Goal: Task Accomplishment & Management: Complete application form

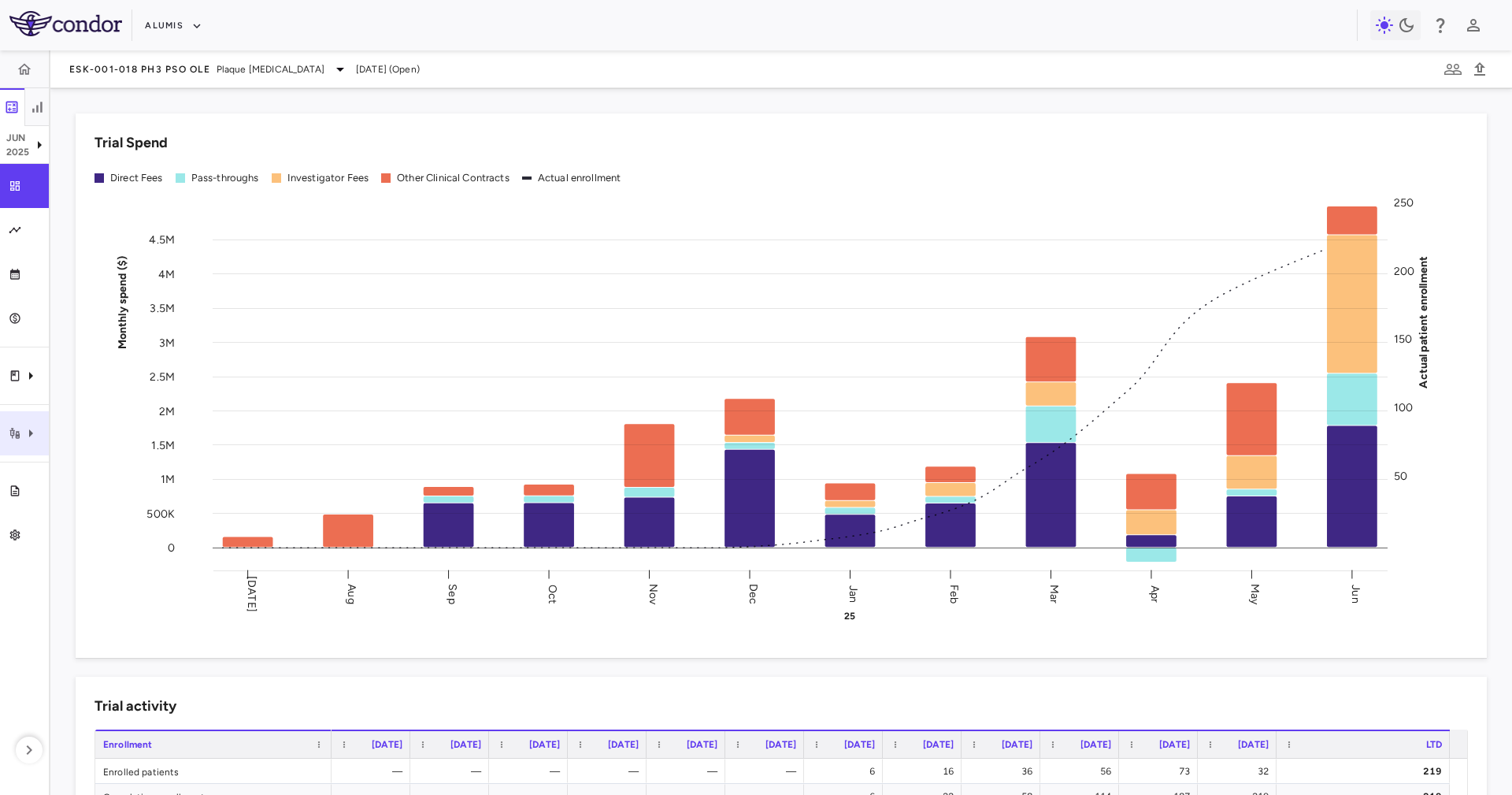
click at [15, 423] on div "Trial activity" at bounding box center [24, 433] width 49 height 44
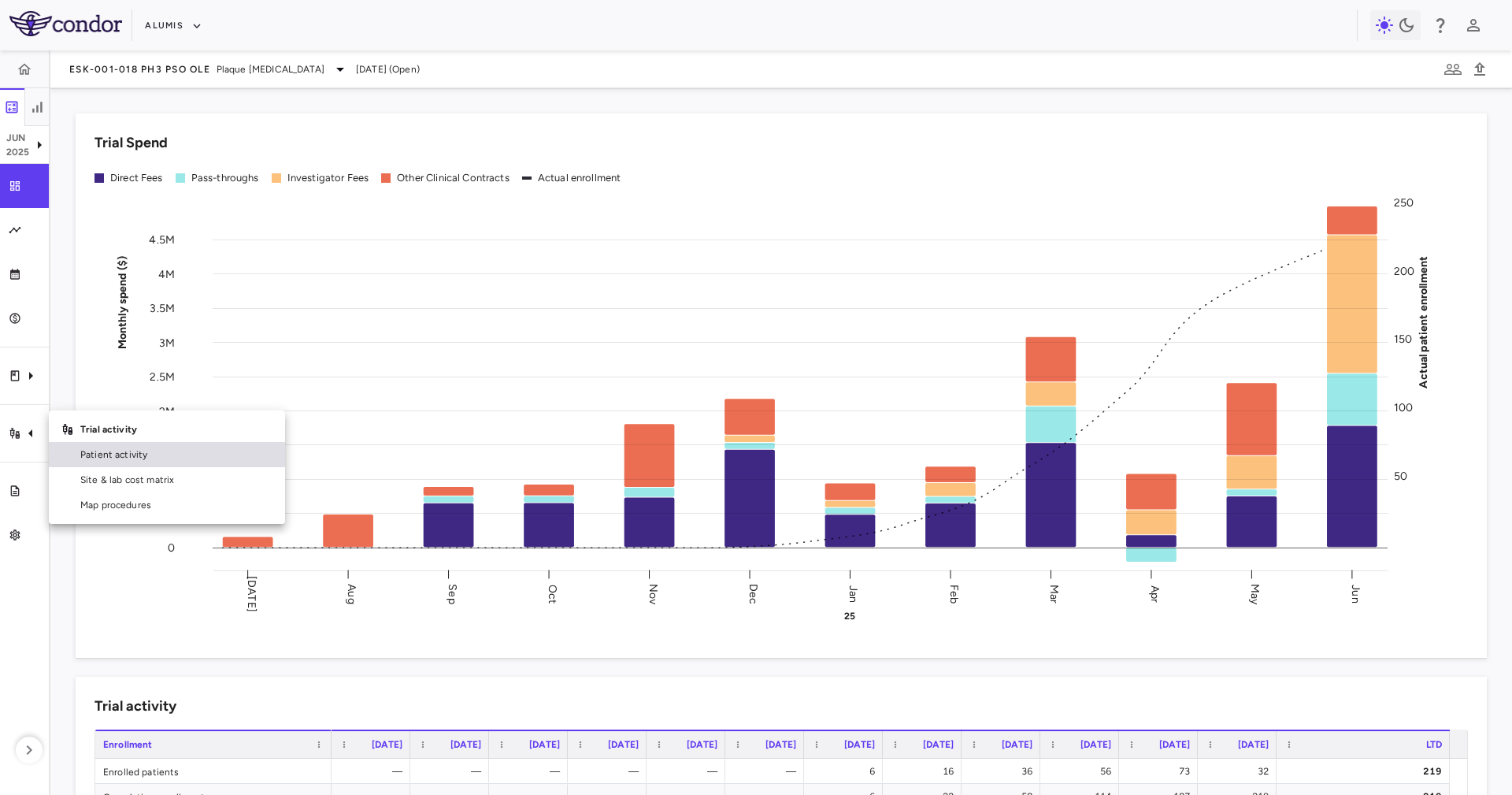
click at [133, 463] on link "Patient activity" at bounding box center [167, 454] width 237 height 25
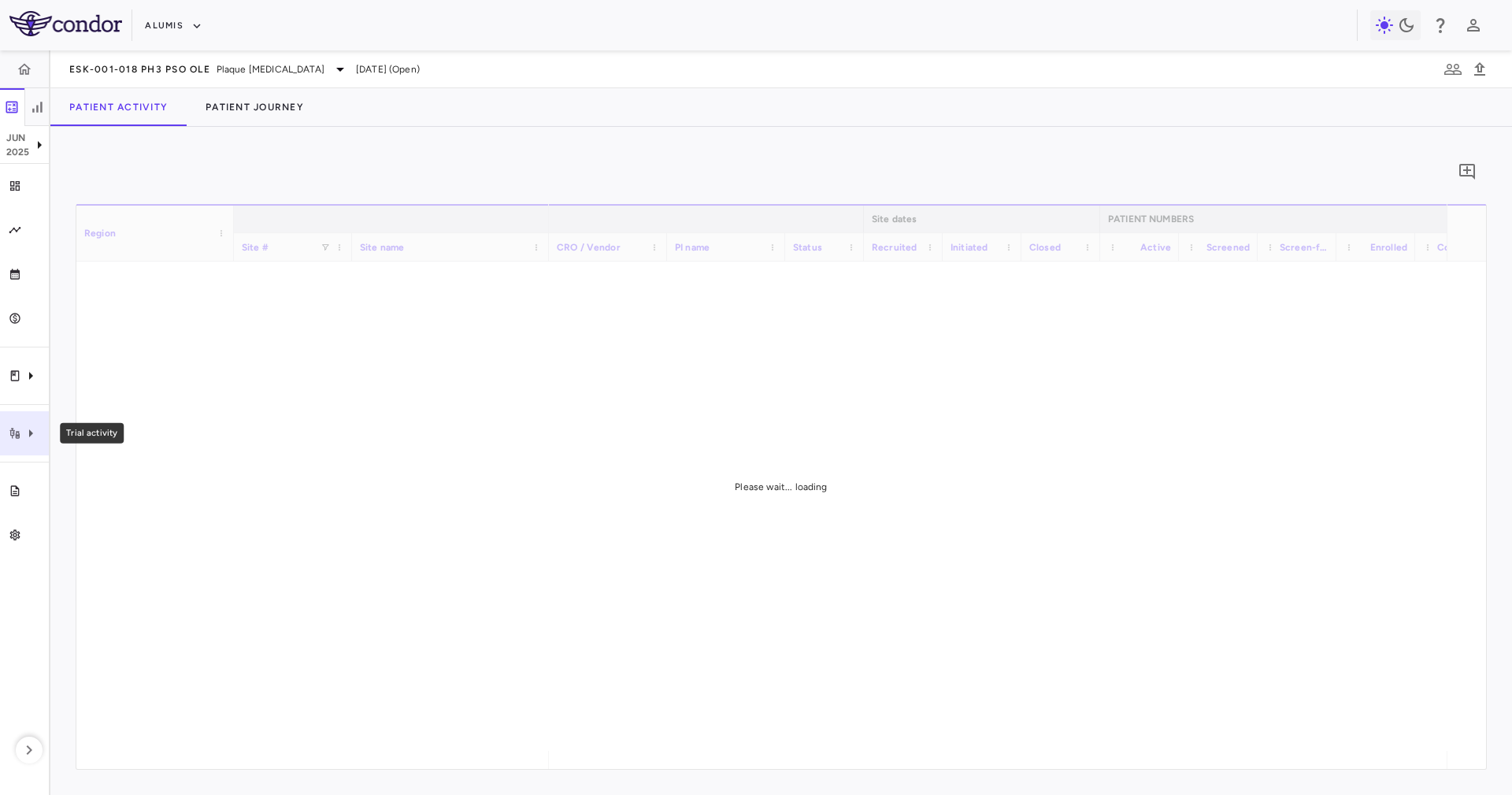
click at [18, 433] on icon "Trial activity" at bounding box center [14, 433] width 10 height 11
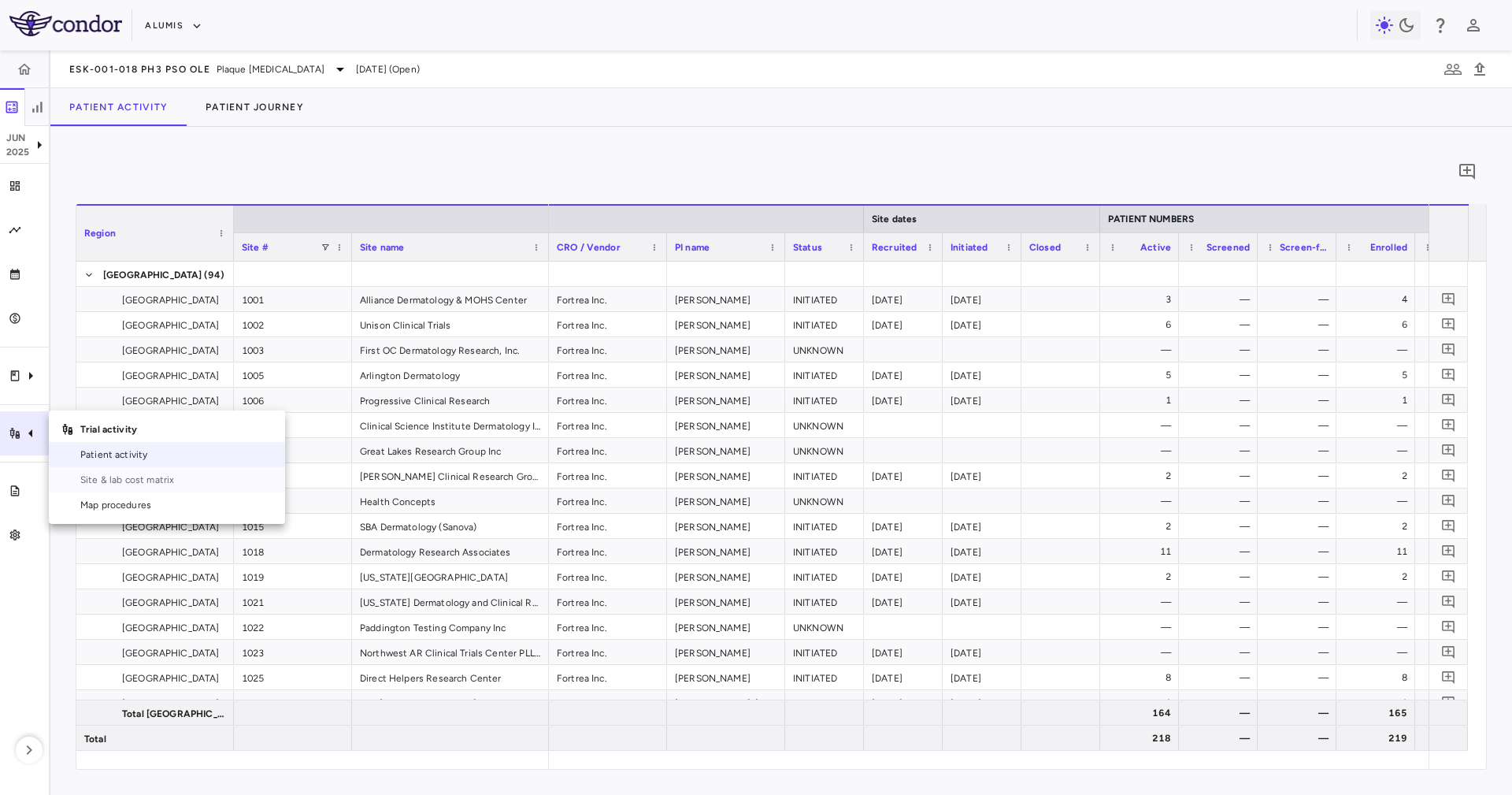
click at [71, 487] on link "Site & lab cost matrix" at bounding box center [167, 479] width 237 height 25
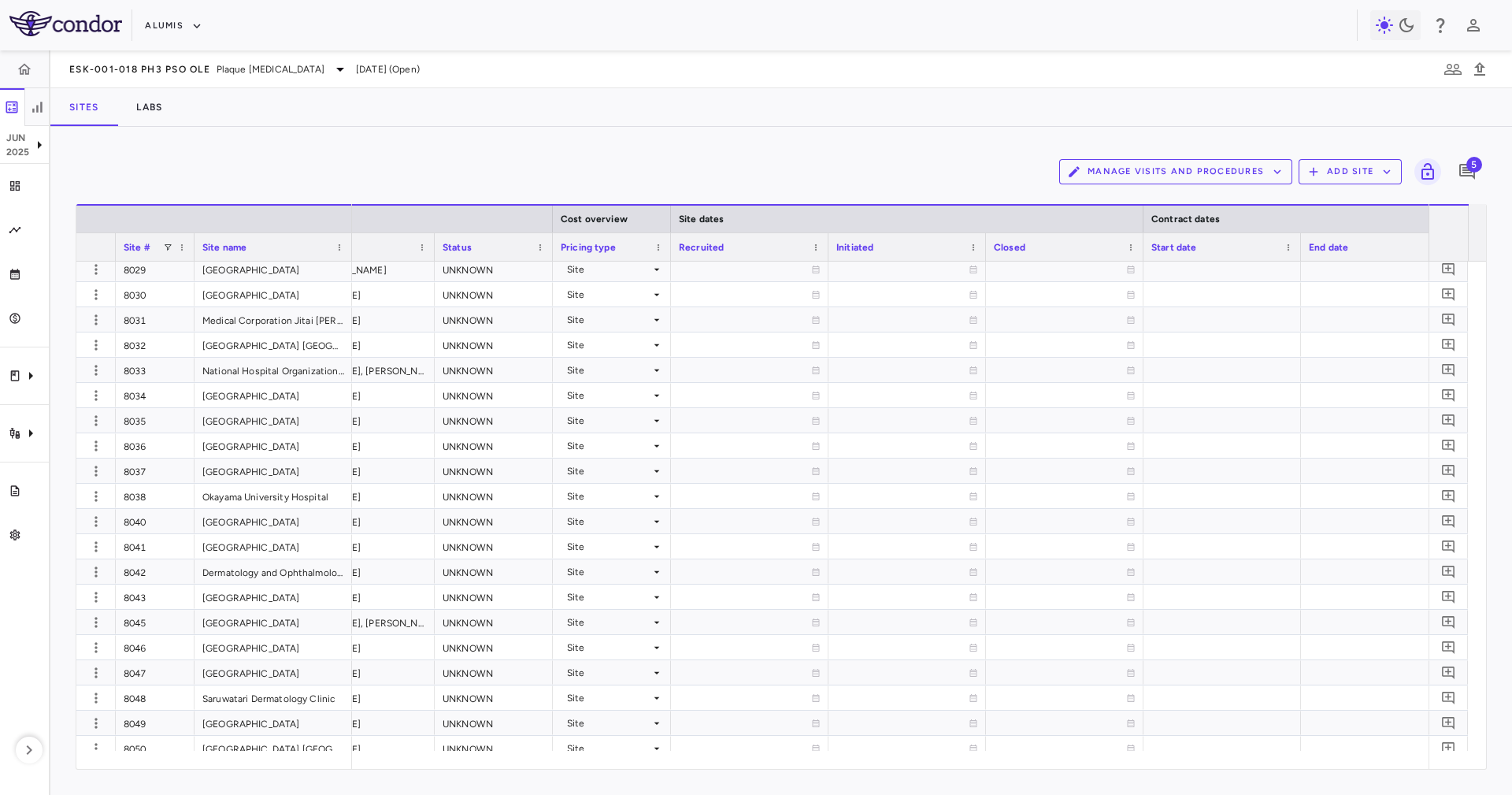
scroll to position [0, 911]
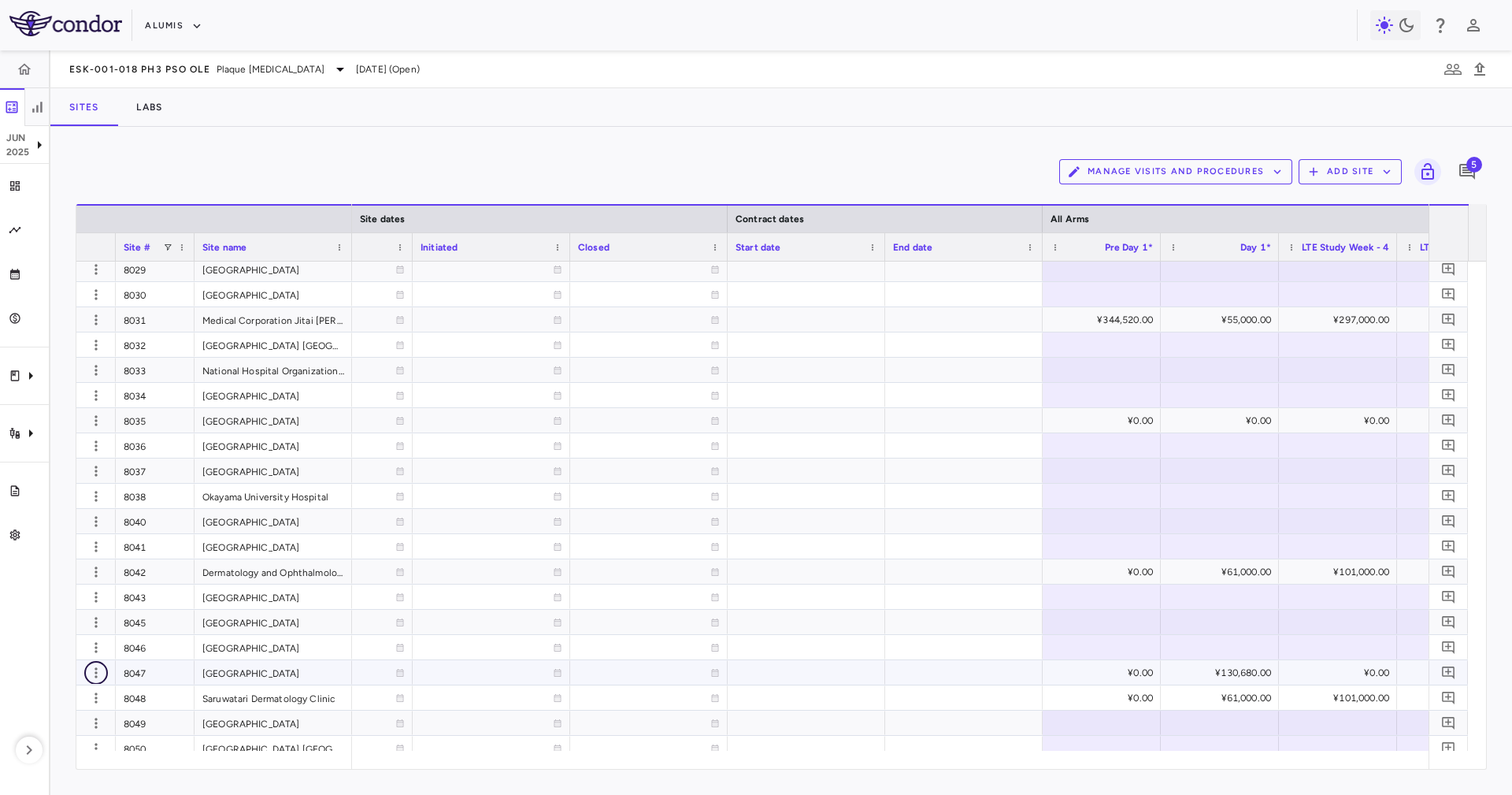
click at [95, 683] on button "button" at bounding box center [96, 673] width 24 height 24
click at [115, 728] on div "Edit site" at bounding box center [73, 732] width 147 height 28
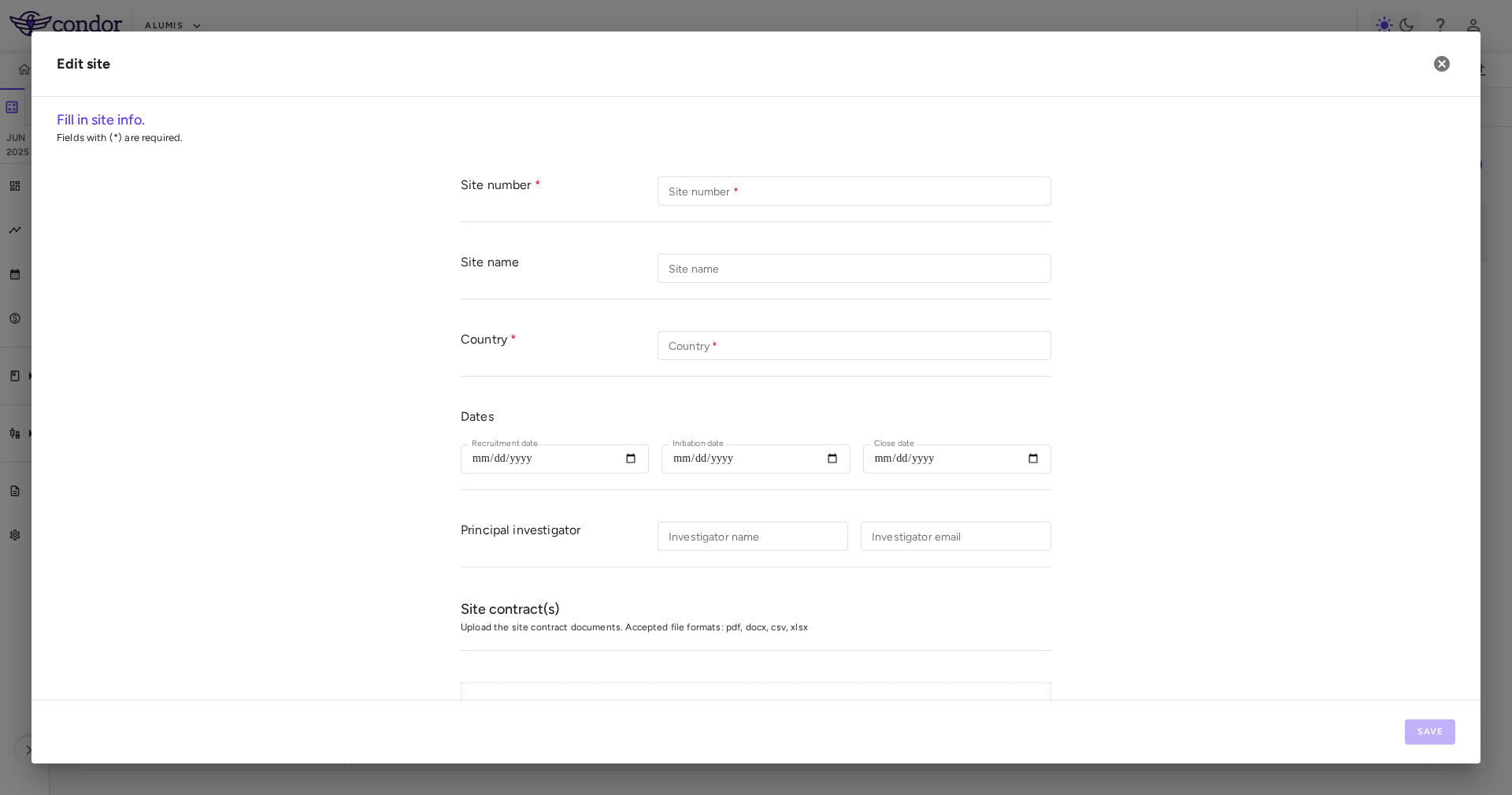
type input "****"
type input "**********"
type input "*****"
type input "**********"
type input "*****"
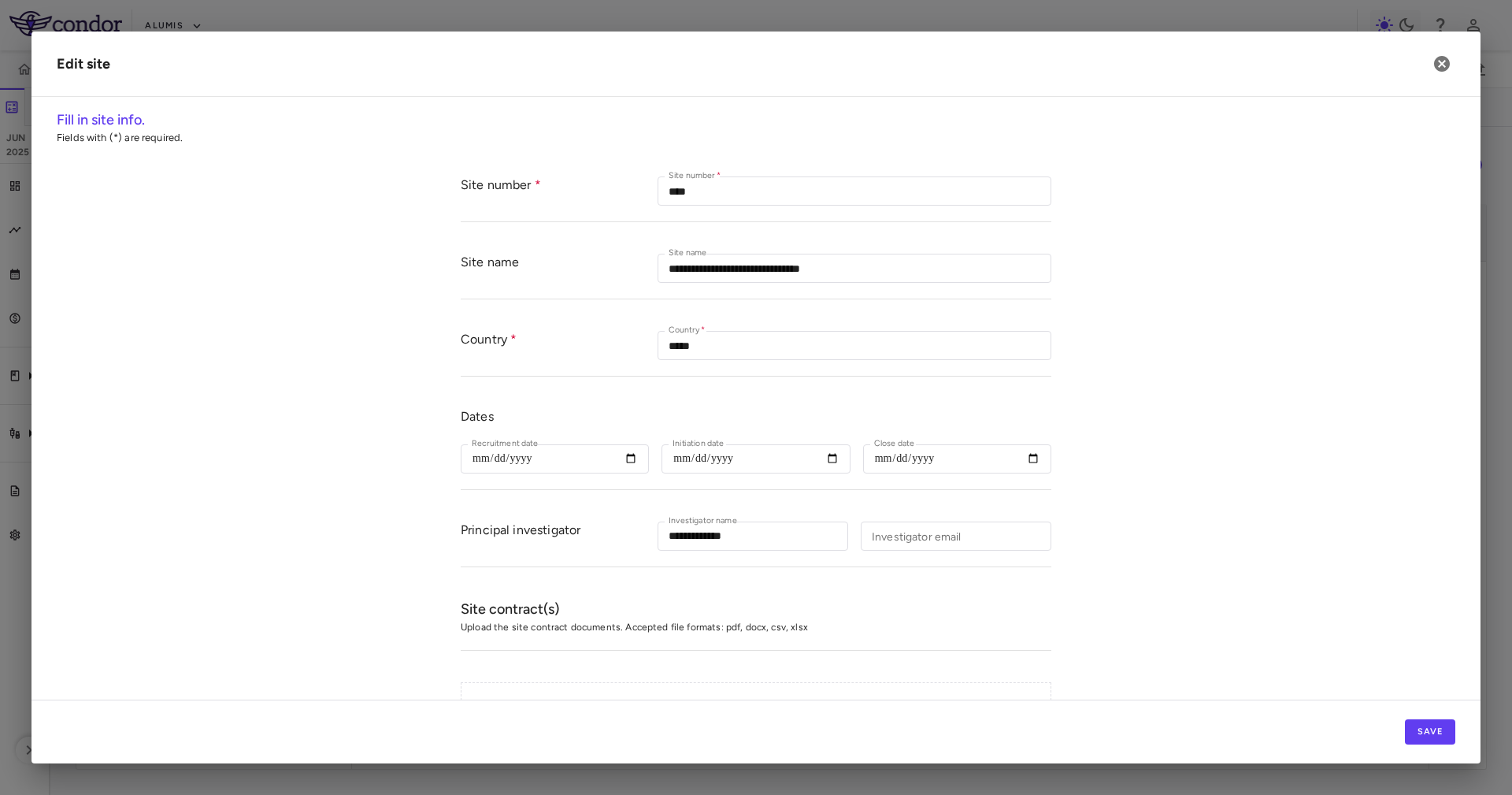
type input "**********"
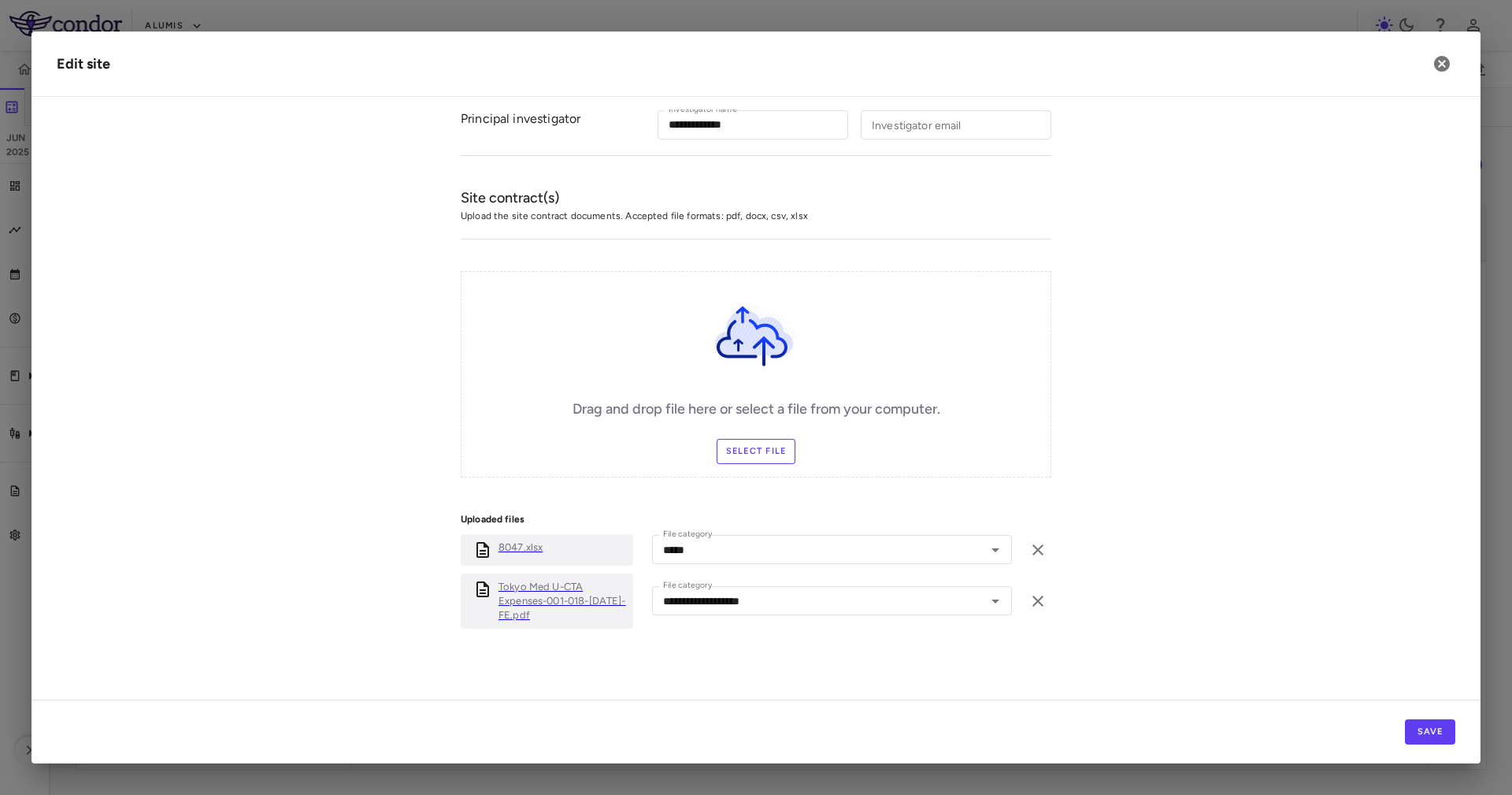
click at [511, 540] on p "8047.xlsx" at bounding box center [521, 547] width 44 height 14
click at [530, 595] on p "Tokyo Med U-CTA Expenses-001-018-[DATE]-FE.pdf" at bounding box center [563, 601] width 128 height 42
click at [1439, 64] on icon "button" at bounding box center [1441, 63] width 16 height 16
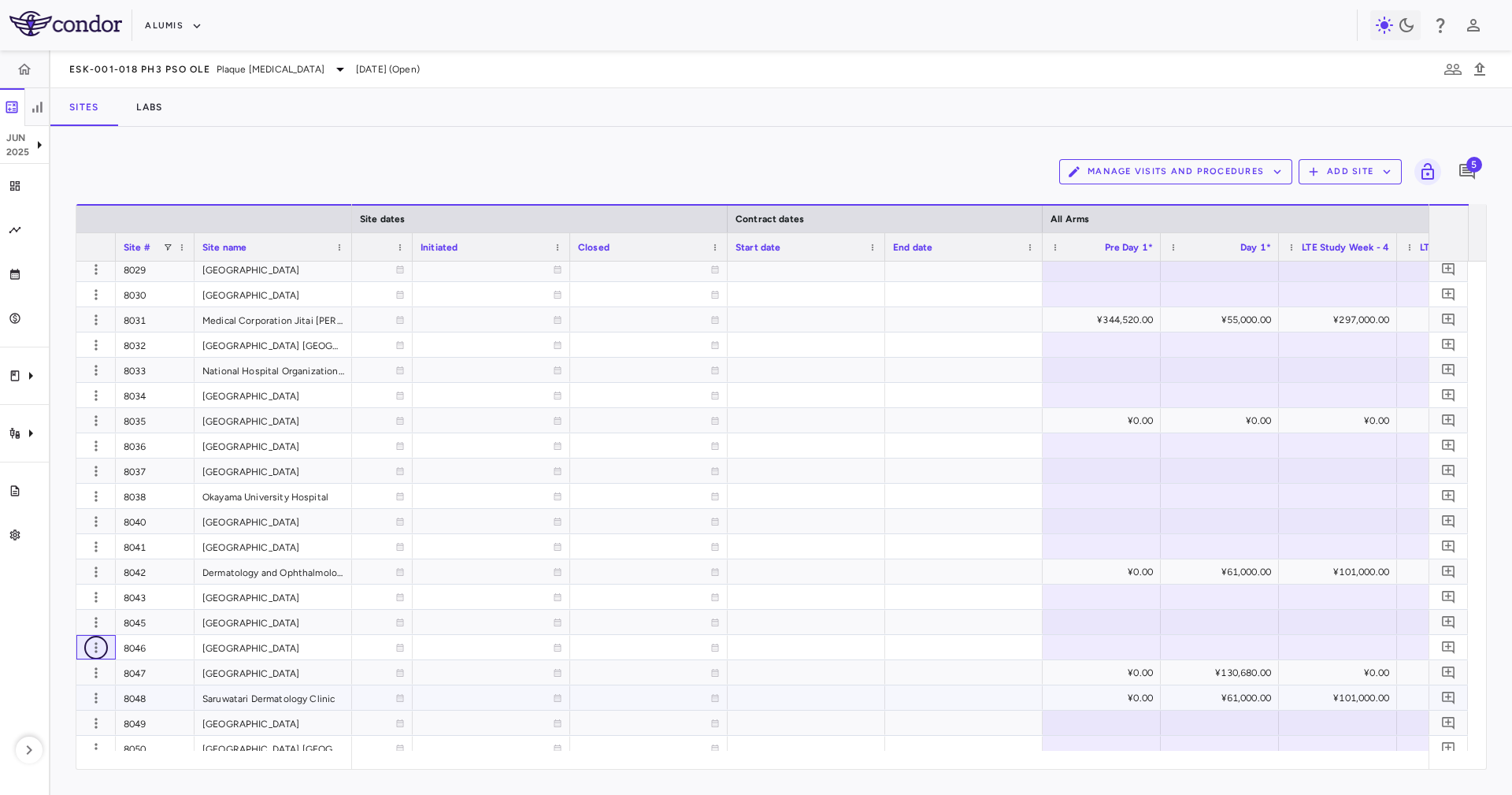
drag, startPoint x: 94, startPoint y: 646, endPoint x: 99, endPoint y: 691, distance: 45.3
click at [99, 691] on icon "button" at bounding box center [95, 697] width 16 height 16
click at [106, 758] on div "Edit site" at bounding box center [73, 757] width 147 height 28
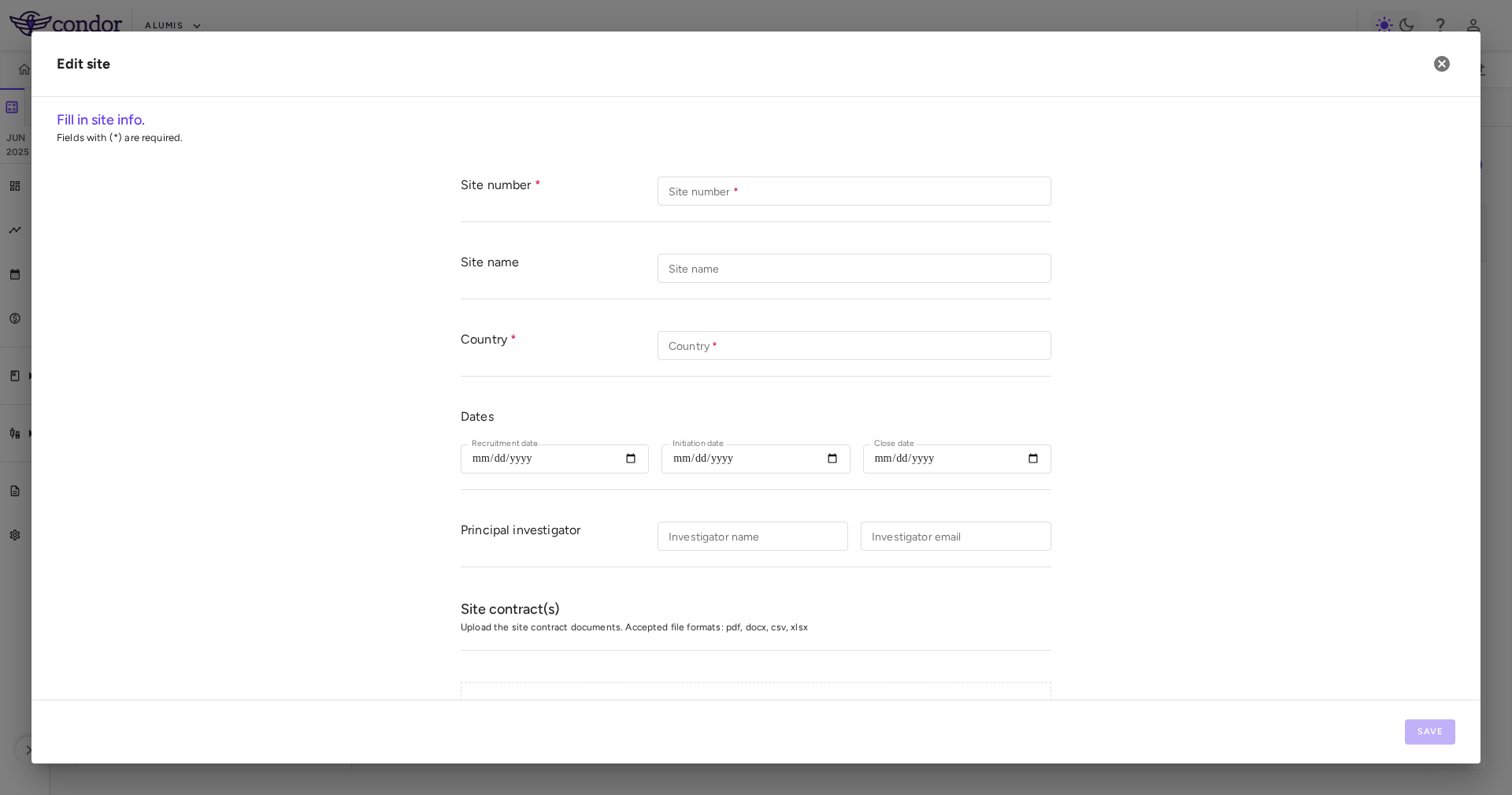
type input "****"
type input "**********"
type input "*****"
type input "**********"
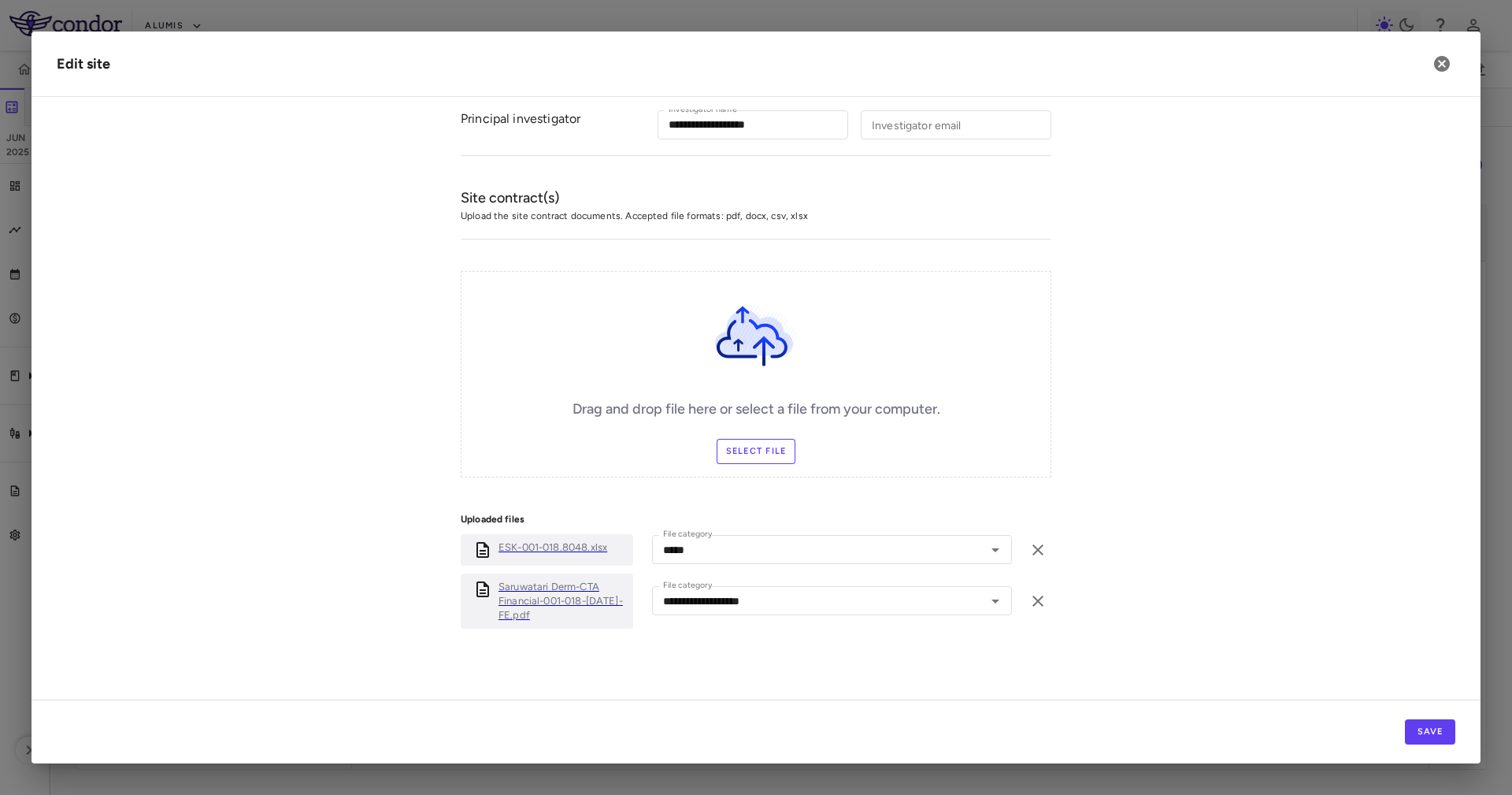
click at [546, 543] on p "ESK-001-018.8048.xlsx" at bounding box center [553, 547] width 109 height 14
click at [535, 601] on p "Saruwatari Derm-CTA Financial-001-018-[DATE]-FE.pdf" at bounding box center [563, 601] width 128 height 42
click at [1437, 59] on icon "button" at bounding box center [1441, 63] width 19 height 19
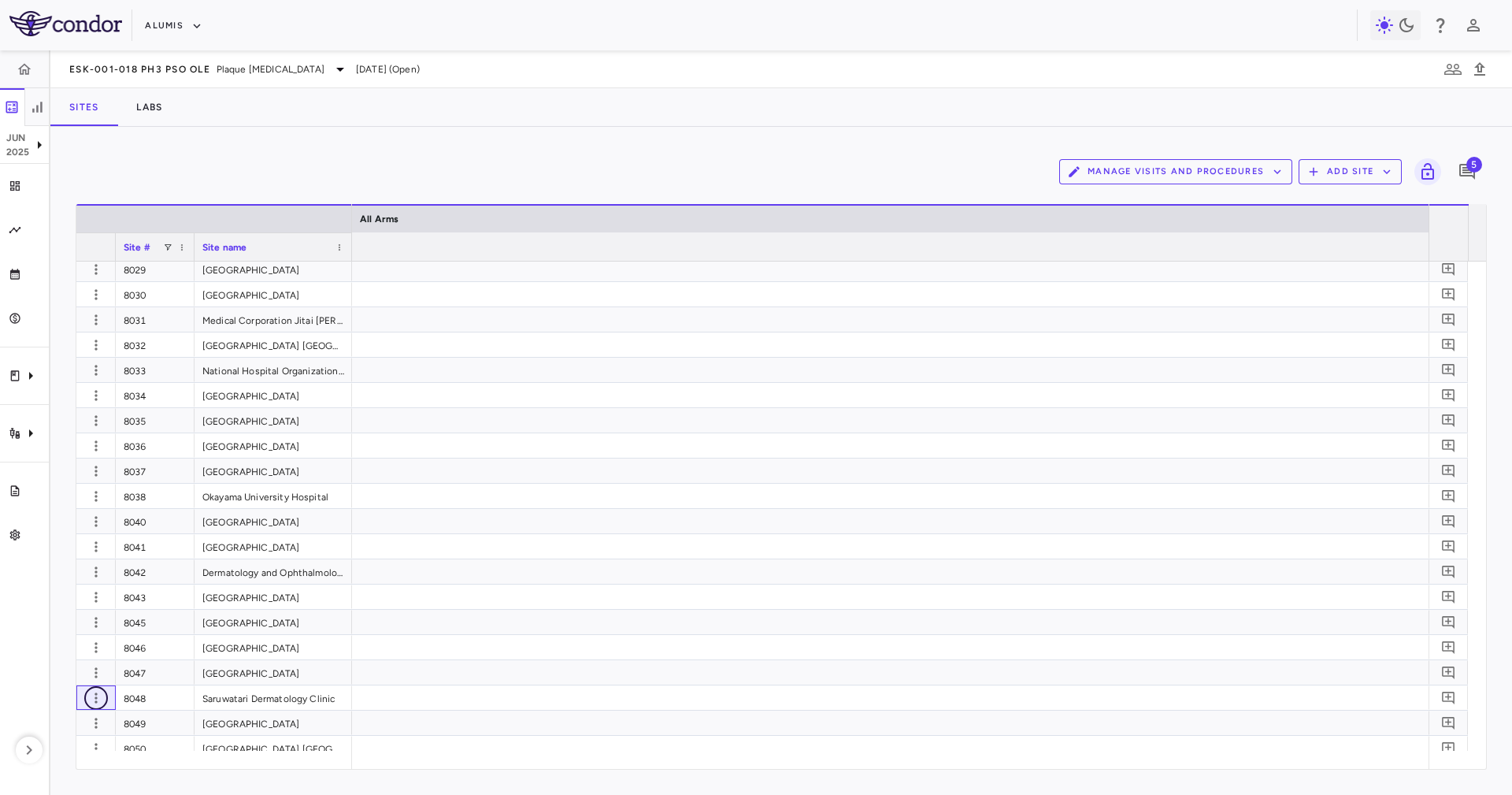
scroll to position [0, 5725]
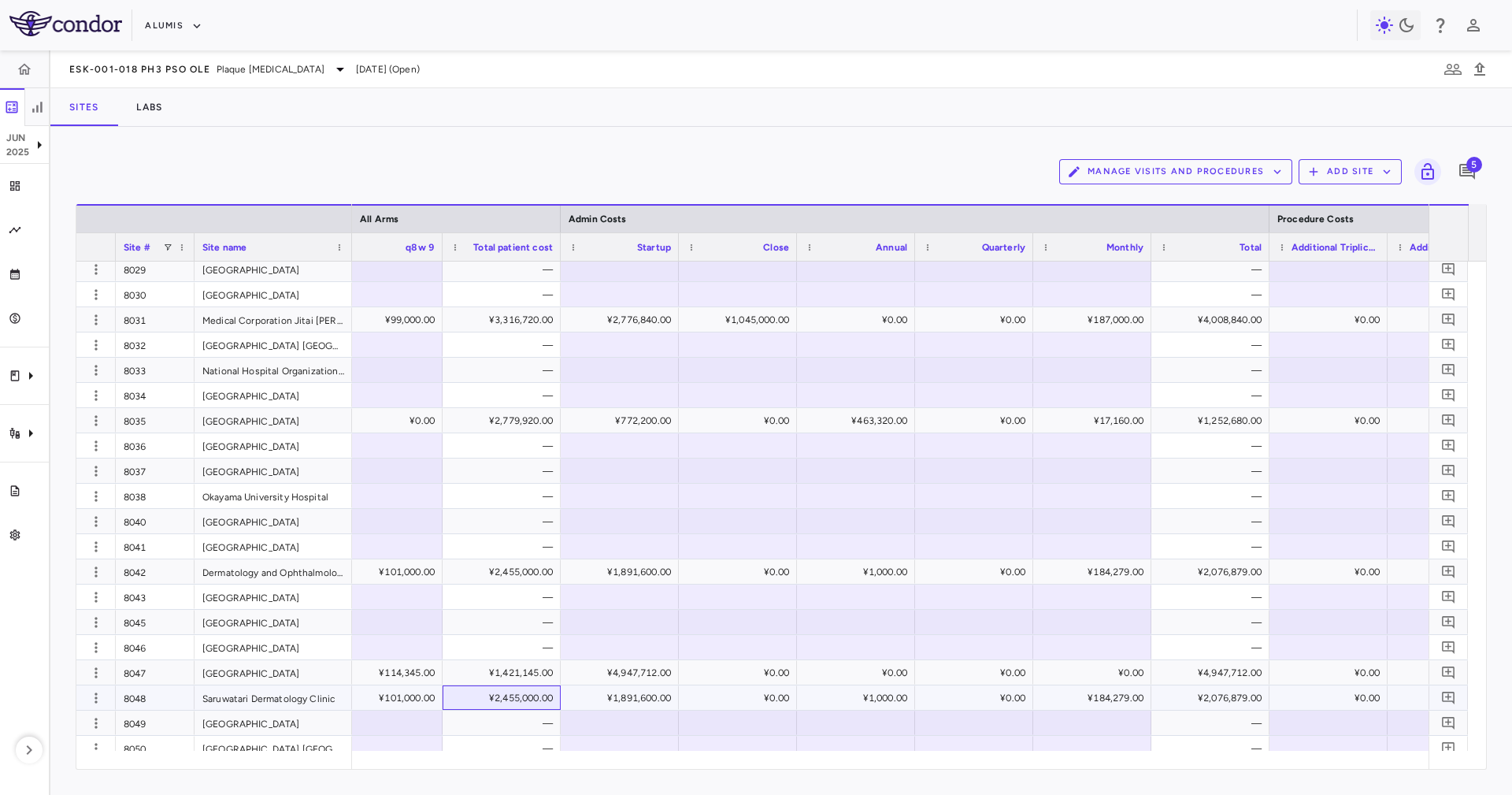
click at [496, 697] on div "¥2,455,000.00" at bounding box center [504, 697] width 96 height 25
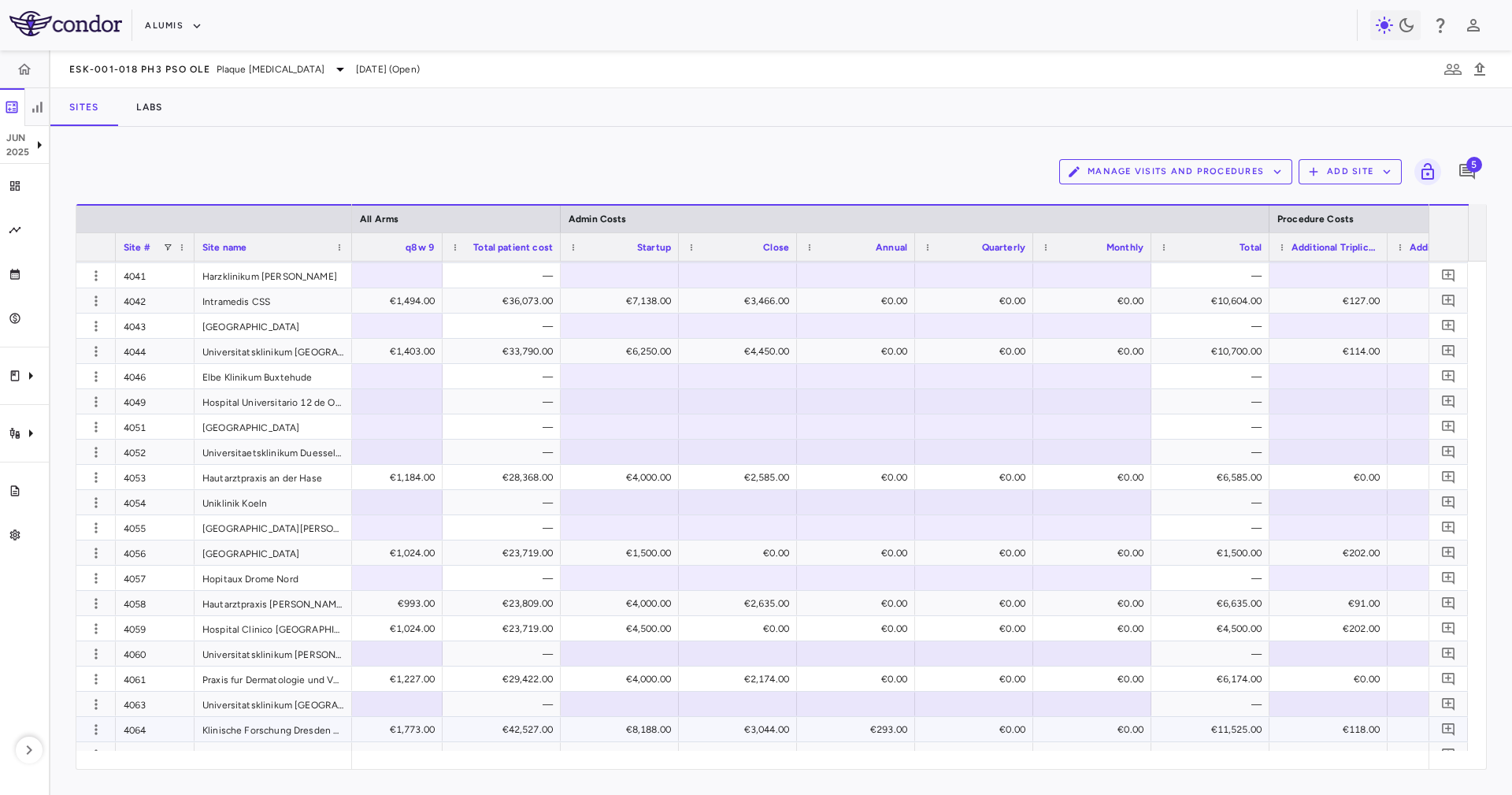
scroll to position [4569, 0]
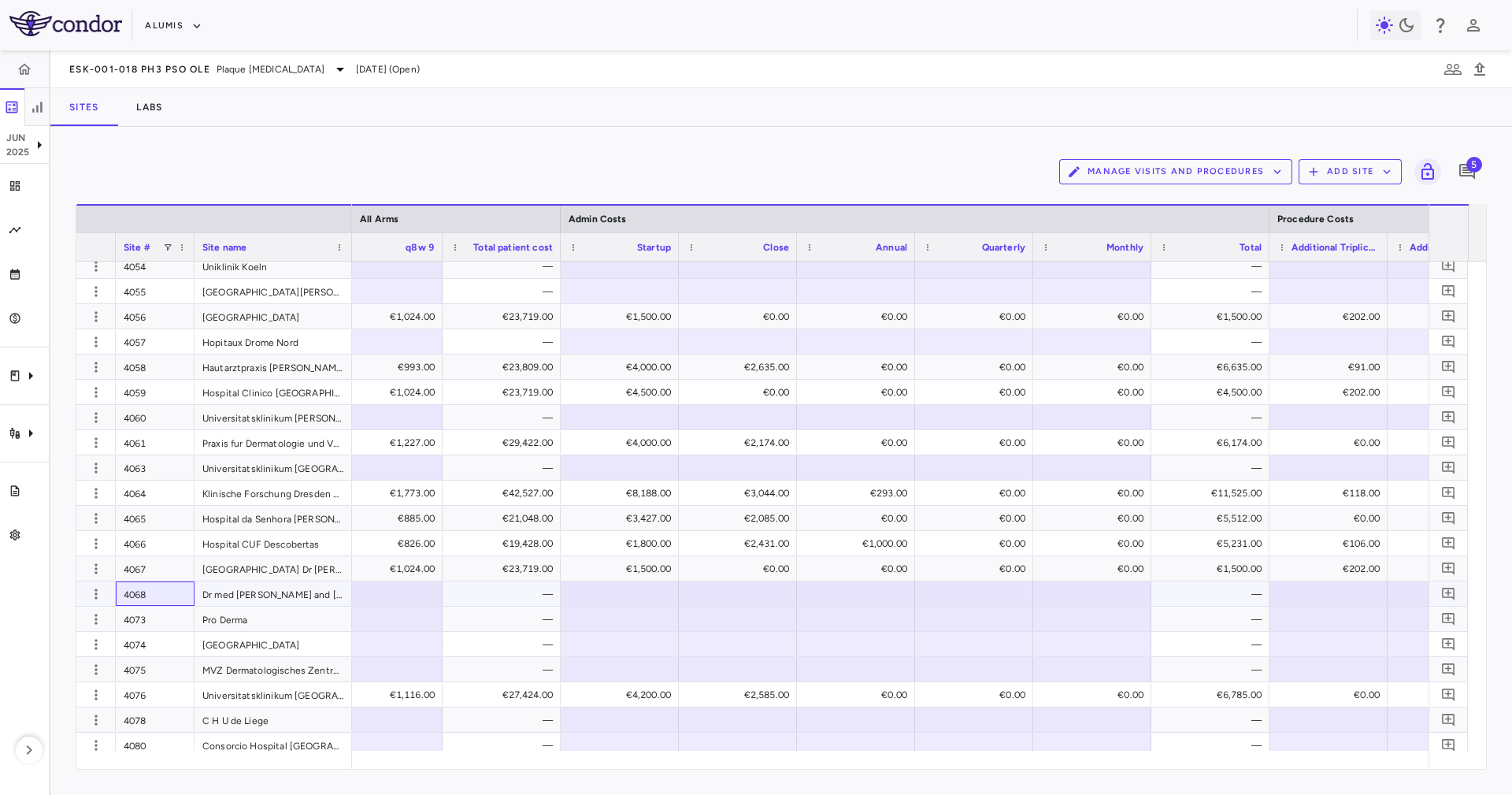
click at [160, 605] on div "4068" at bounding box center [155, 593] width 79 height 25
click at [172, 623] on div "4073" at bounding box center [155, 618] width 79 height 25
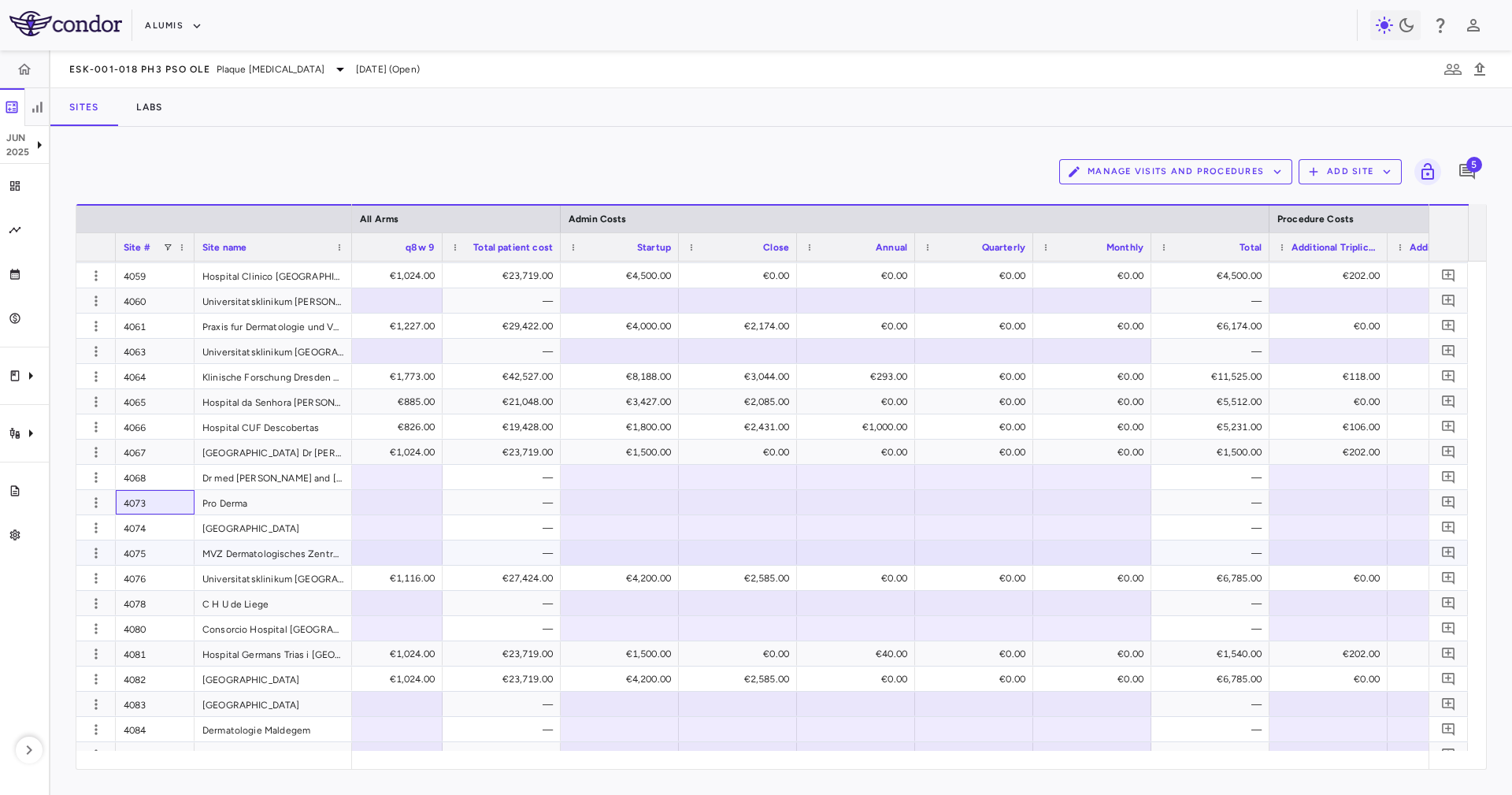
scroll to position [4687, 0]
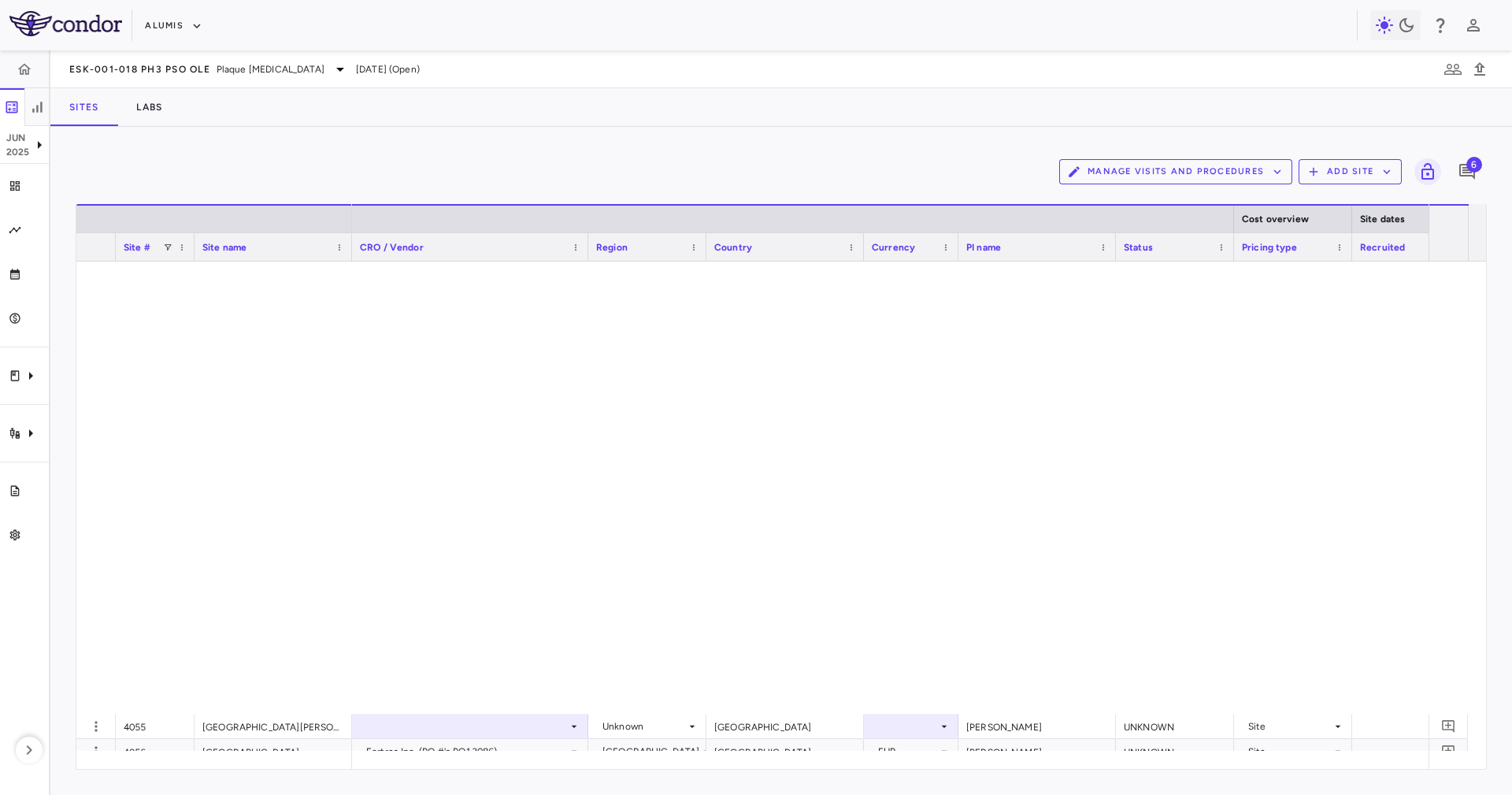
scroll to position [4843, 0]
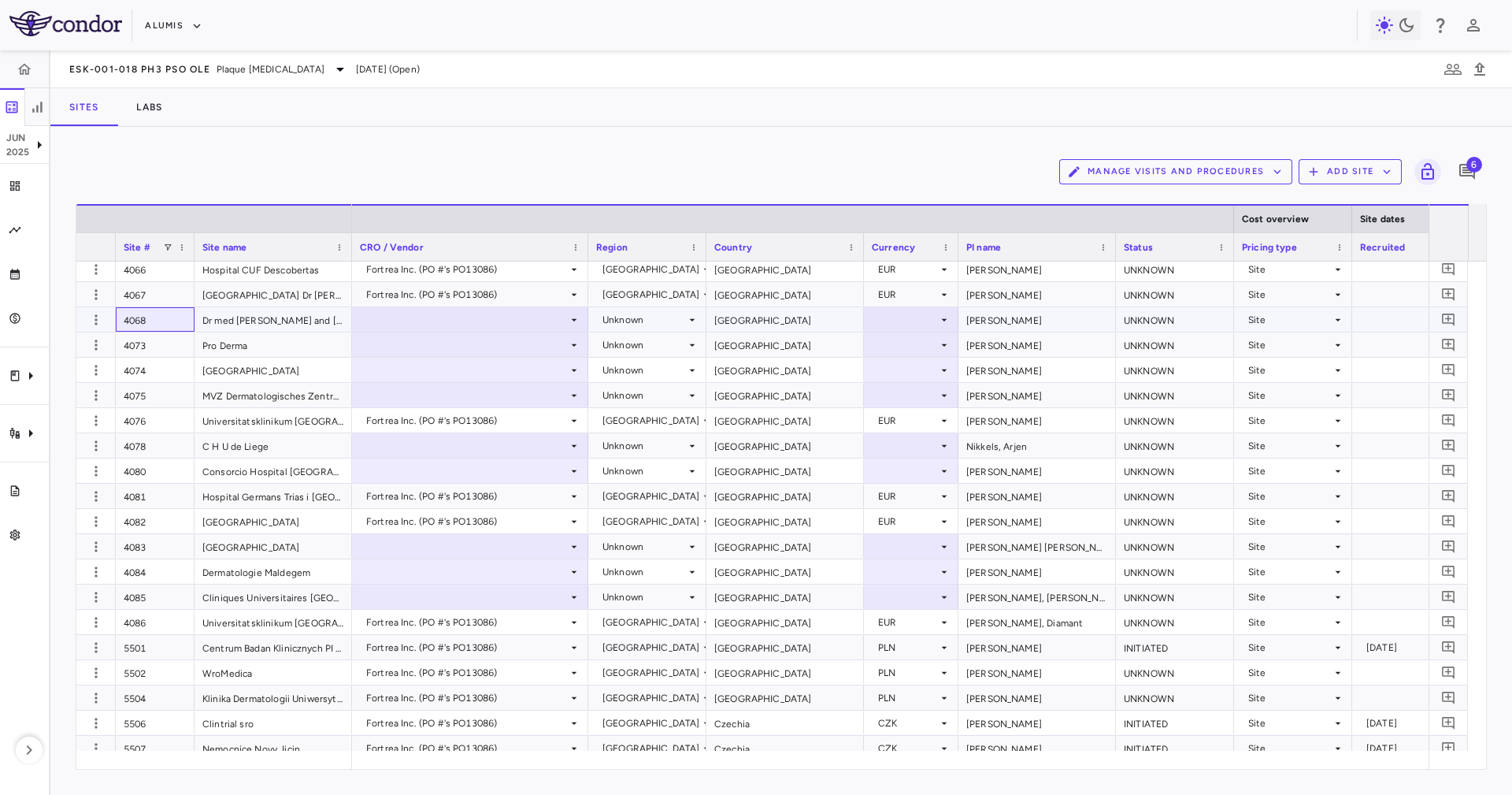
click at [180, 331] on div "4068" at bounding box center [155, 319] width 79 height 25
click at [145, 291] on div "4067" at bounding box center [155, 293] width 79 height 25
click at [165, 328] on div "4068" at bounding box center [155, 319] width 79 height 25
click at [166, 356] on div "4073" at bounding box center [155, 344] width 79 height 25
click at [1359, 165] on button "Add Site" at bounding box center [1350, 171] width 104 height 25
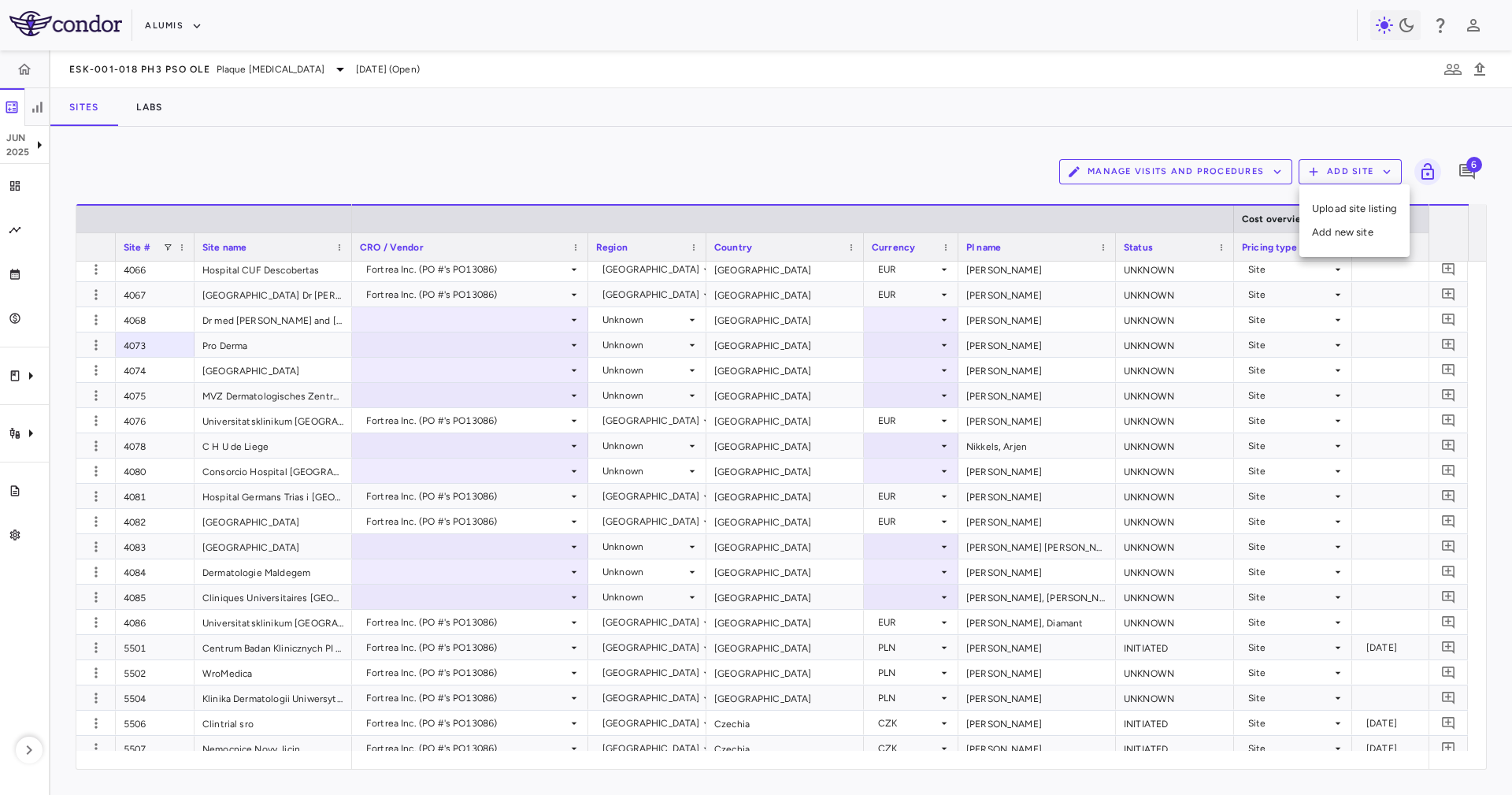
click at [551, 129] on div at bounding box center [756, 397] width 1512 height 795
click at [183, 394] on div "4075" at bounding box center [155, 394] width 79 height 25
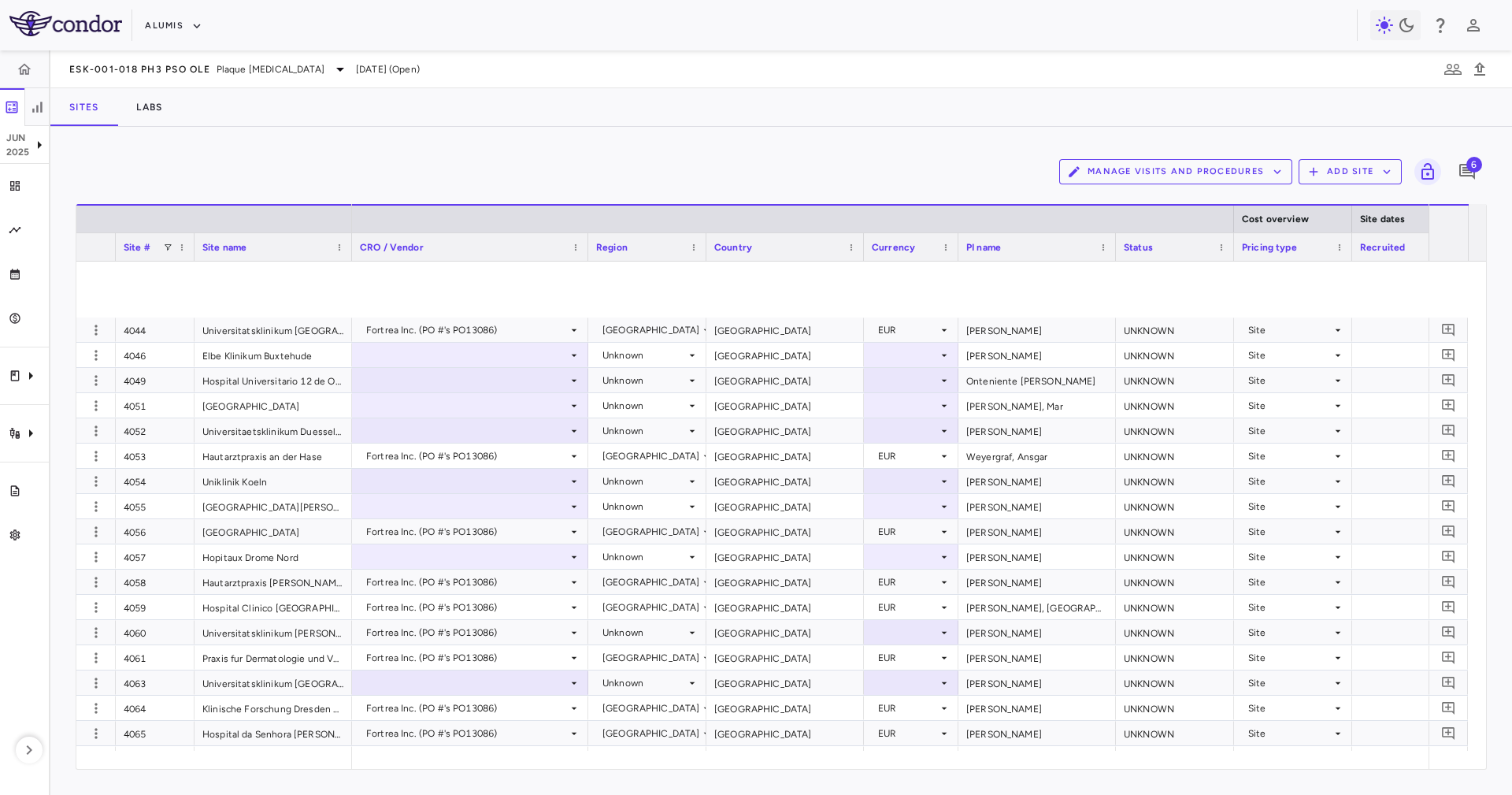
scroll to position [4682, 0]
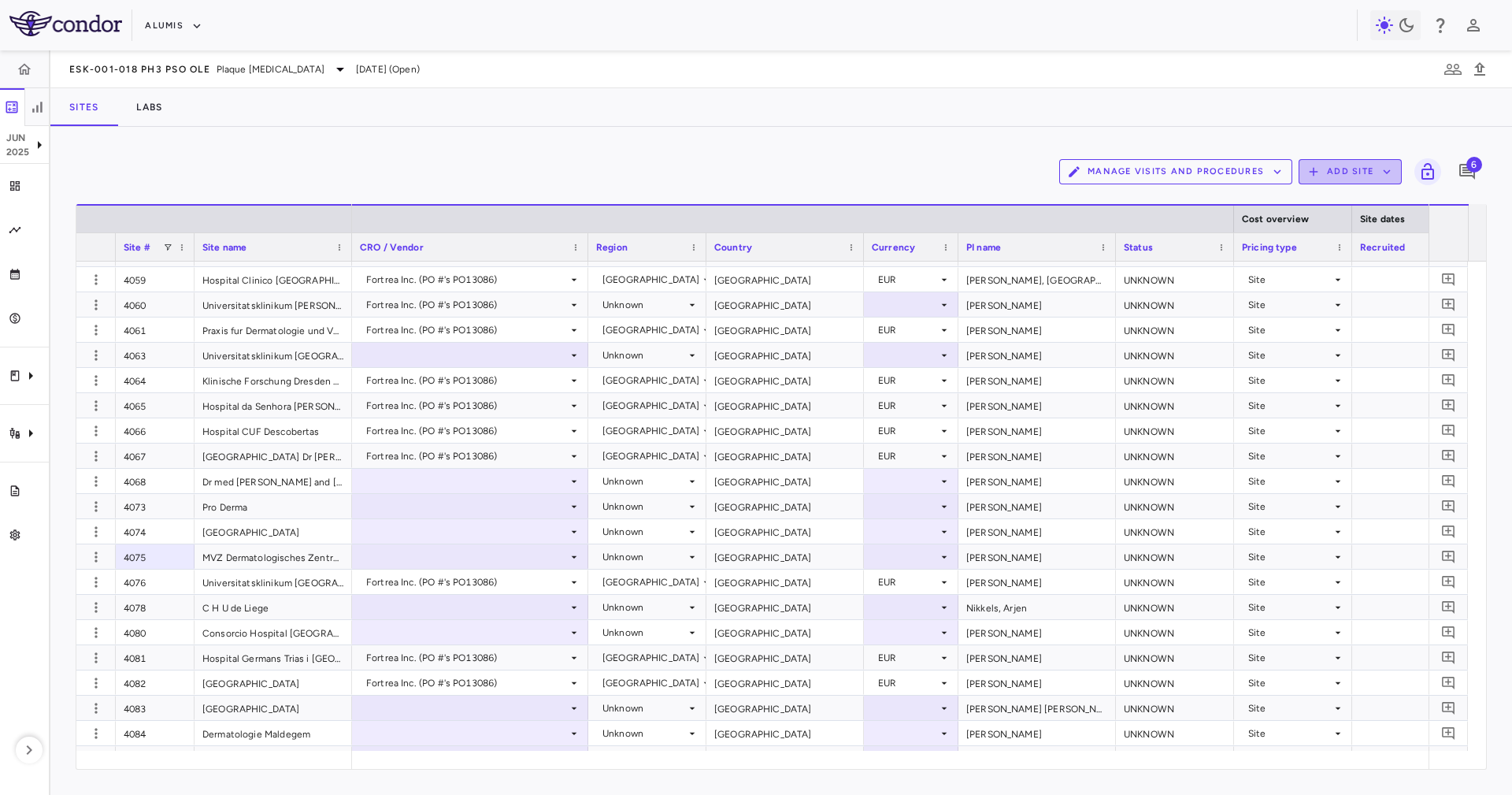
click at [1353, 165] on button "Add Site" at bounding box center [1350, 171] width 104 height 25
click at [1363, 233] on li "Add new site" at bounding box center [1354, 232] width 85 height 24
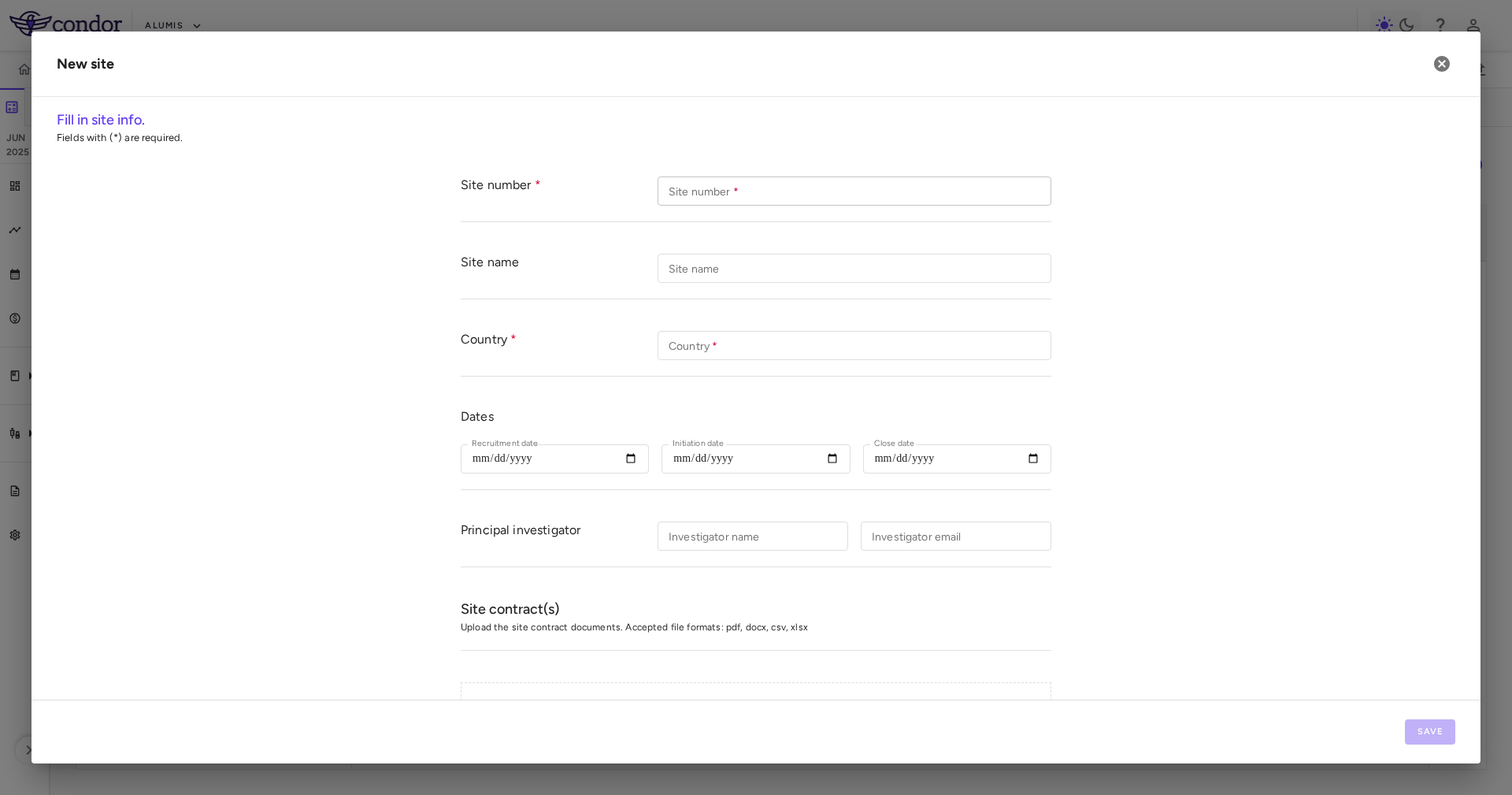
click at [723, 180] on input "Site number   *" at bounding box center [854, 191] width 393 height 29
type input "****"
click at [1087, 307] on form "Site number Site number   * **** Site number   * Site name Site name Site name …" at bounding box center [756, 532] width 1398 height 744
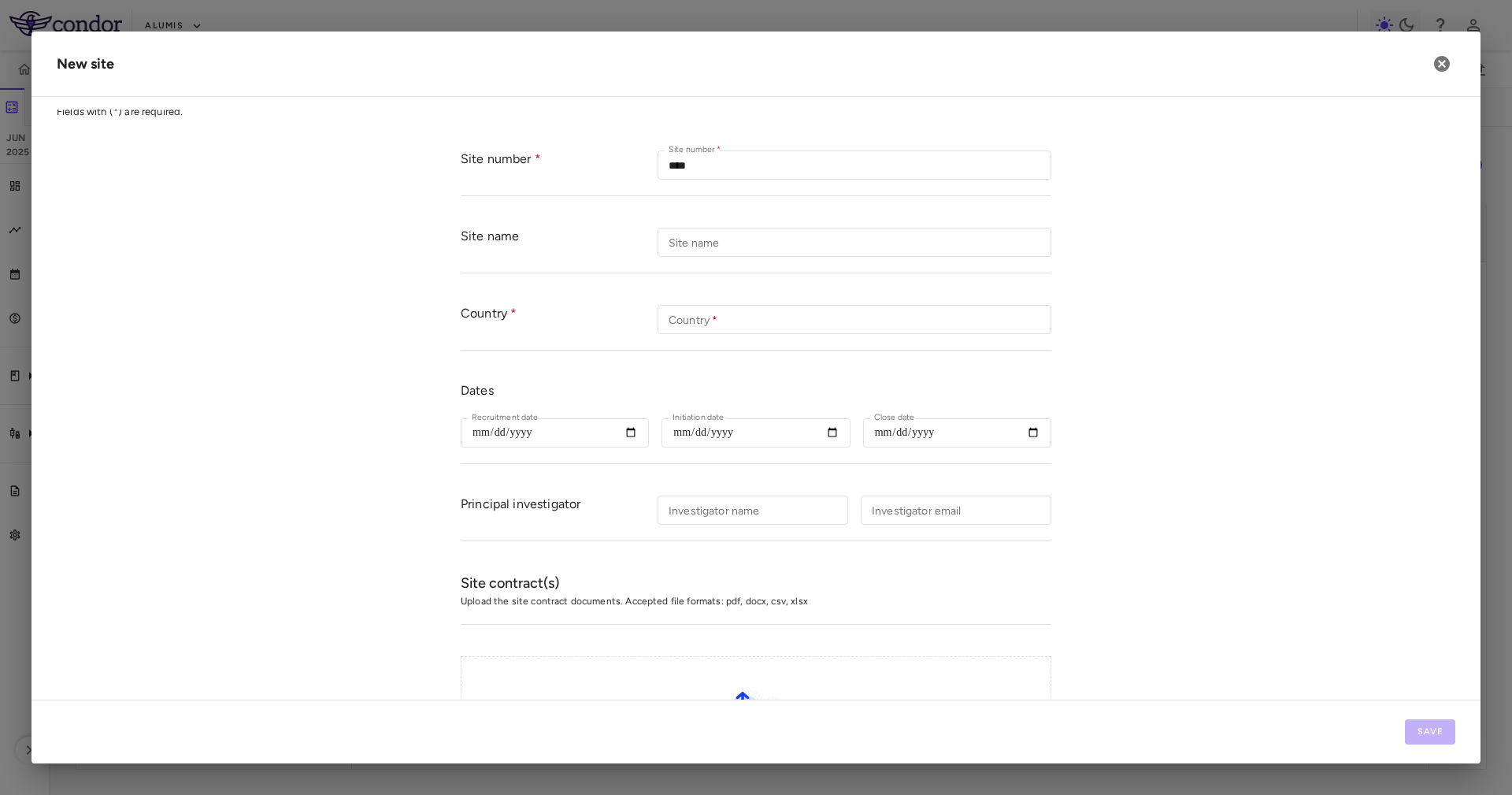
scroll to position [0, 0]
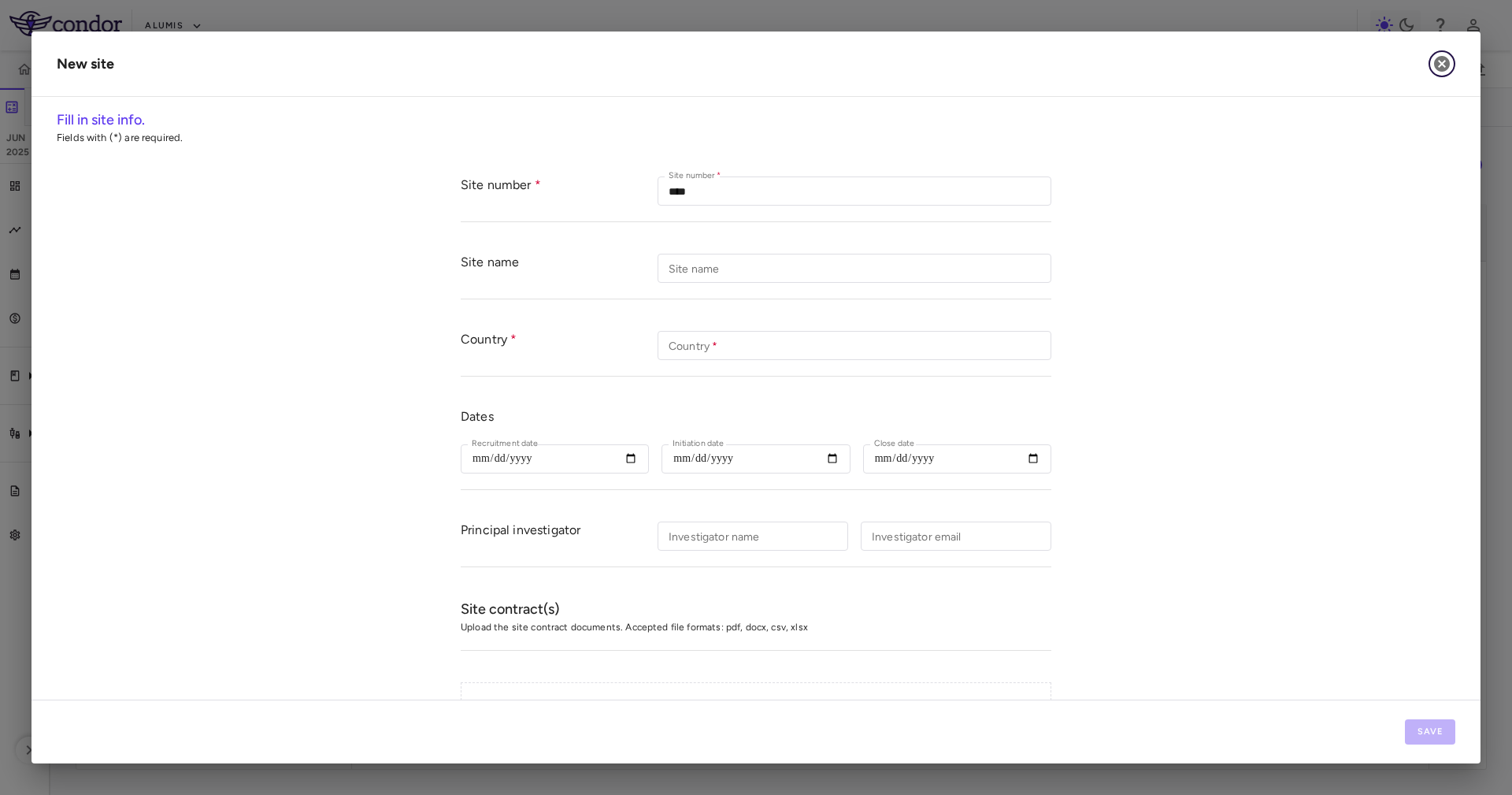
click at [1437, 61] on icon "button" at bounding box center [1441, 63] width 16 height 16
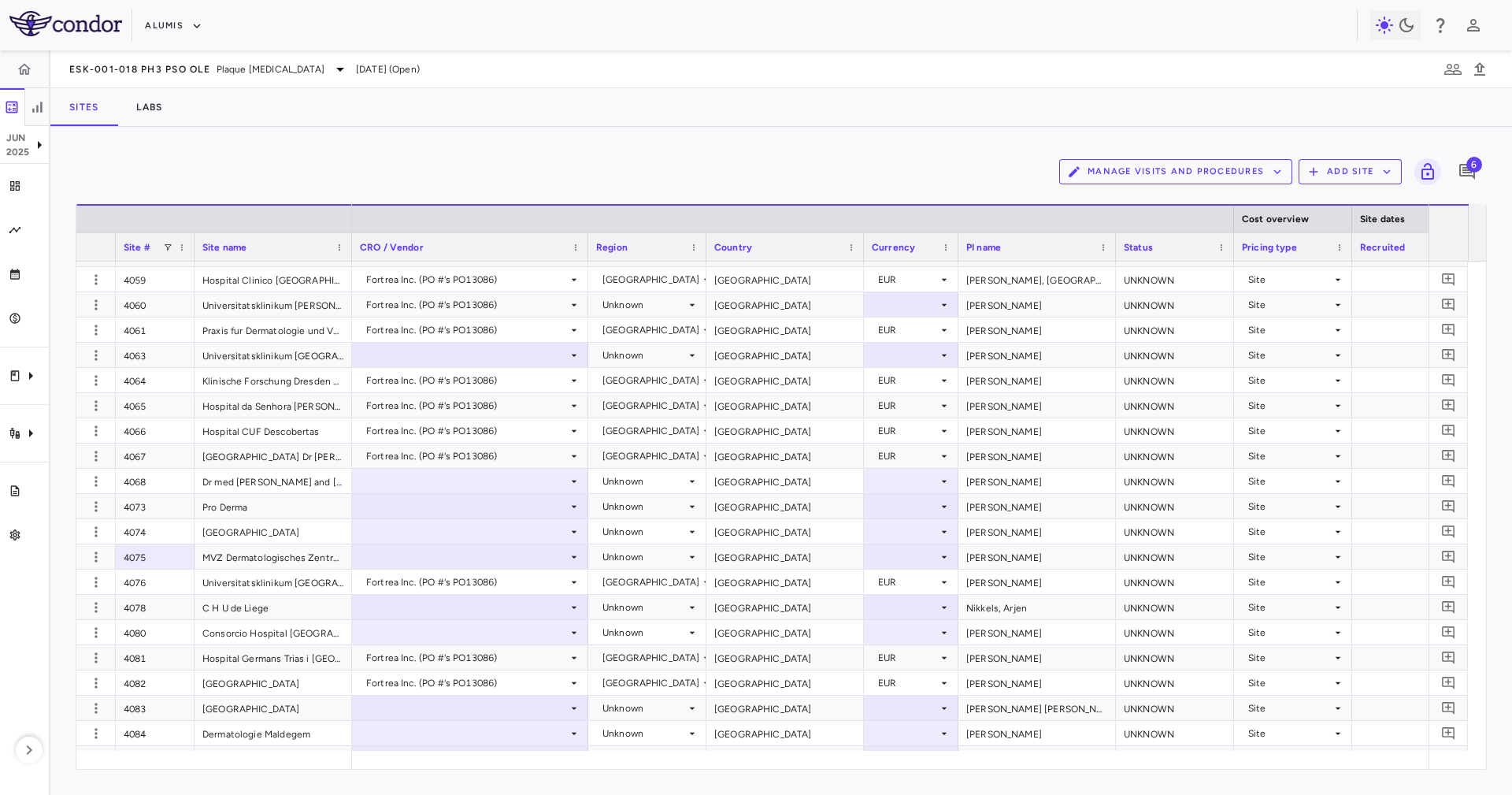
click at [1330, 170] on button "Add Site" at bounding box center [1350, 171] width 104 height 25
click at [1363, 228] on li "Add new site" at bounding box center [1354, 232] width 85 height 24
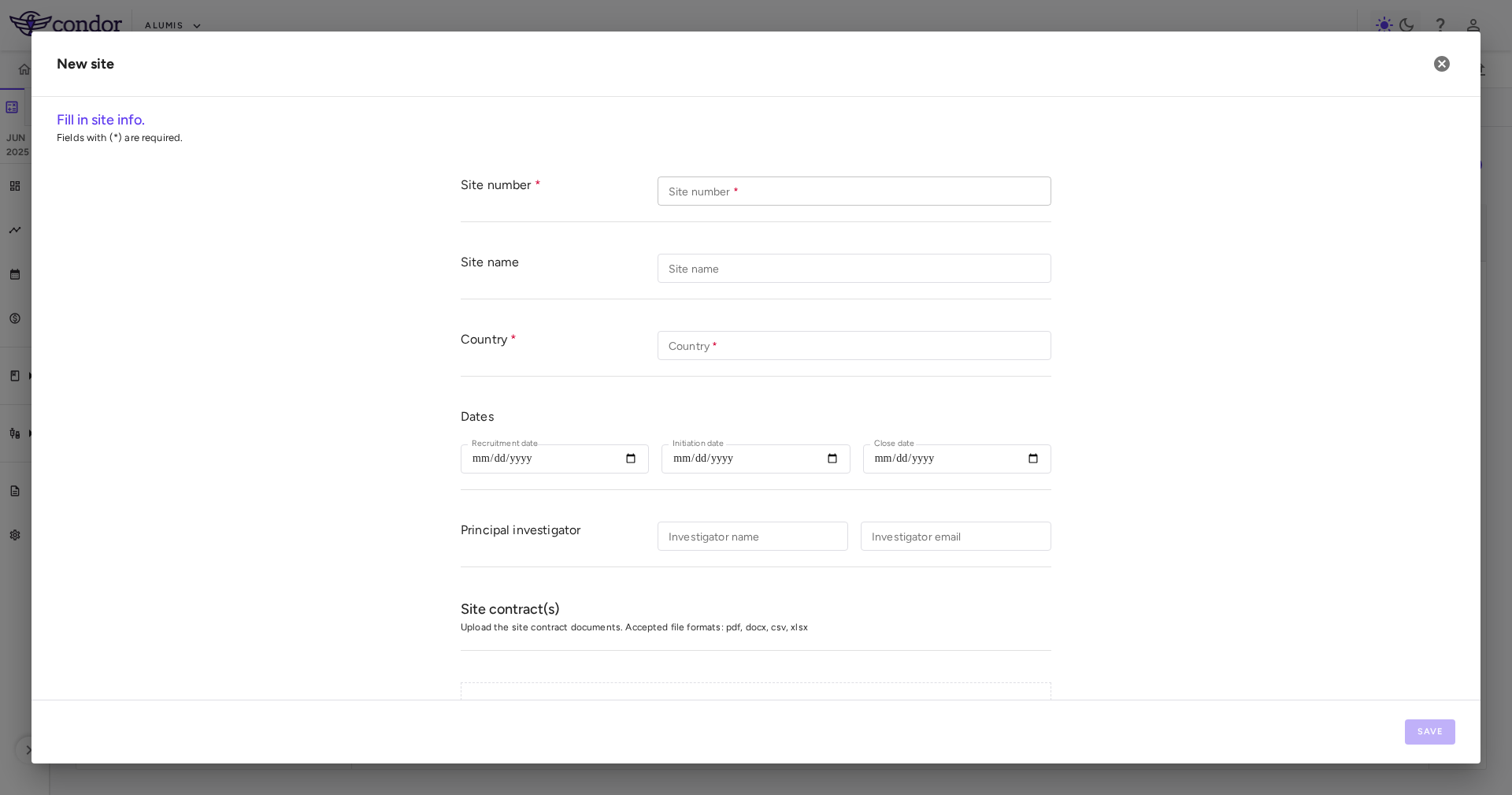
click at [747, 204] on input "Site number   *" at bounding box center [854, 191] width 393 height 29
type input "****"
click at [737, 340] on input "Country   *" at bounding box center [854, 346] width 393 height 29
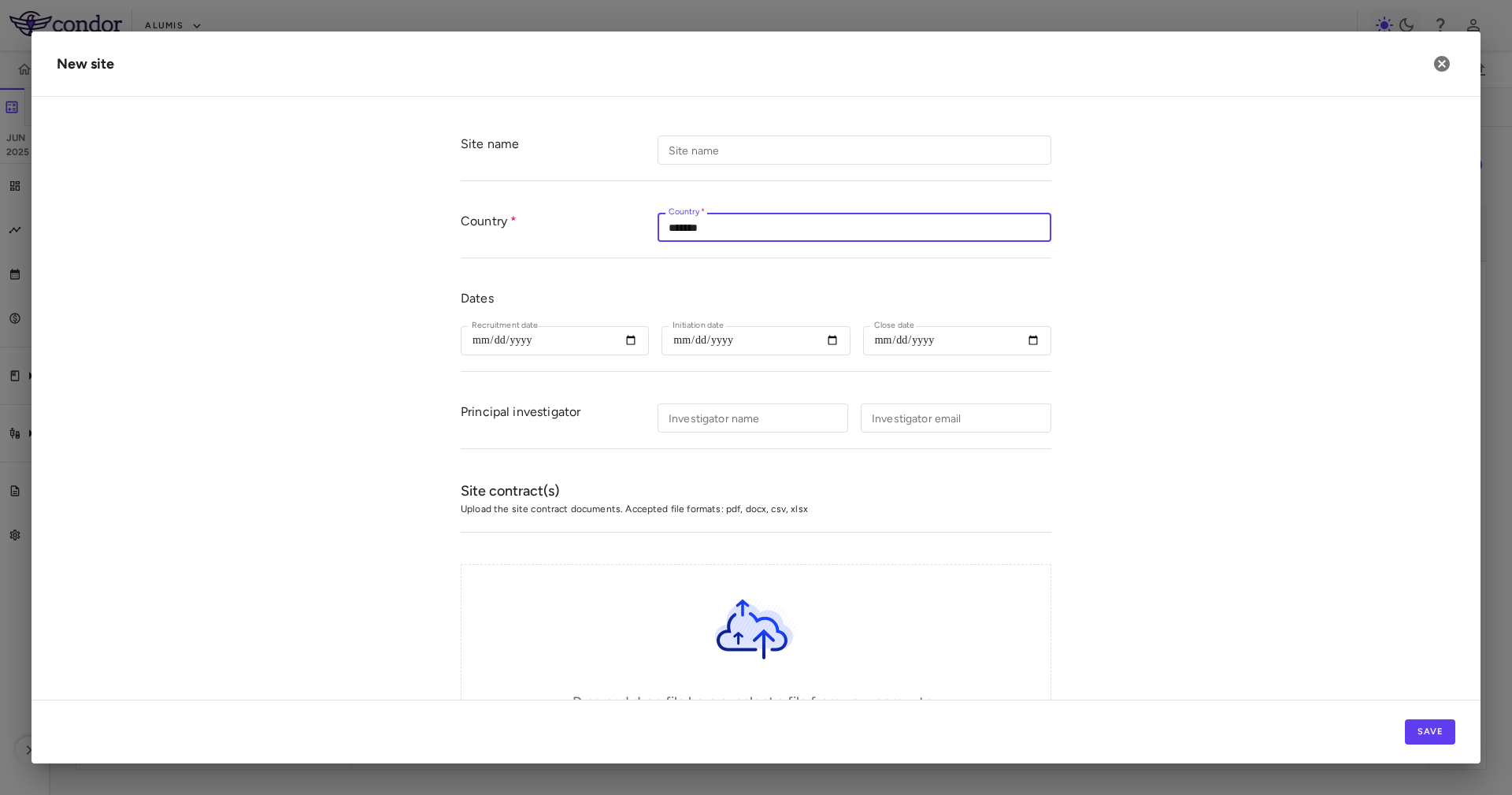
type input "*******"
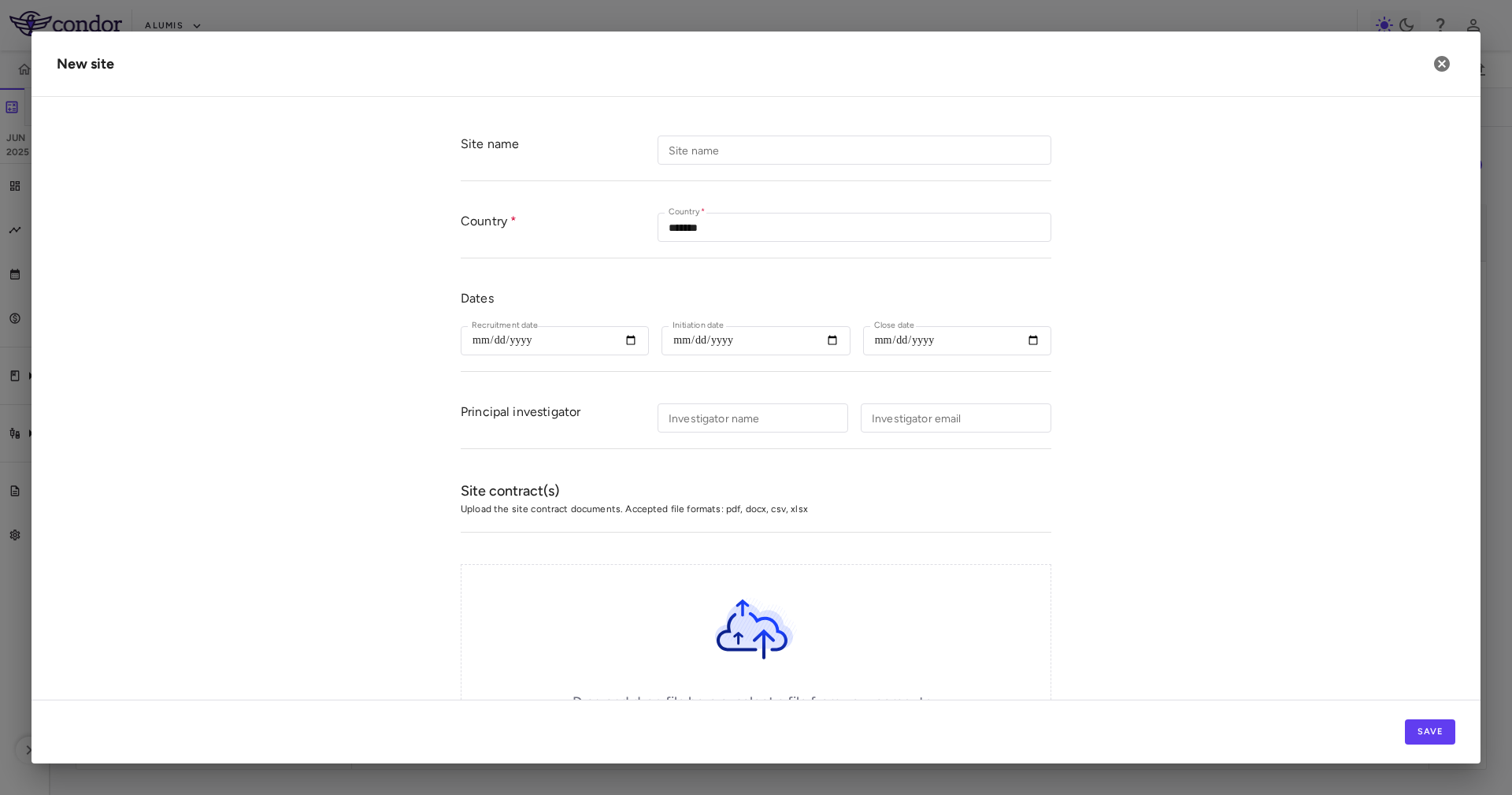
click at [1160, 558] on form "Site number Site number   * **** Site number   * Site name Site name Site name …" at bounding box center [756, 414] width 1398 height 744
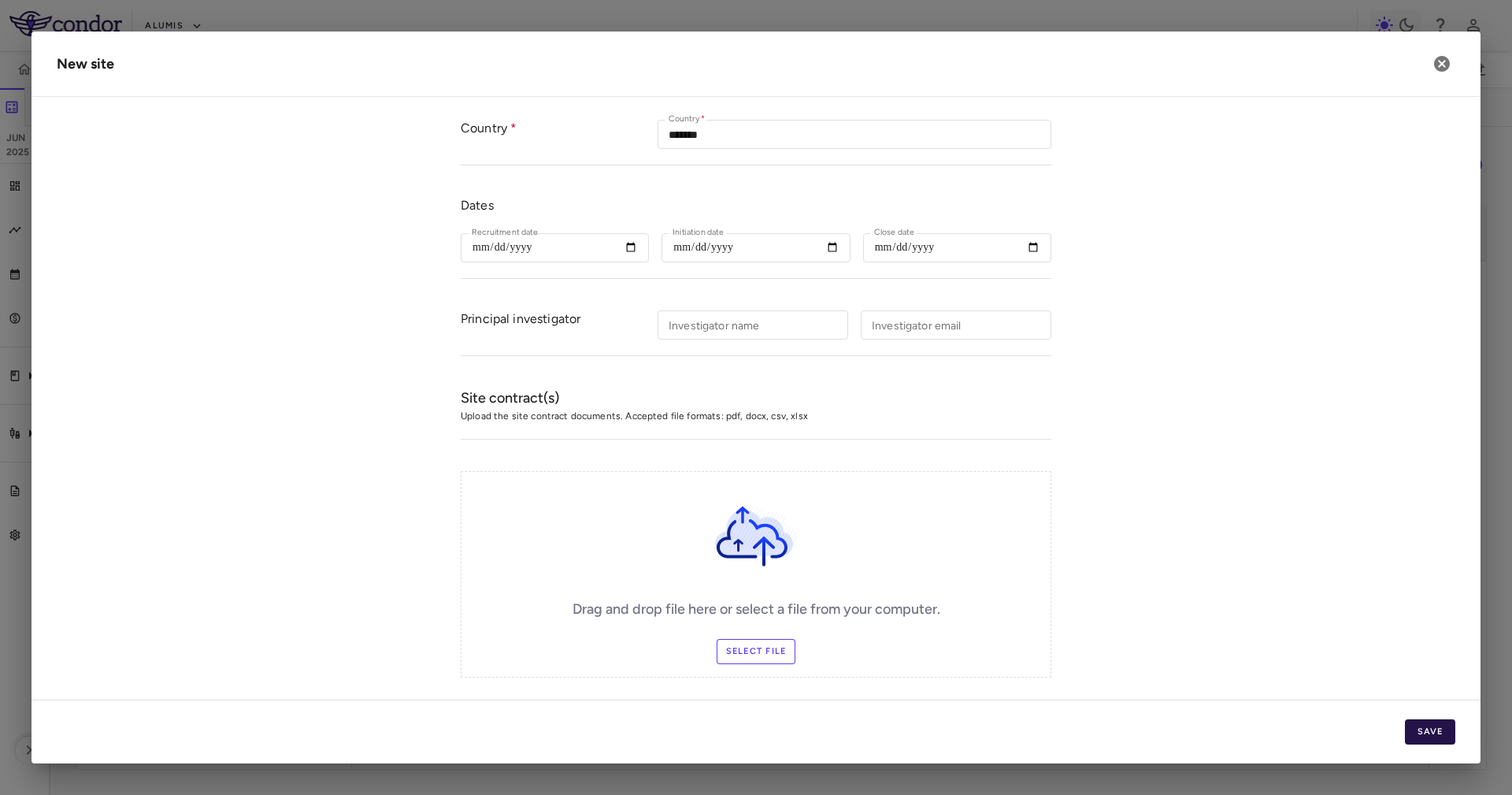
scroll to position [237, 0]
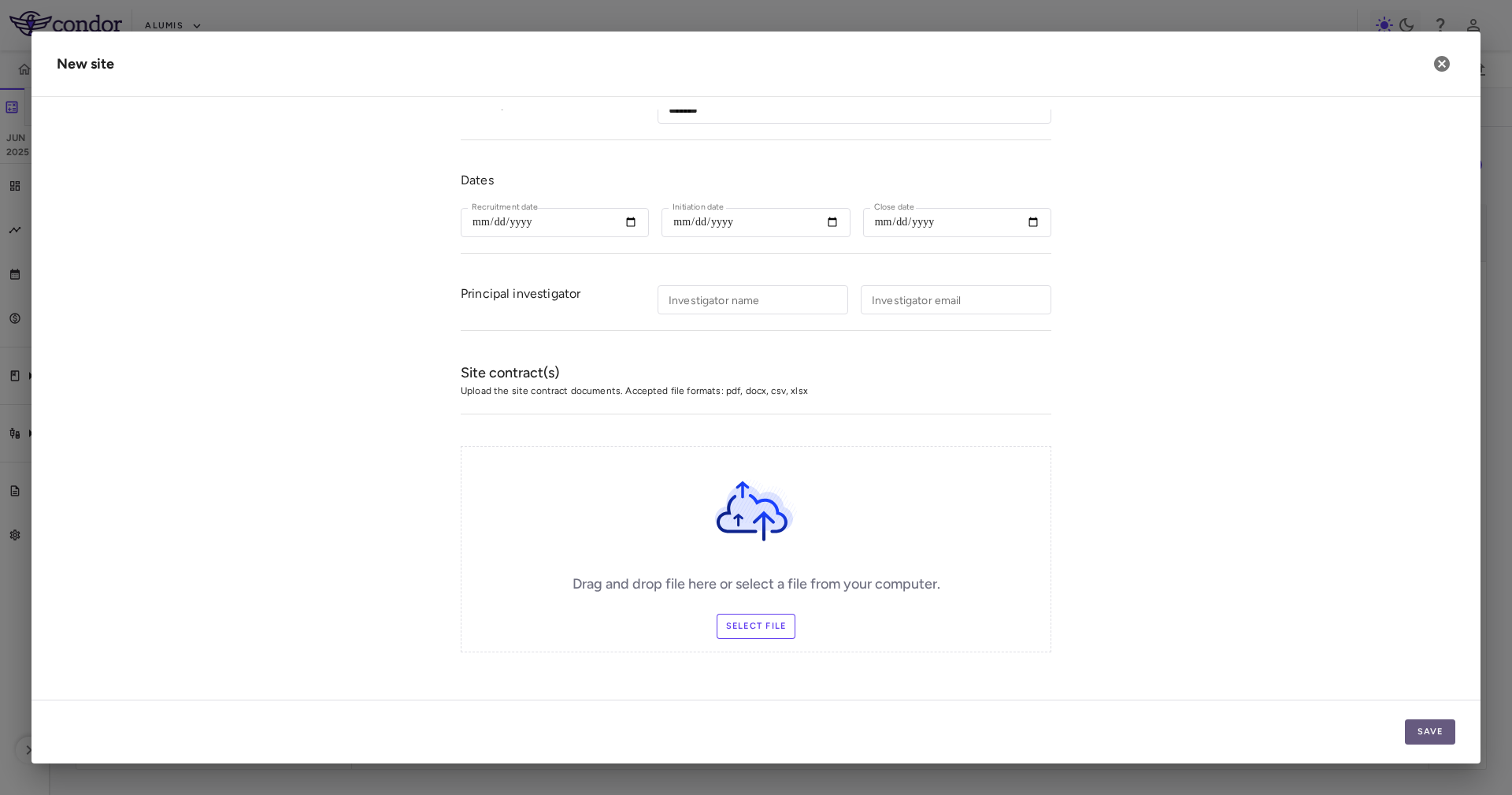
click at [1411, 733] on button "Save" at bounding box center [1429, 731] width 50 height 25
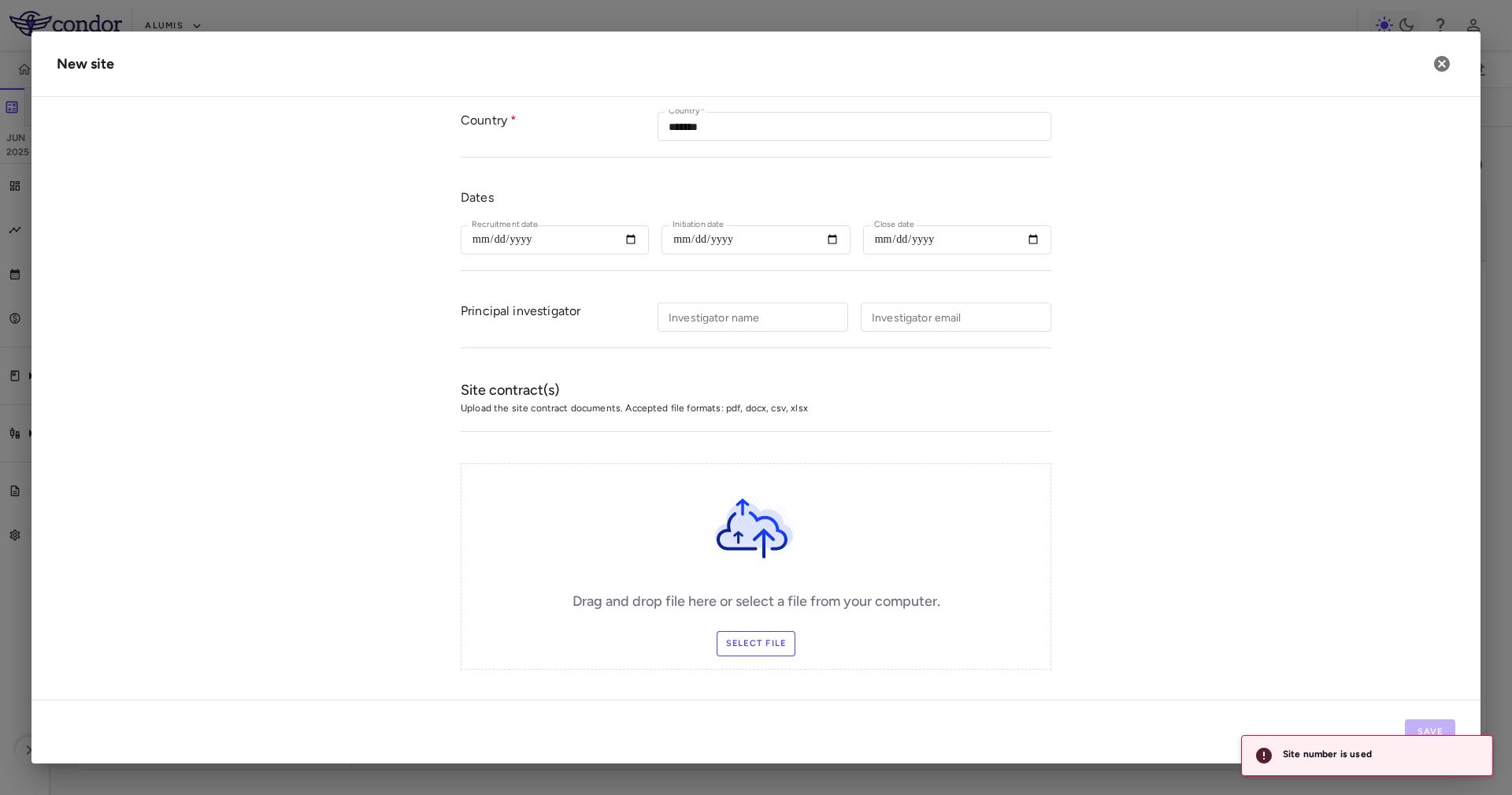
scroll to position [124, 0]
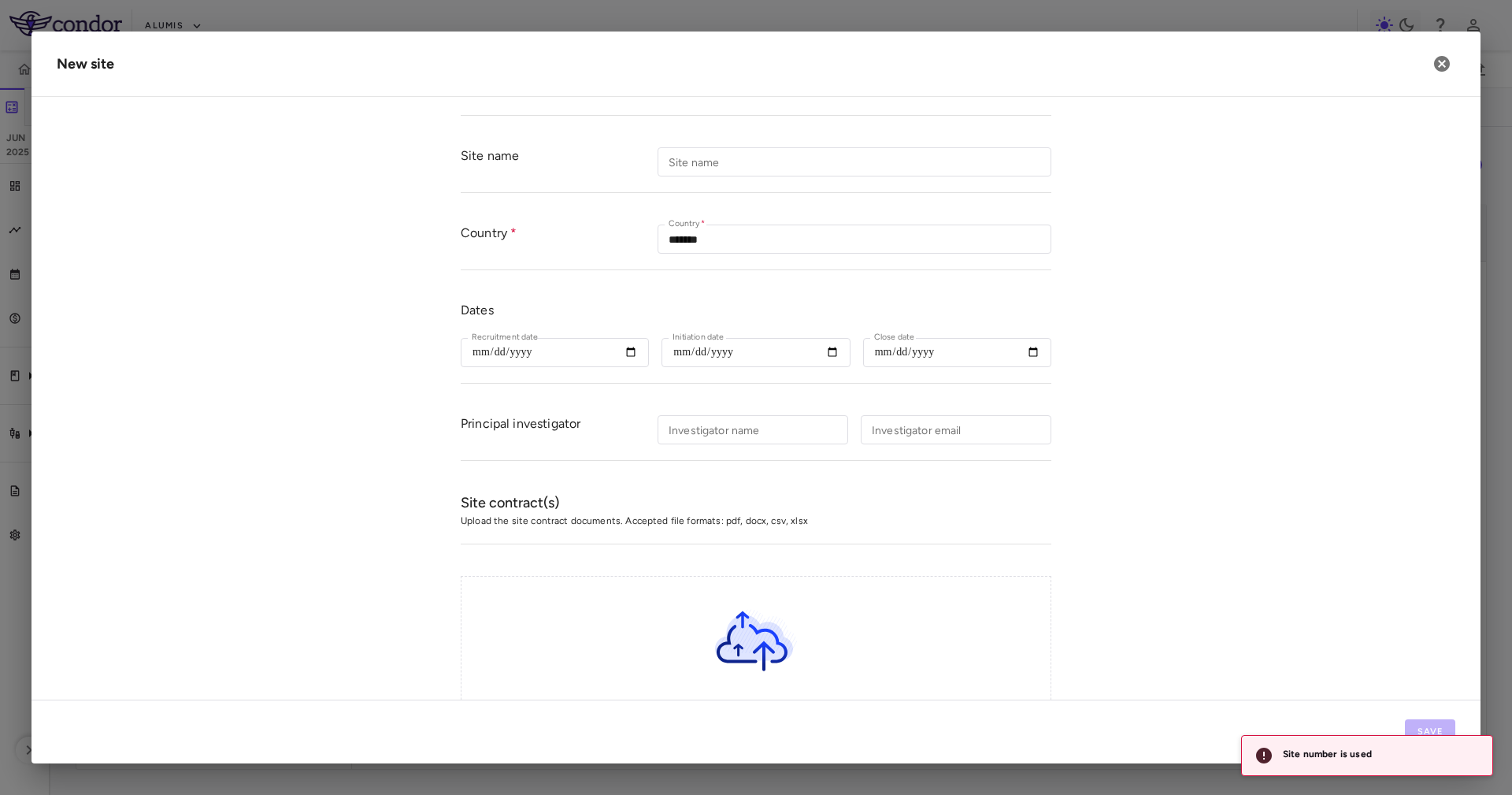
click at [1333, 756] on div "Site number is used" at bounding box center [1327, 755] width 89 height 30
click at [1328, 600] on form "Site number Site number   * **** Site number   * This site number is already as…" at bounding box center [756, 417] width 1398 height 761
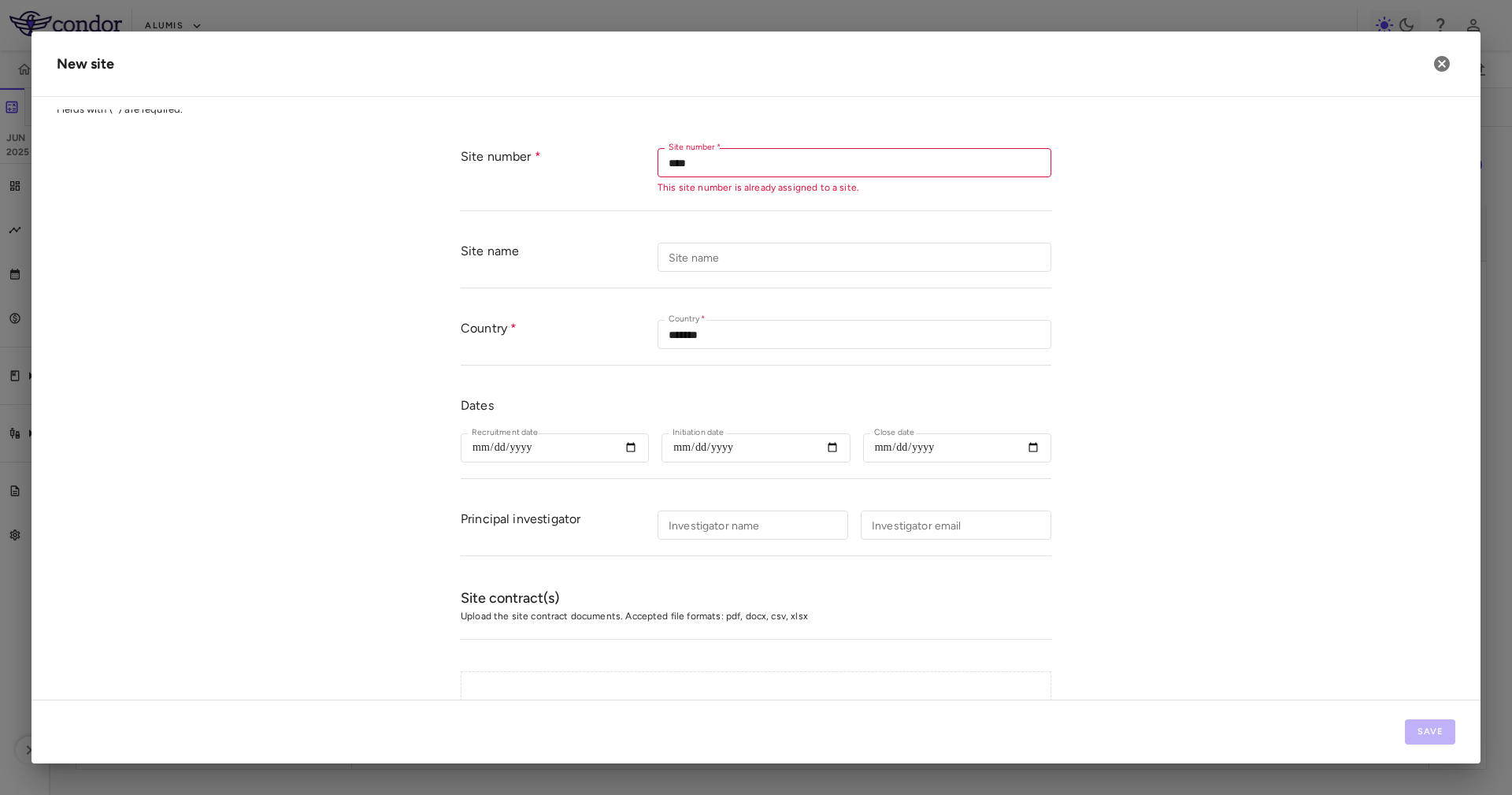
scroll to position [0, 0]
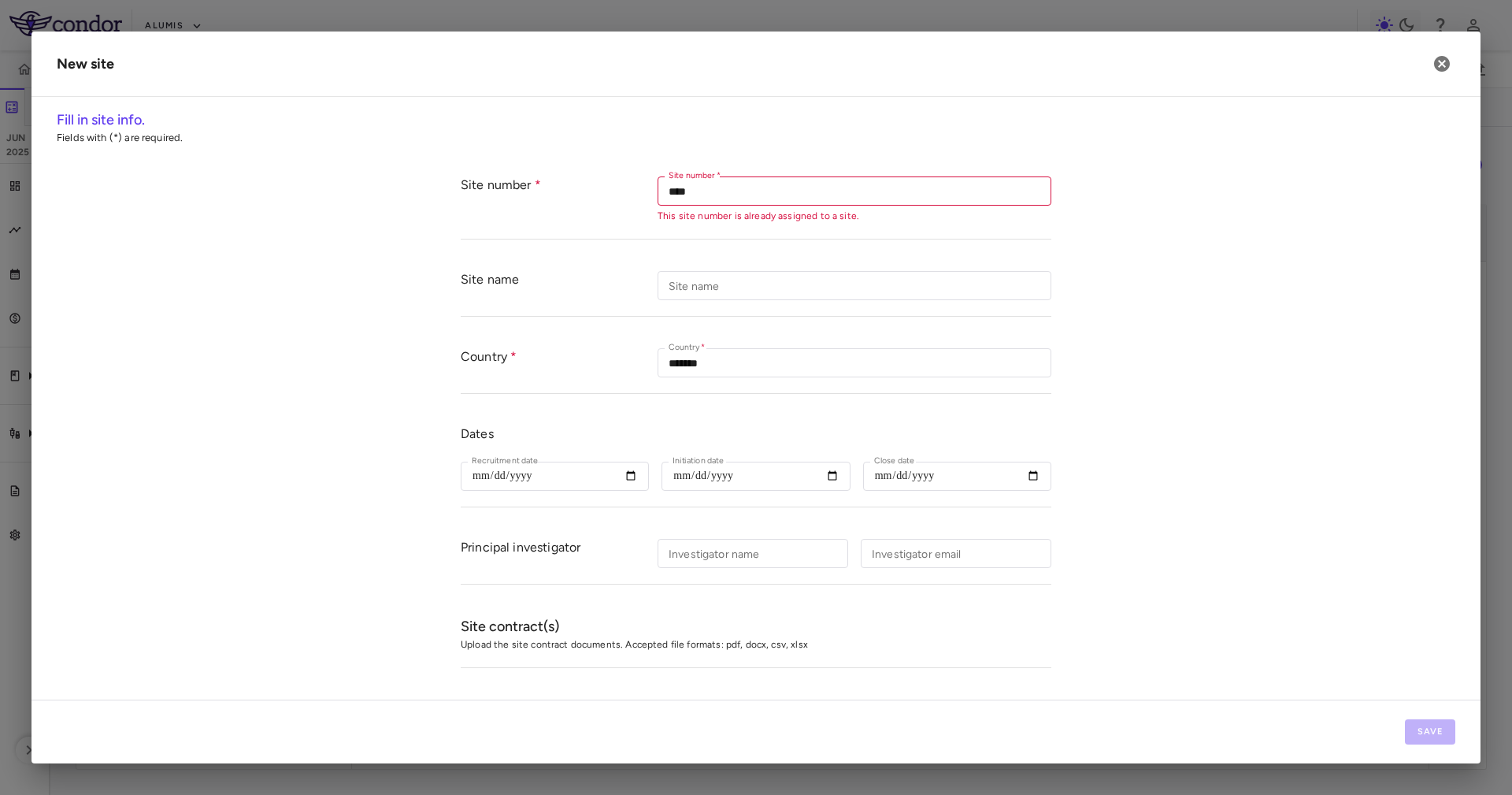
click at [1144, 303] on form "Site number Site number   * **** Site number   * This site number is already as…" at bounding box center [756, 541] width 1398 height 761
click at [766, 237] on div "Site number Site number   * **** Site number   * This site number is already as…" at bounding box center [756, 200] width 590 height 79
click at [769, 221] on p "This site number is already assigned to a site." at bounding box center [854, 215] width 393 height 14
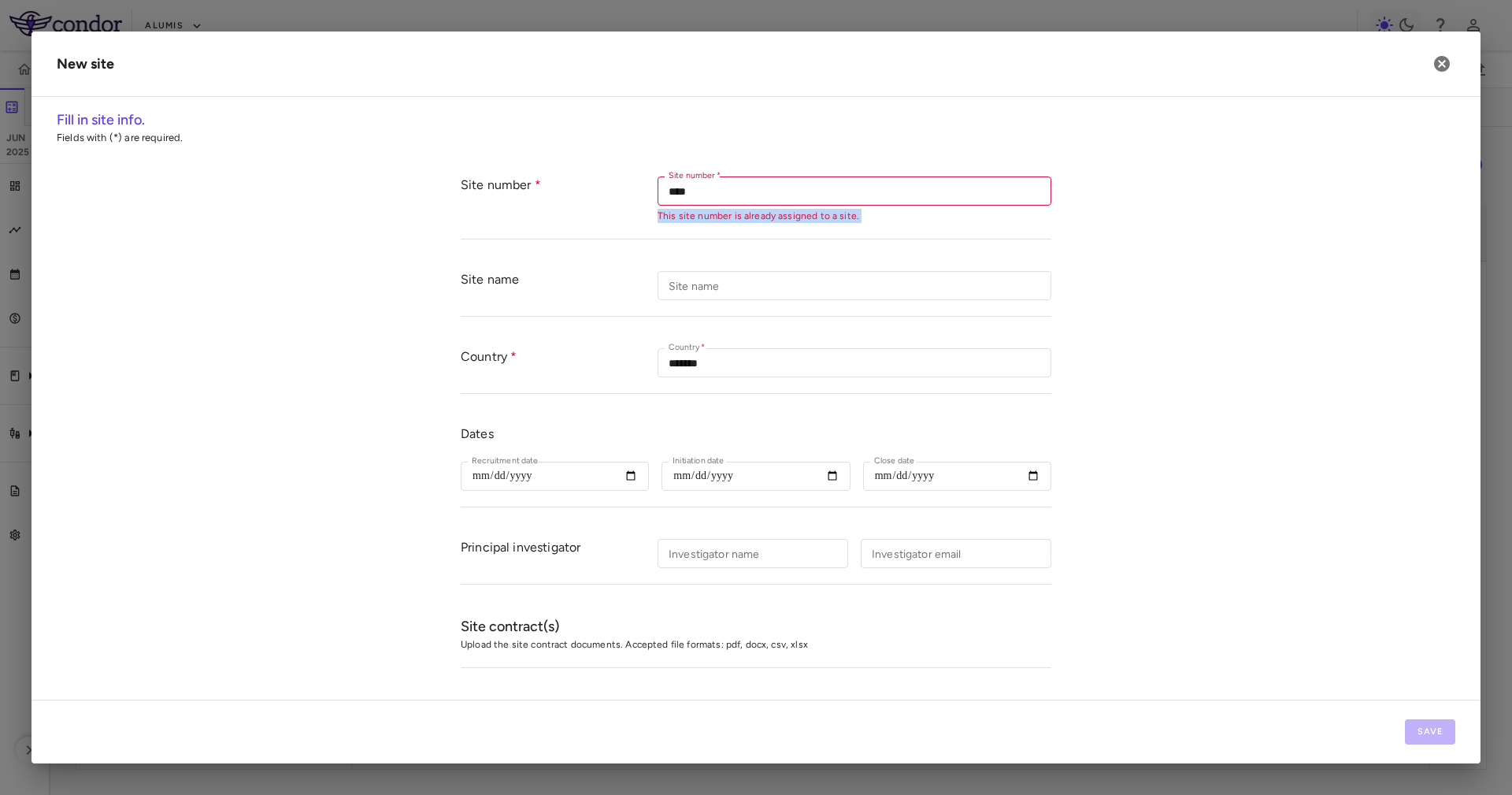
click at [1010, 237] on div "Site number Site number   * **** Site number   * This site number is already as…" at bounding box center [756, 200] width 590 height 79
click at [1442, 62] on icon "button" at bounding box center [1441, 63] width 19 height 19
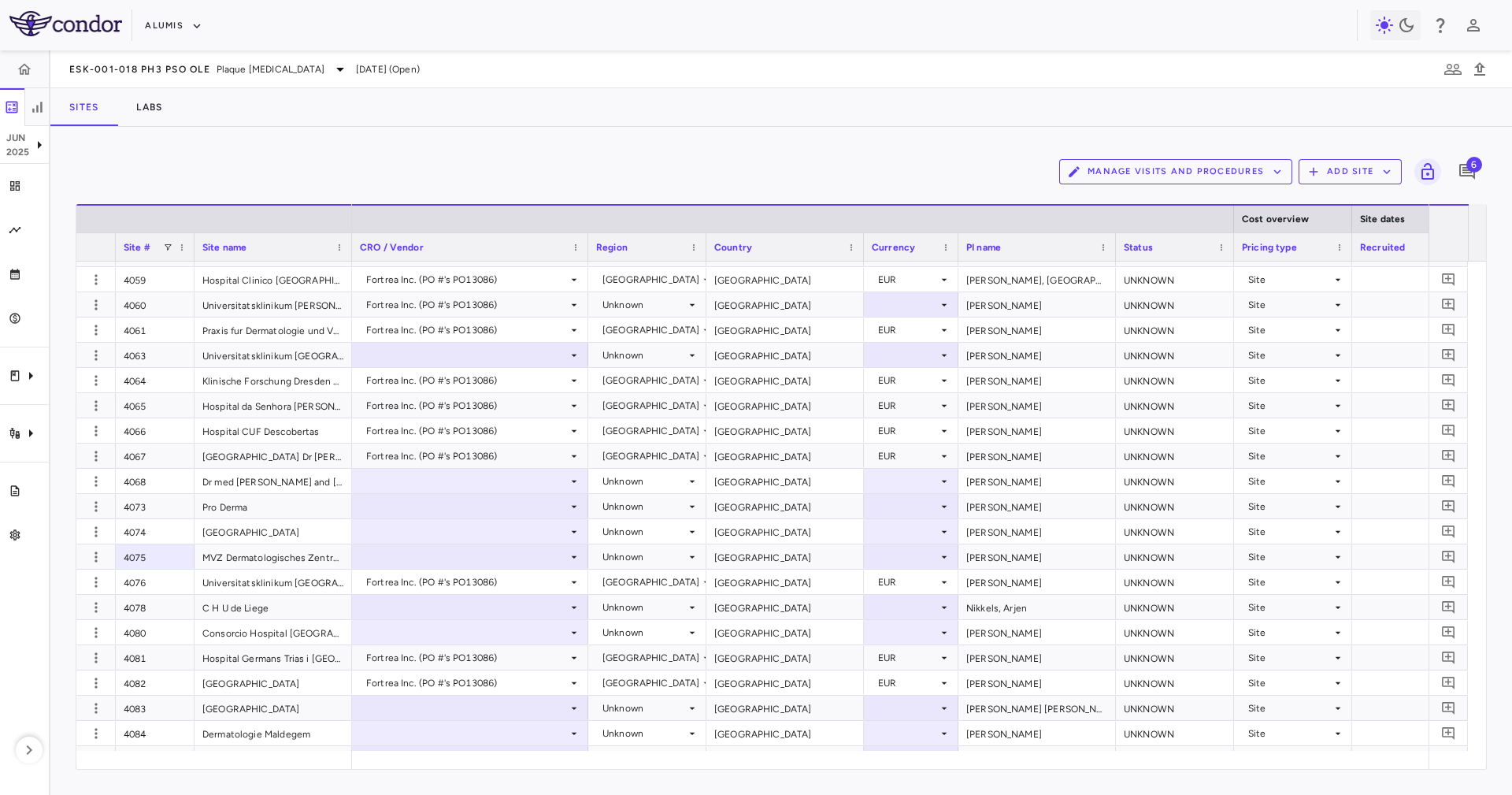
click at [919, 132] on div "Manage Visits and Procedures Add Site 6 Drag here to set row groups Drag here t…" at bounding box center [781, 460] width 1462 height 668
click at [1363, 163] on button "Add Site" at bounding box center [1350, 171] width 104 height 25
click at [534, 72] on div at bounding box center [756, 397] width 1512 height 795
click at [191, 310] on div "4060" at bounding box center [155, 304] width 79 height 25
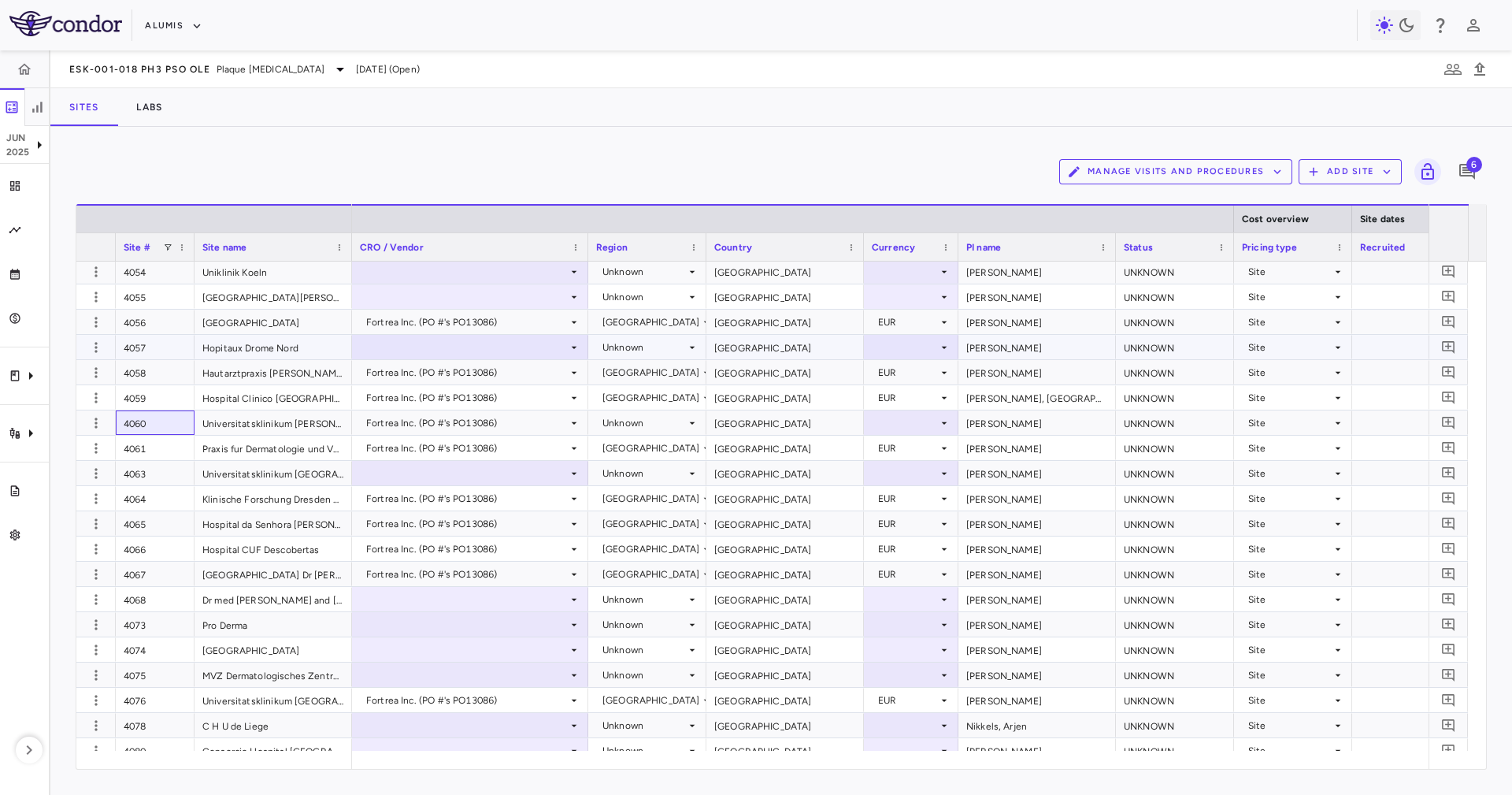
scroll to position [4446, 0]
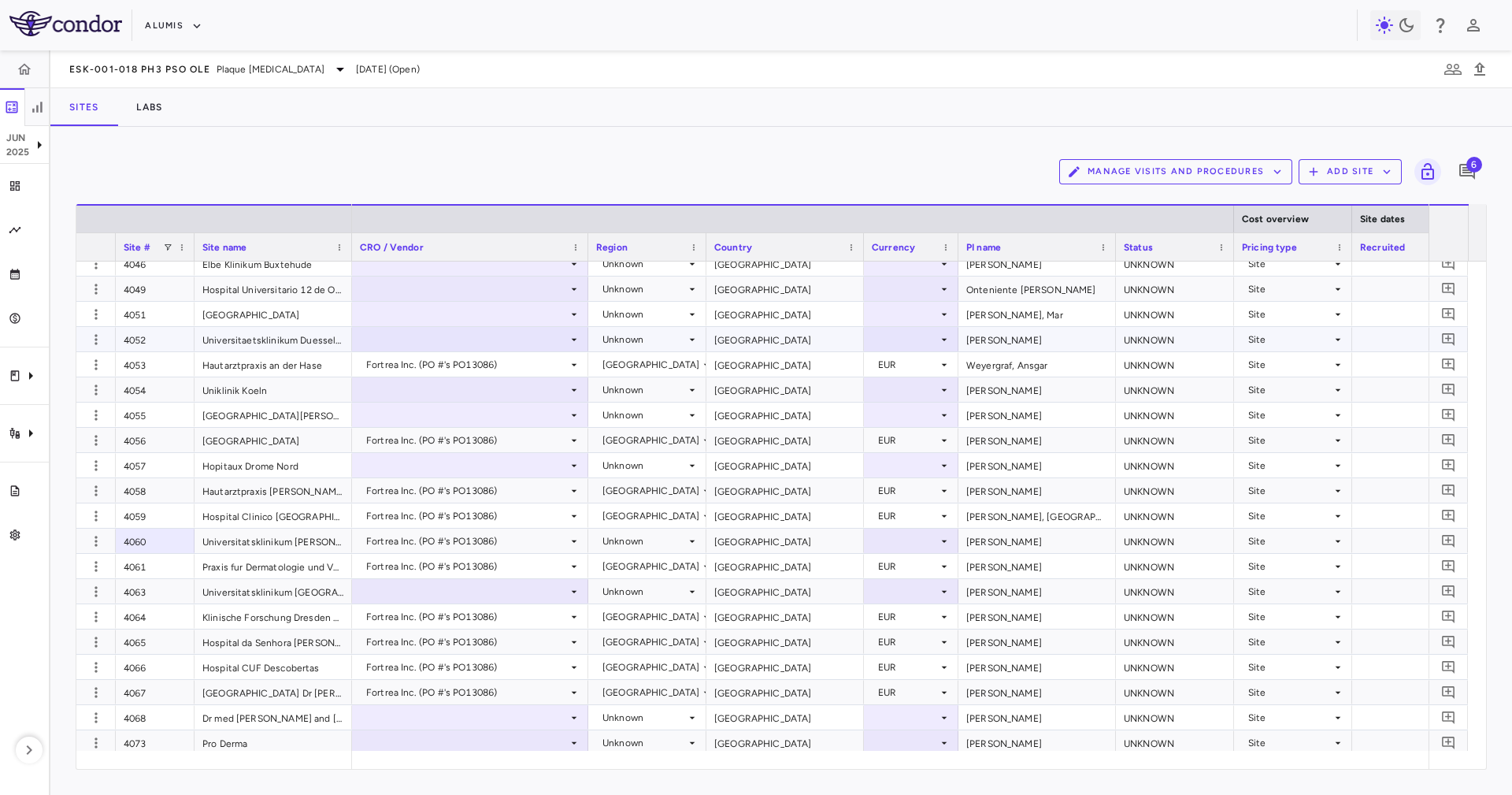
click at [122, 341] on div "4052" at bounding box center [155, 338] width 79 height 25
click at [167, 439] on div "4056" at bounding box center [155, 439] width 79 height 25
click at [170, 489] on div "4058" at bounding box center [155, 490] width 79 height 25
click at [157, 255] on div "Site #" at bounding box center [143, 247] width 39 height 19
click at [157, 253] on div "Site # 1" at bounding box center [143, 247] width 39 height 19
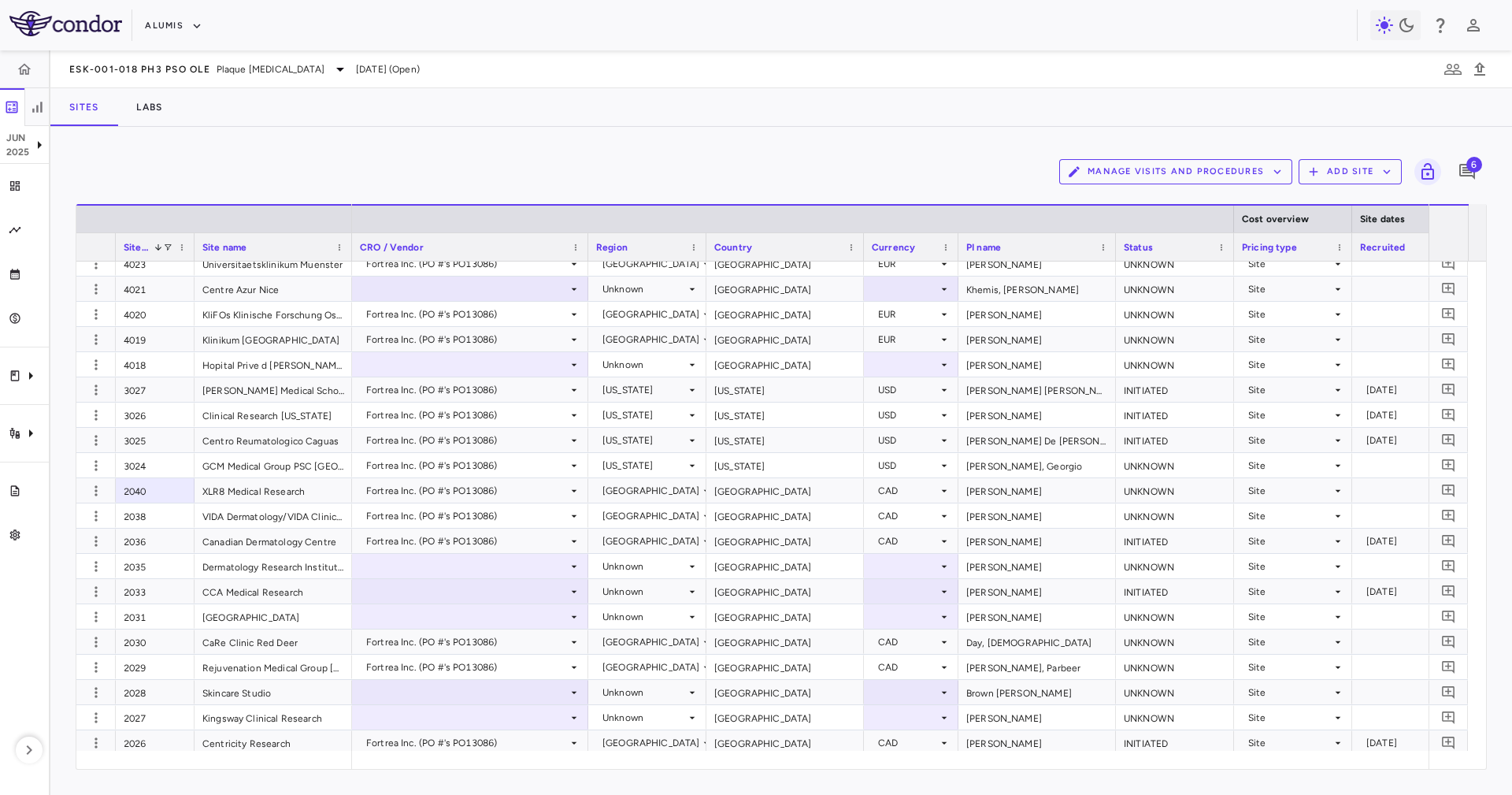
click at [157, 252] on div "Site # 1" at bounding box center [143, 247] width 39 height 19
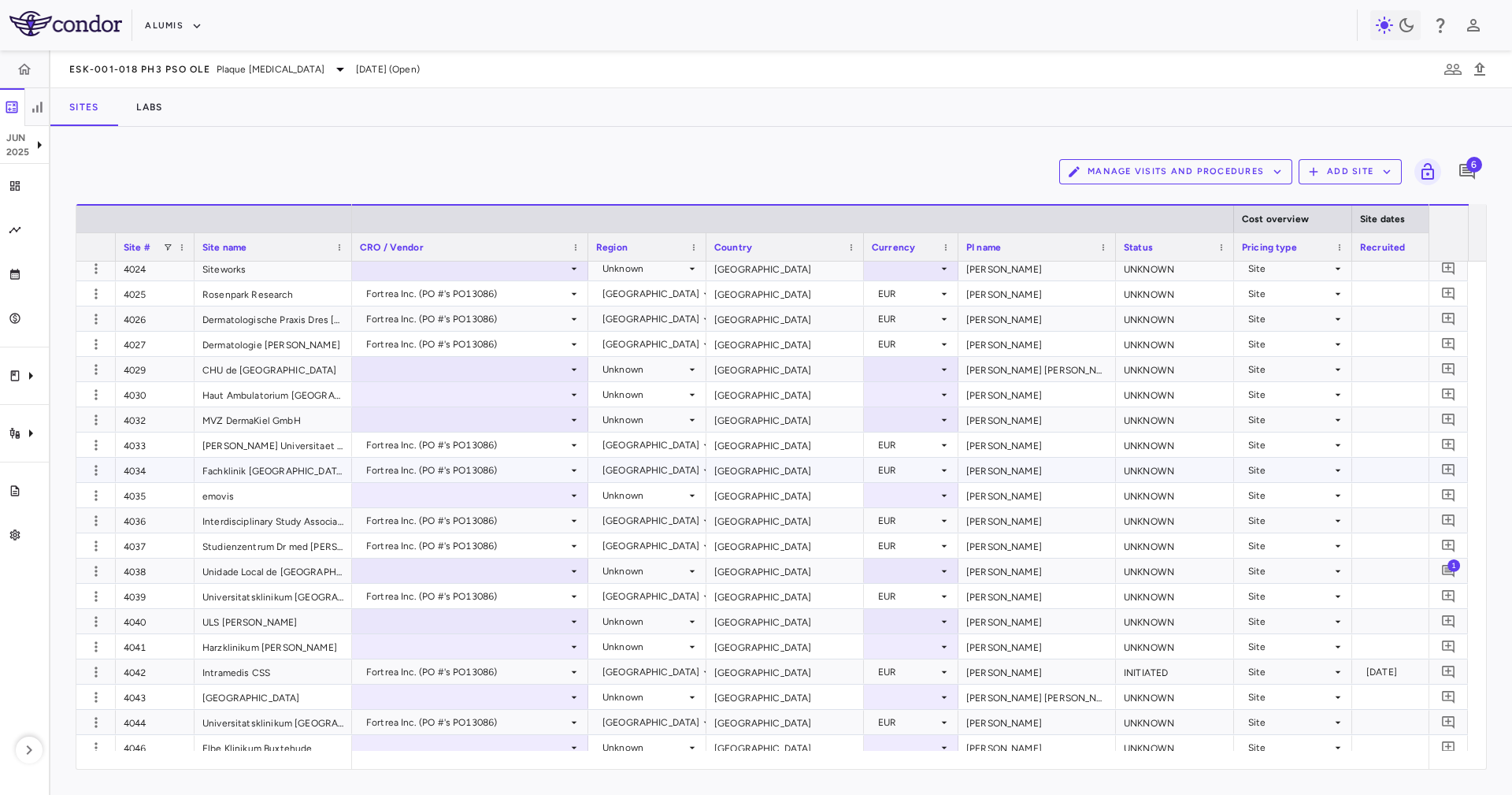
scroll to position [3973, 0]
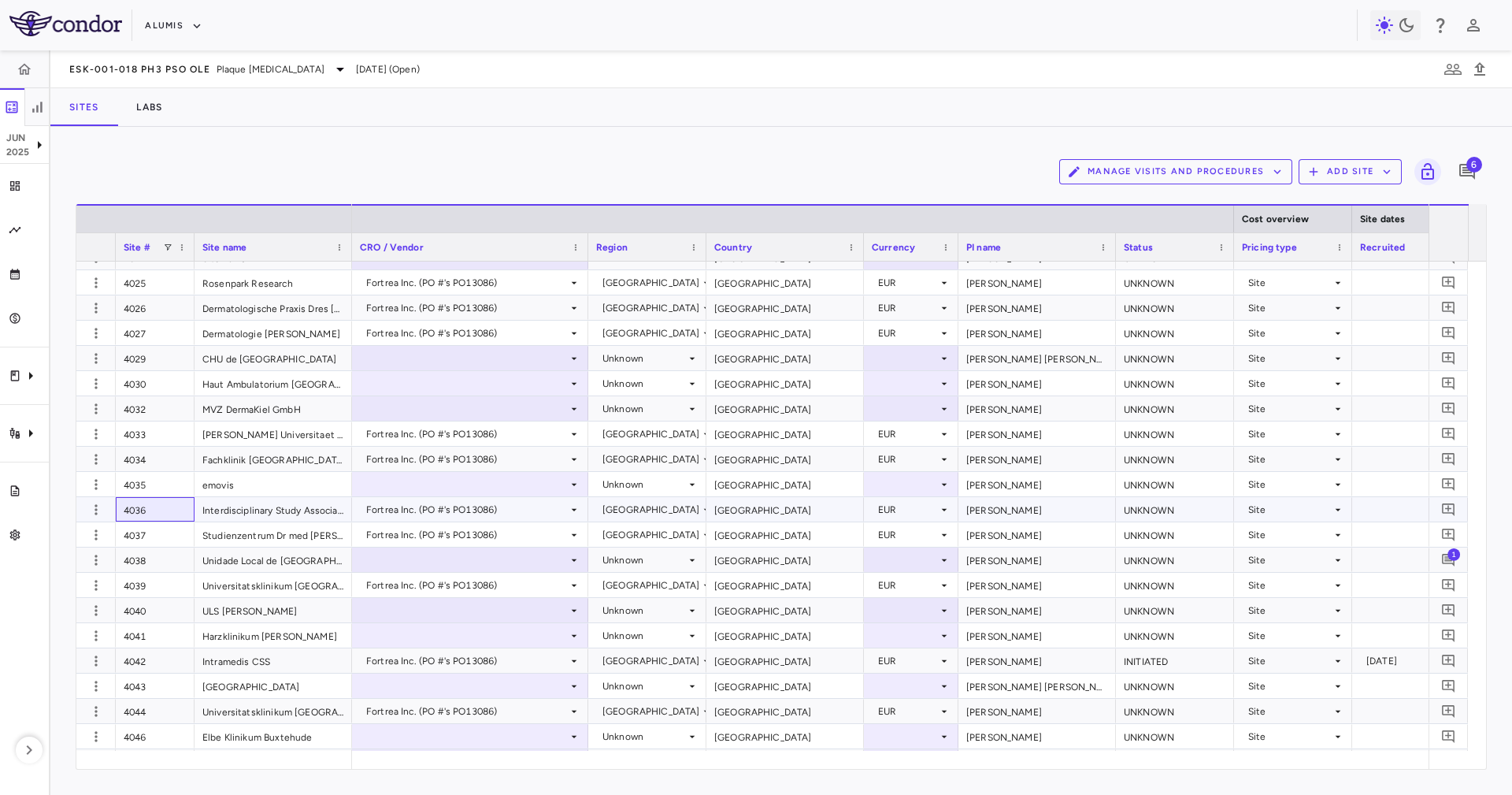
click at [174, 514] on div "4036" at bounding box center [155, 509] width 79 height 25
click at [171, 541] on div "4037" at bounding box center [155, 534] width 79 height 25
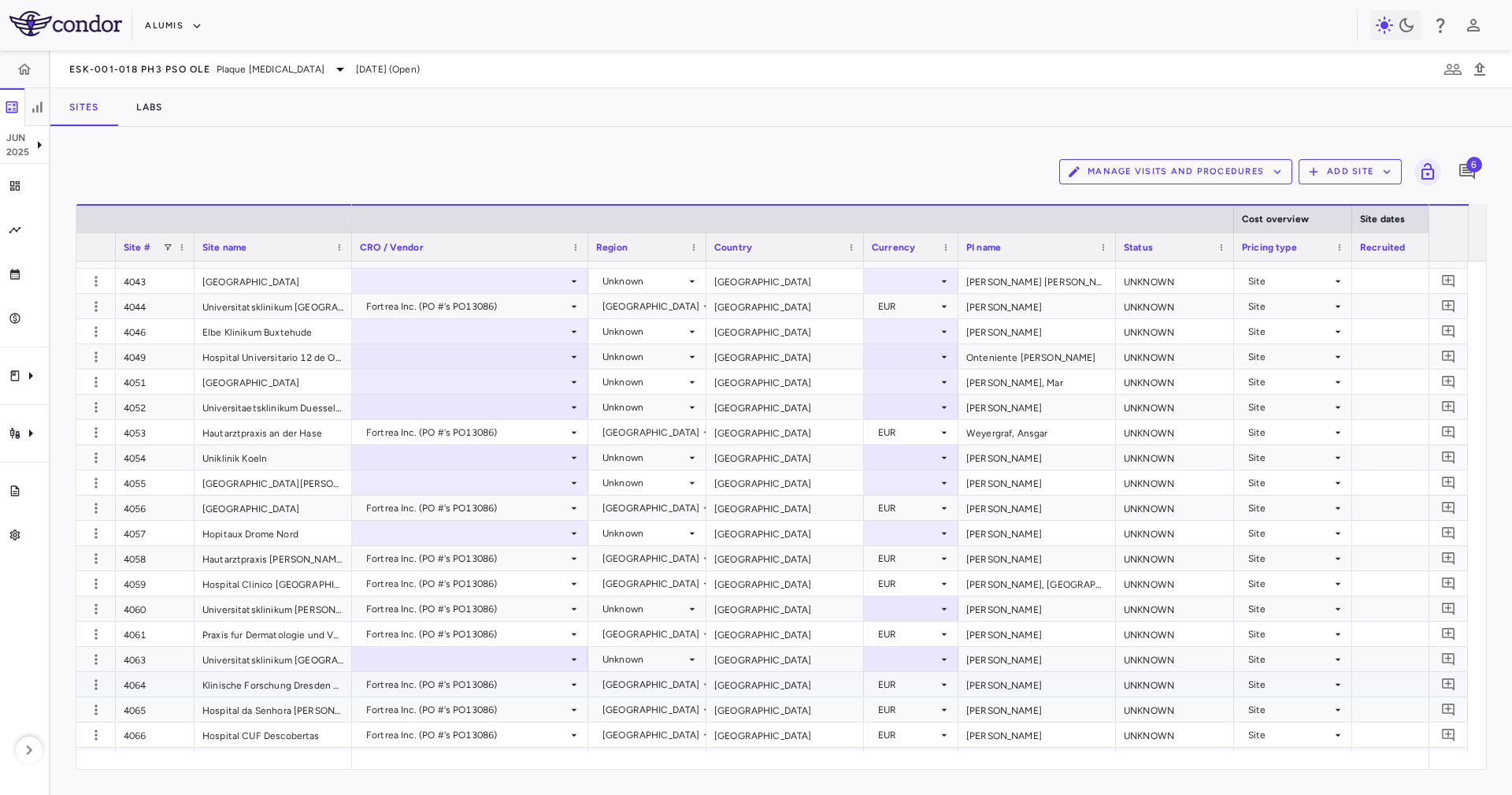
scroll to position [0, 0]
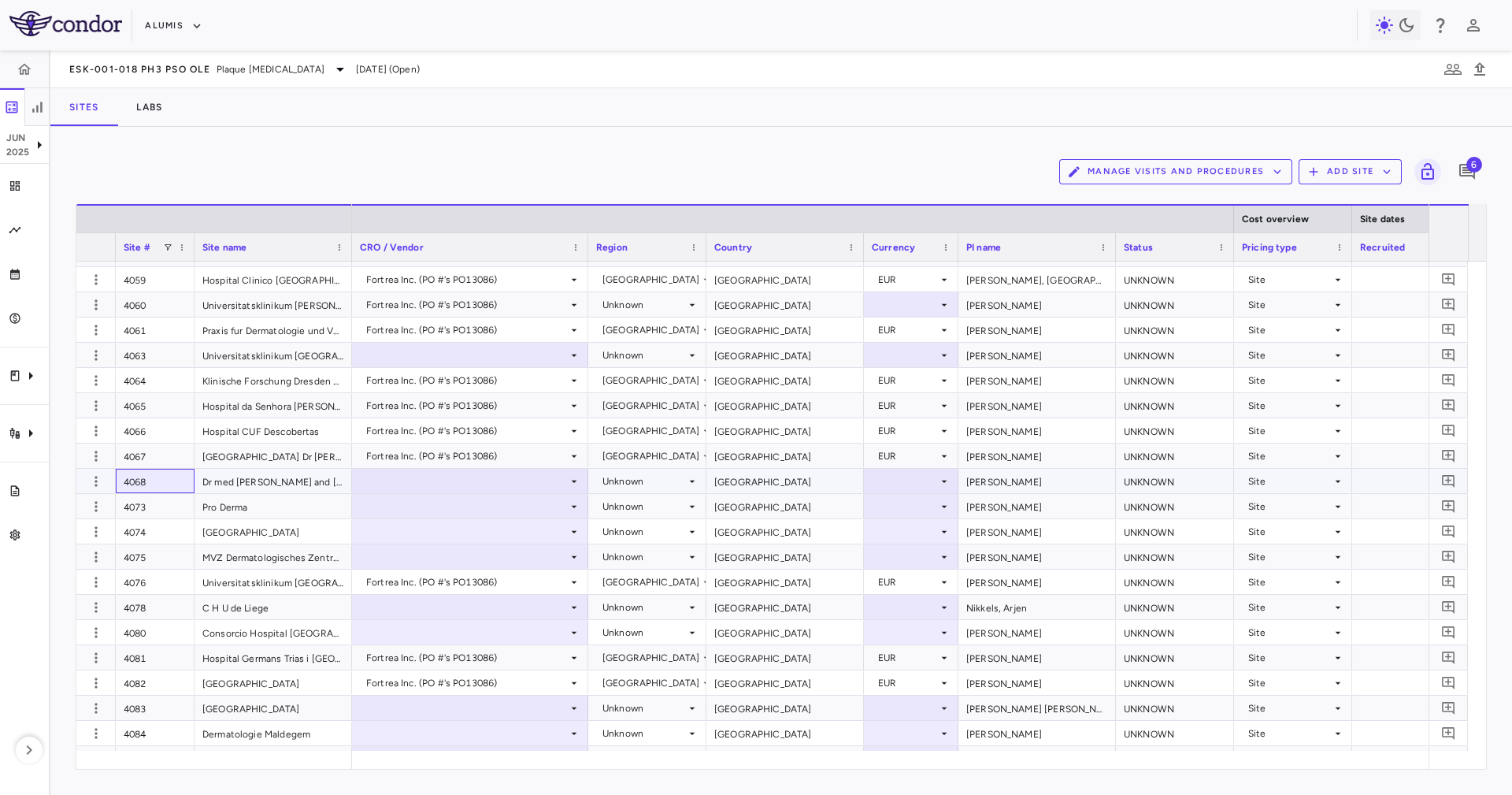
click at [166, 484] on div "4068" at bounding box center [155, 480] width 79 height 25
click at [170, 519] on div "4074" at bounding box center [155, 531] width 79 height 25
click at [161, 504] on div "4073" at bounding box center [155, 506] width 79 height 25
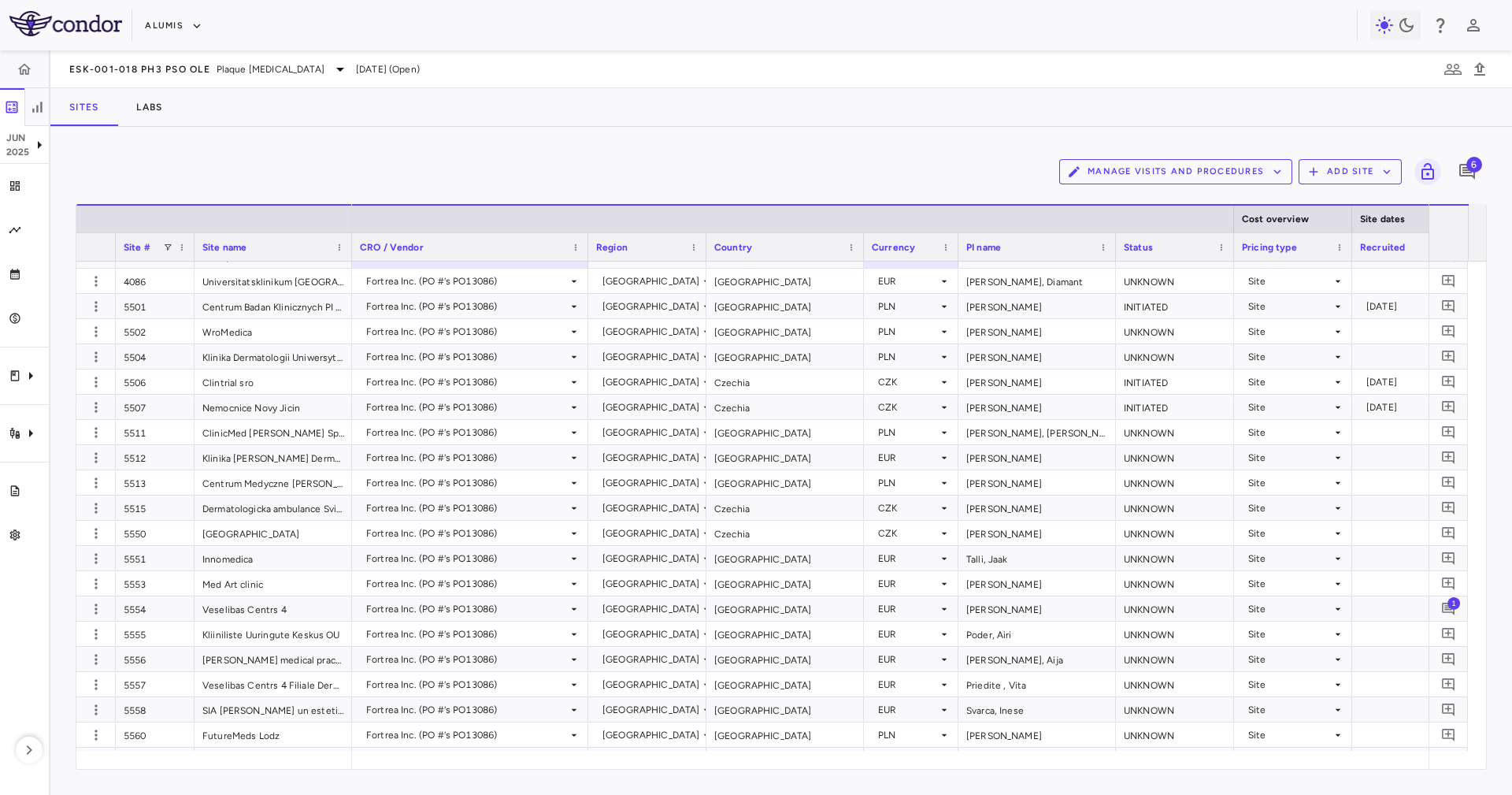
click at [187, 116] on div "Sites Labs" at bounding box center [781, 106] width 1462 height 38
drag, startPoint x: 61, startPoint y: 70, endPoint x: 213, endPoint y: 77, distance: 152.2
click at [213, 77] on div "ESK-001-018 Ph3 PsO OLE Plaque Psoriasis Jun 2025 (Open)" at bounding box center [781, 69] width 1462 height 38
copy span "ESK-001-018 Ph3 PsO OLE"
click at [0, 427] on div "Trial activity" at bounding box center [24, 433] width 49 height 44
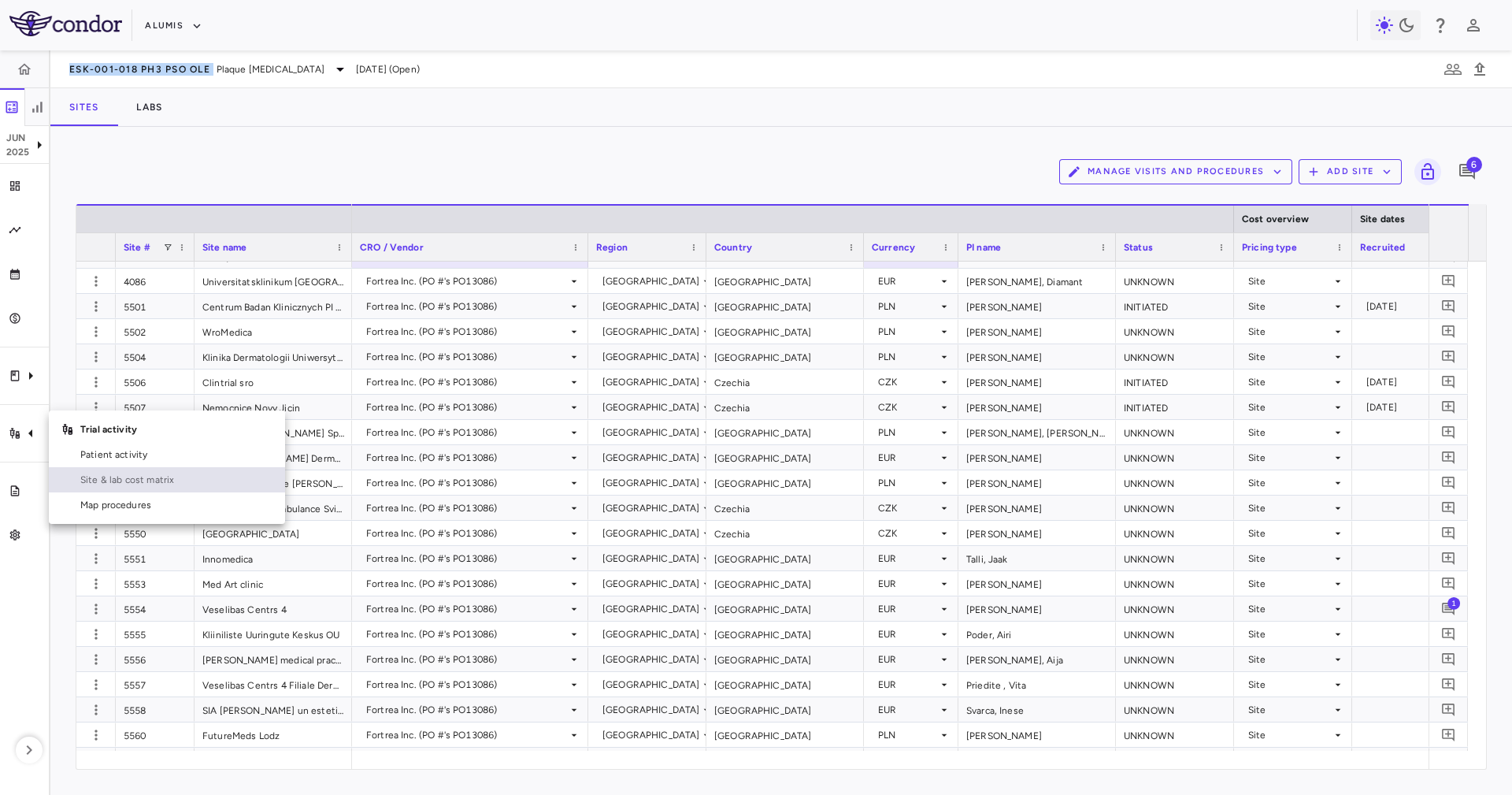
click at [148, 476] on span "Site & lab cost matrix" at bounding box center [177, 479] width 193 height 14
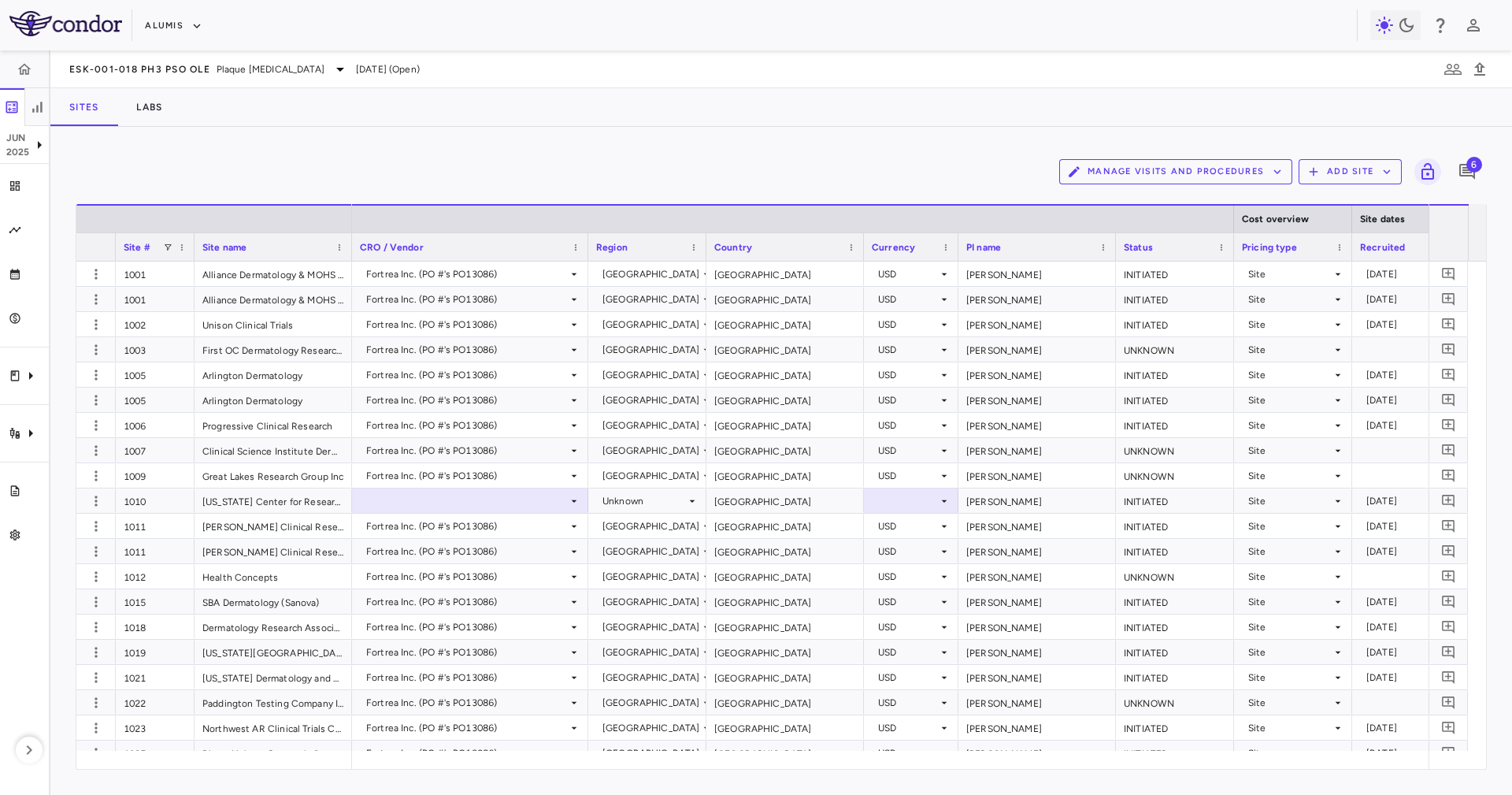
click at [284, 168] on div "Manage Visits and Procedures Add Site 6" at bounding box center [780, 171] width 1411 height 39
click at [155, 102] on button "Labs" at bounding box center [149, 106] width 64 height 38
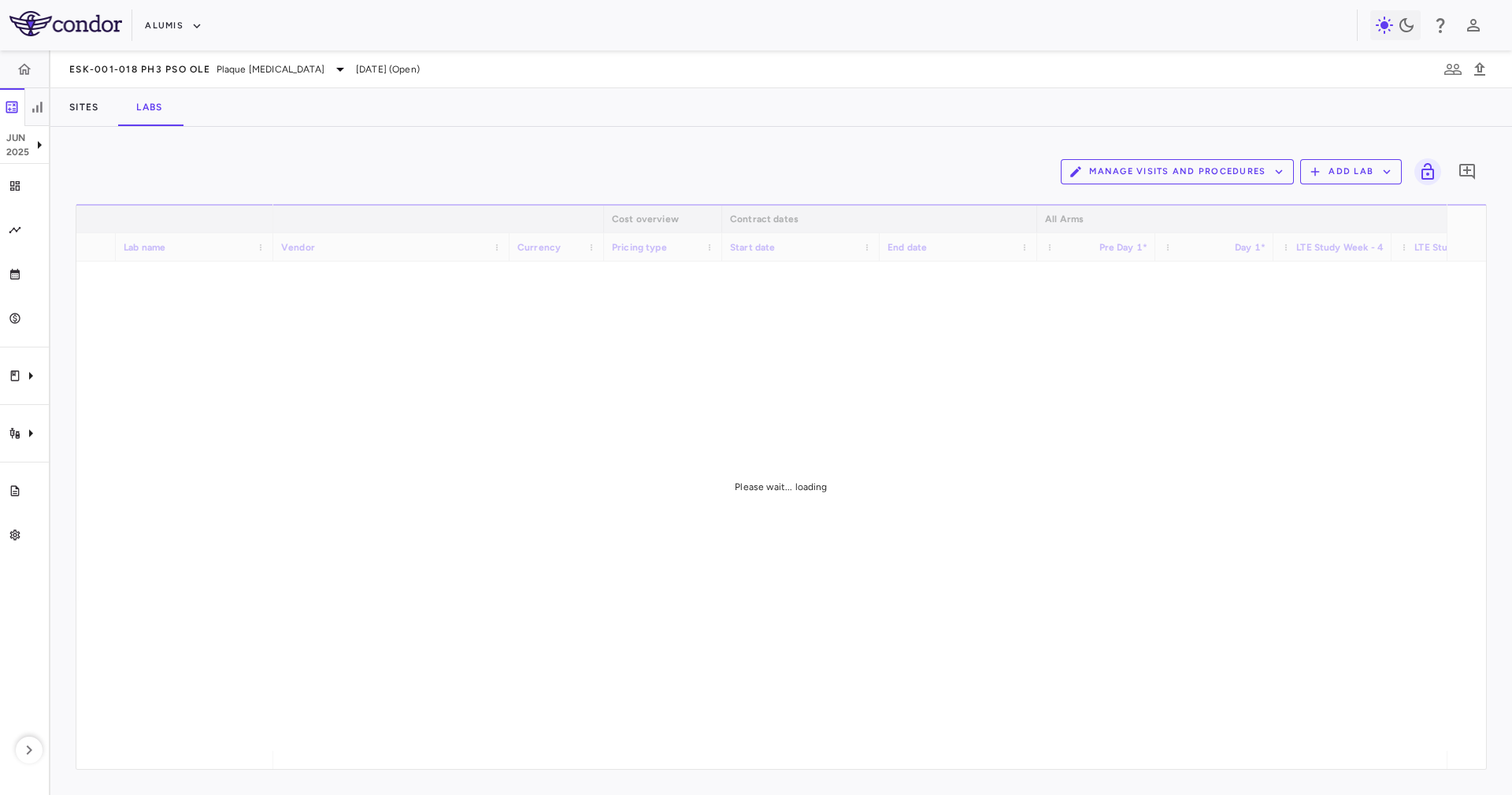
click at [492, 126] on div "Sites Labs" at bounding box center [781, 106] width 1462 height 38
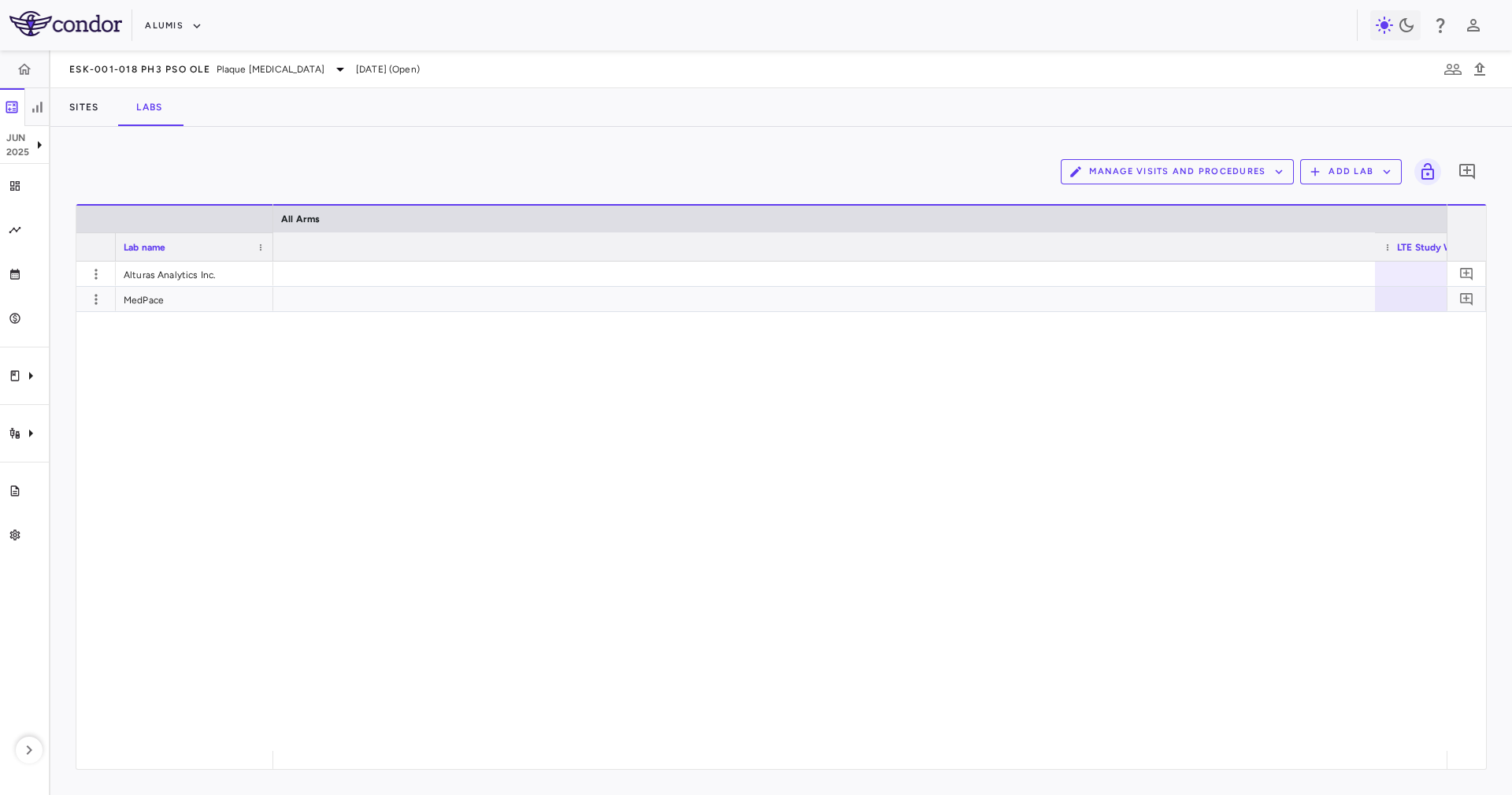
scroll to position [0, 3017]
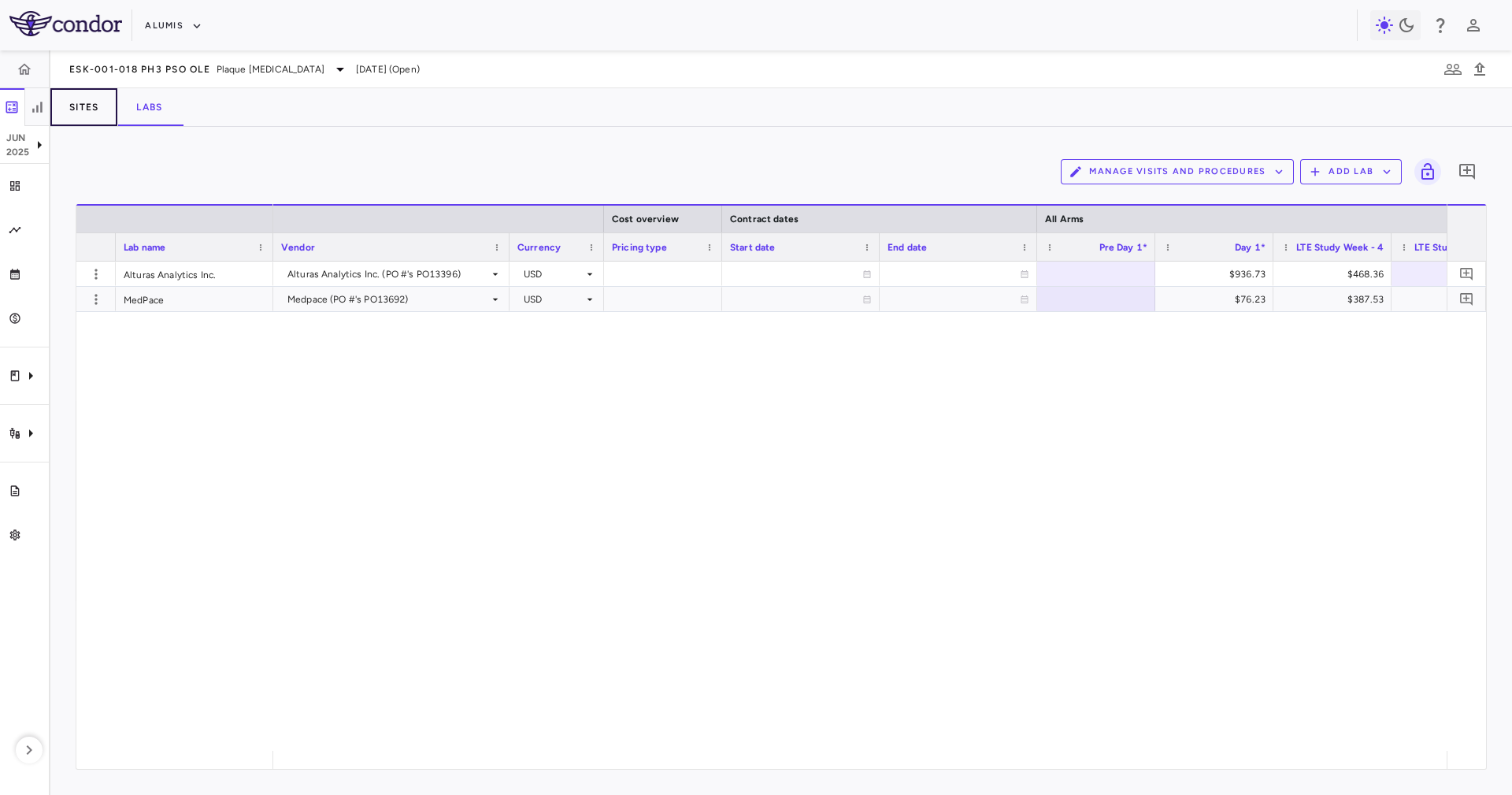
click at [90, 103] on button "Sites" at bounding box center [83, 106] width 67 height 38
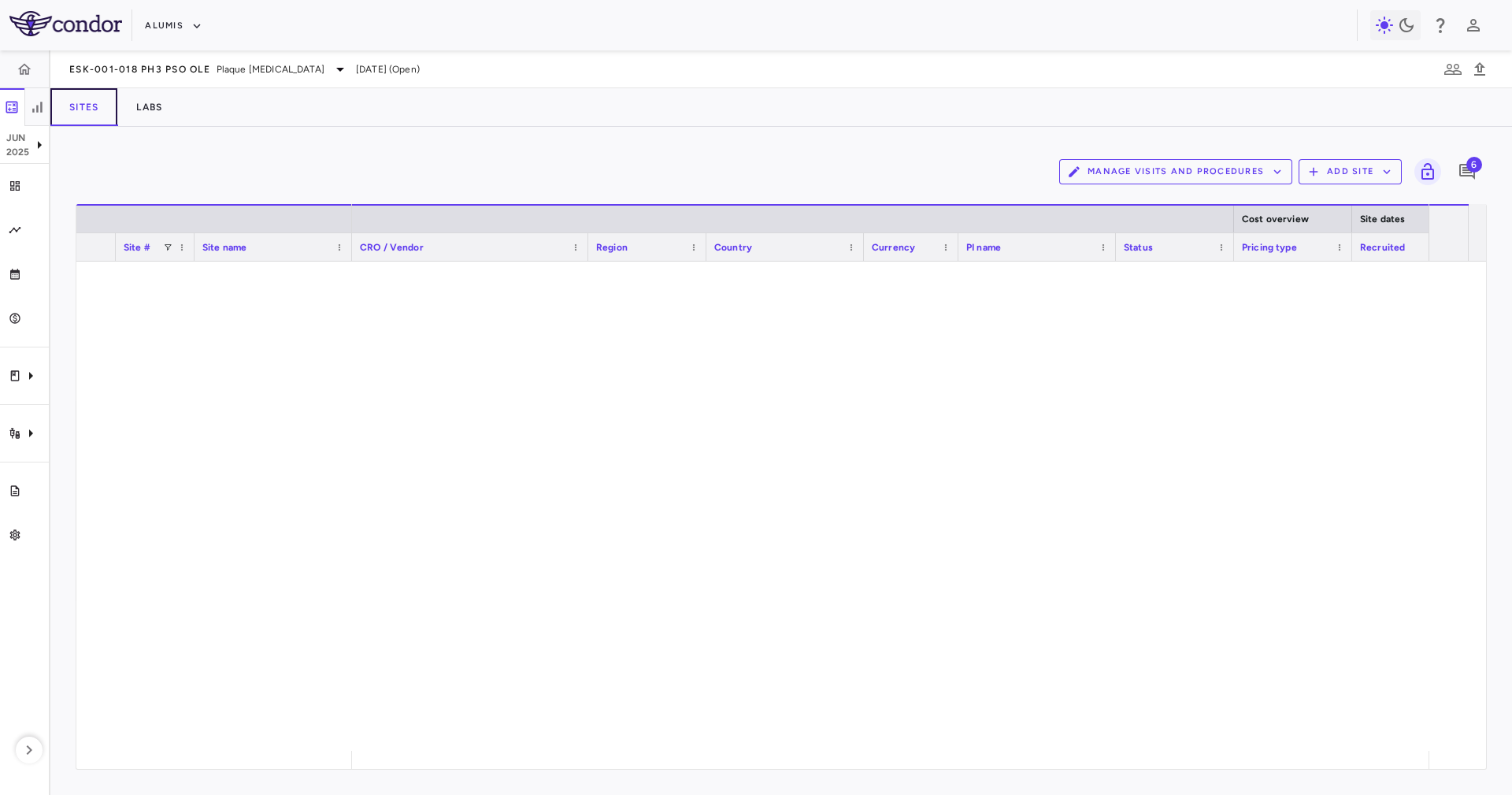
scroll to position [3307, 0]
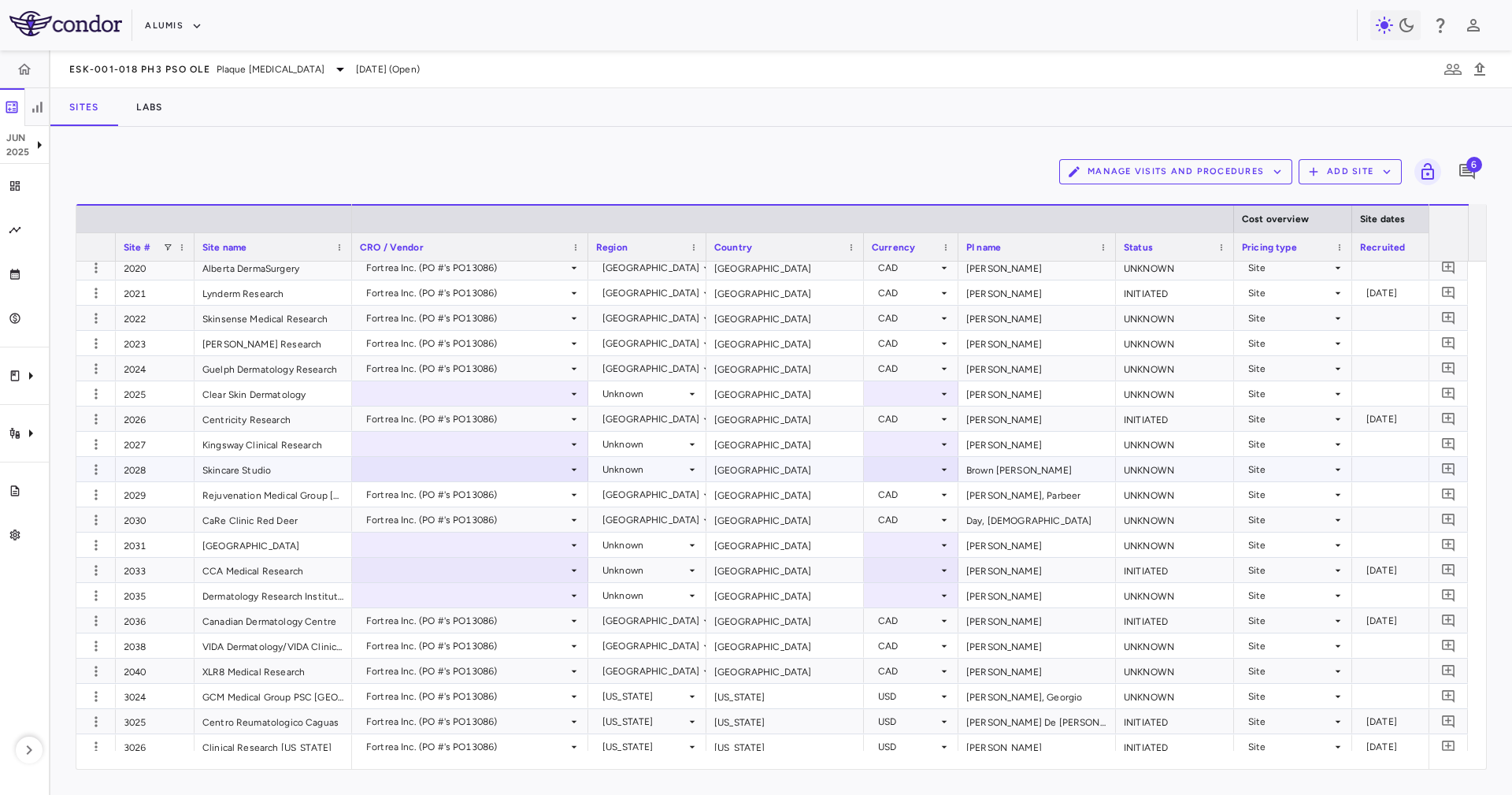
click at [201, 469] on div "Skincare Studio" at bounding box center [273, 469] width 158 height 25
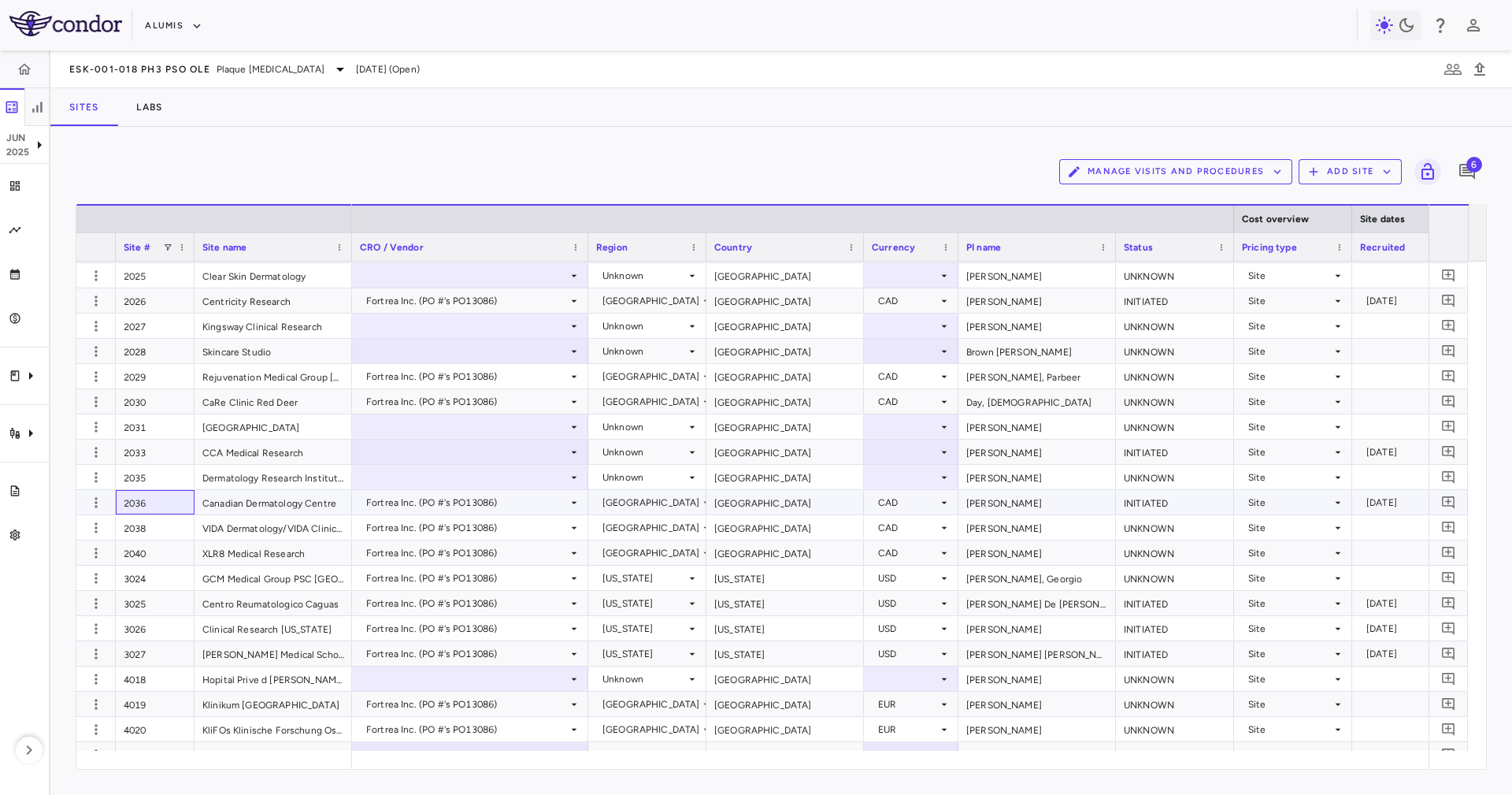
click at [171, 512] on div "2036" at bounding box center [155, 502] width 79 height 25
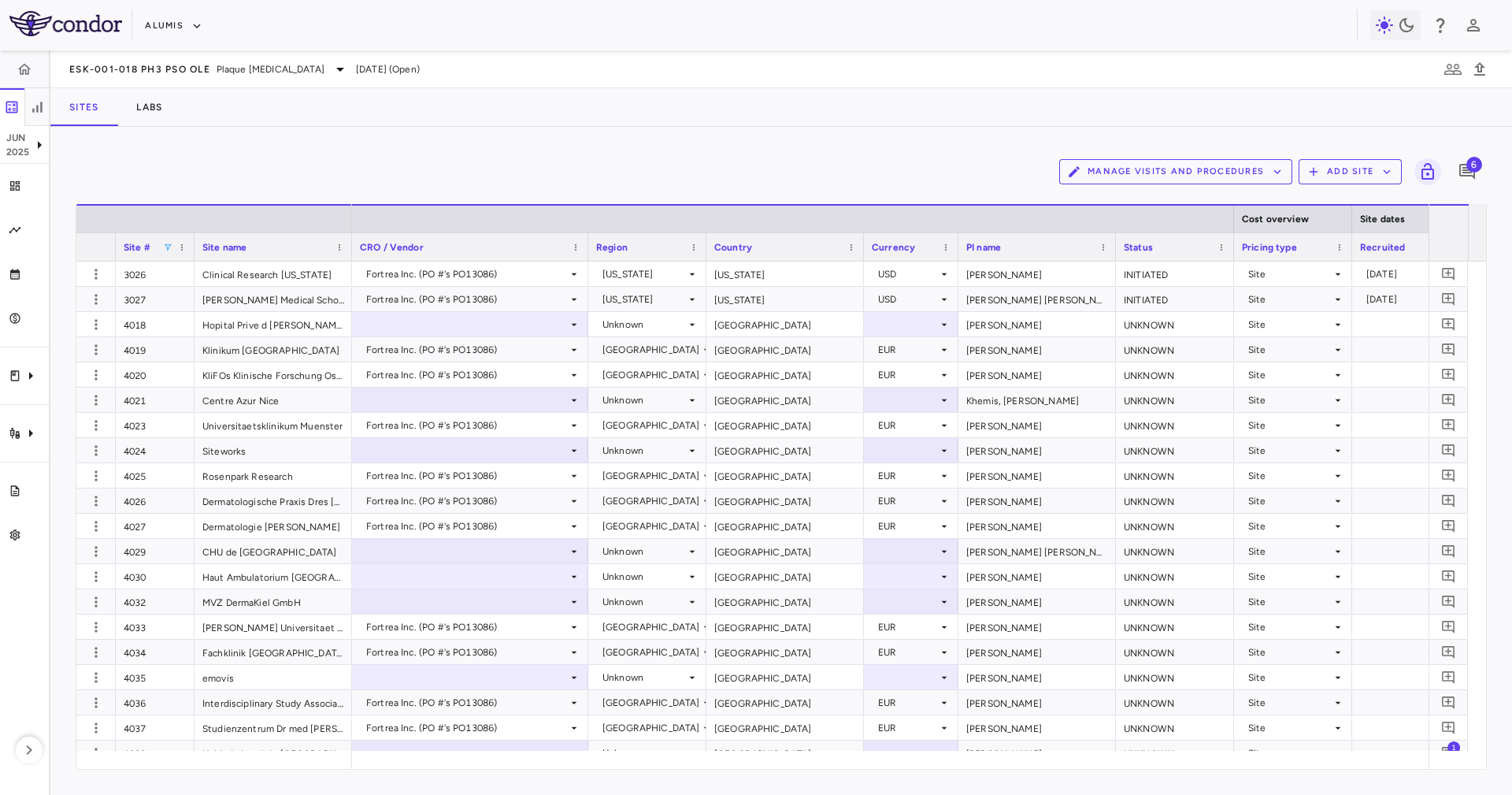
click at [171, 246] on span at bounding box center [168, 248] width 9 height 9
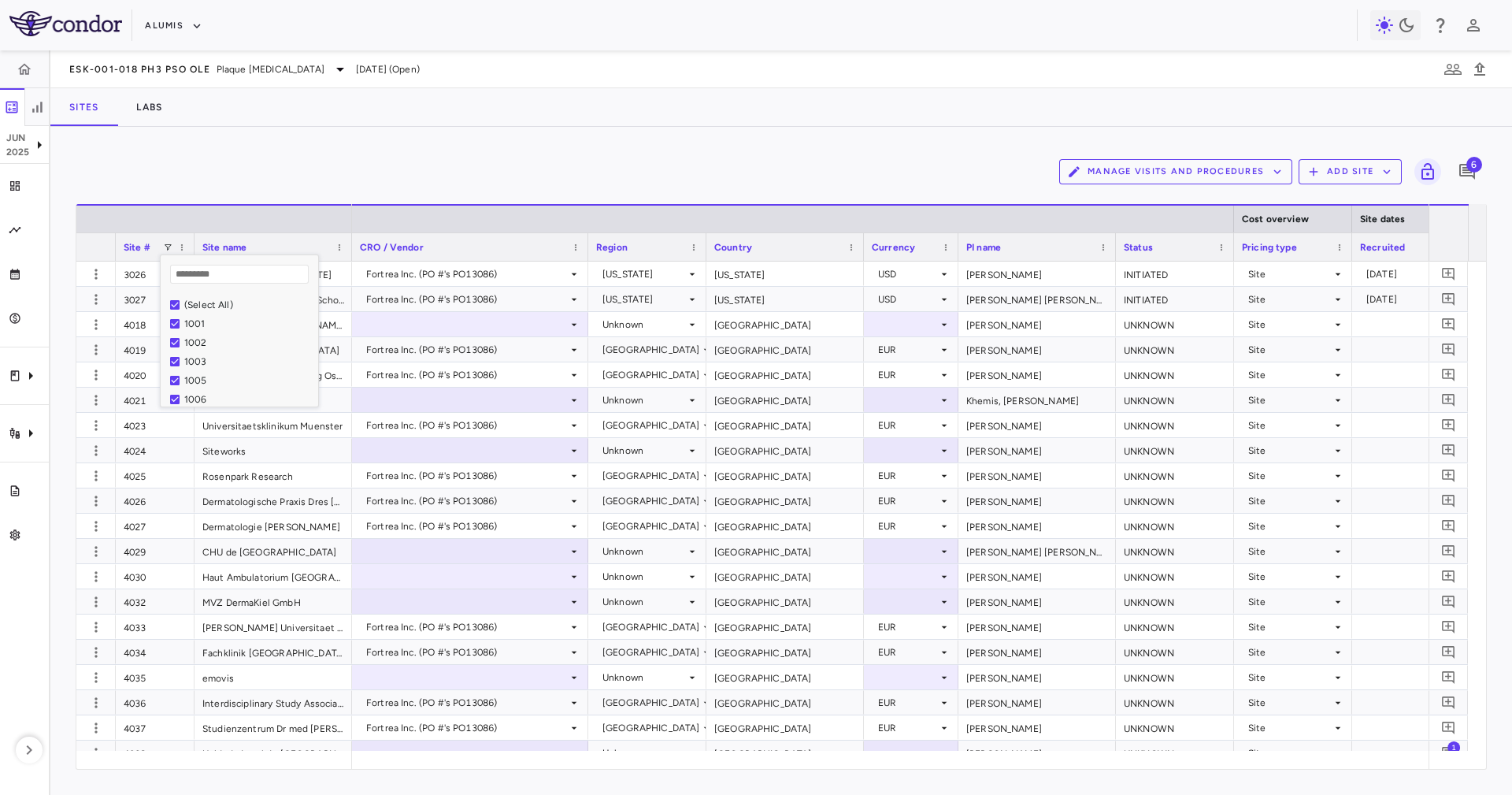
click at [236, 280] on input "Search filter values" at bounding box center [239, 274] width 138 height 19
type input "****"
click at [241, 325] on div "No matches." at bounding box center [231, 350] width 141 height 114
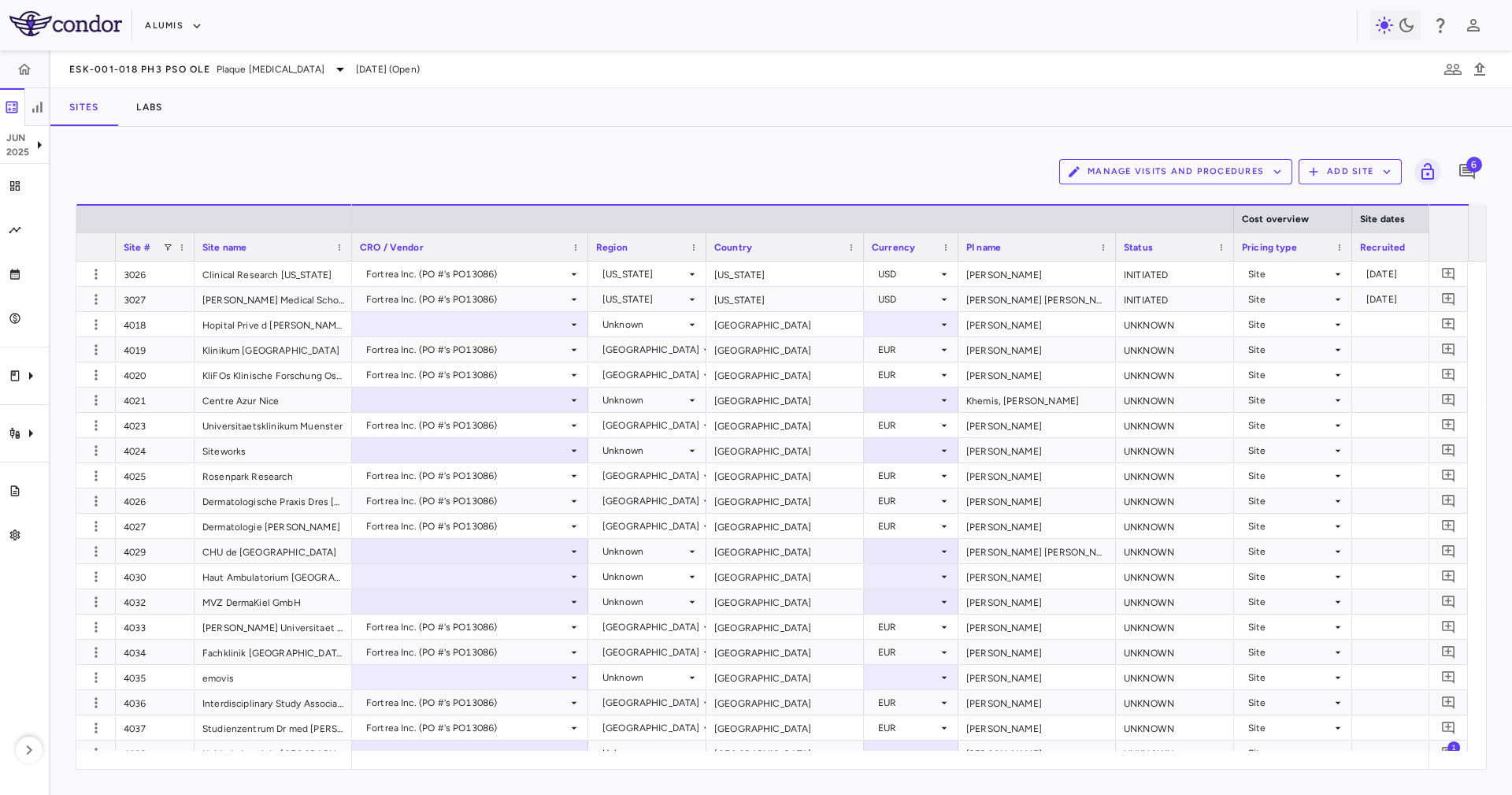
click at [270, 160] on div "Manage Visits and Procedures Add Site 6" at bounding box center [780, 171] width 1411 height 39
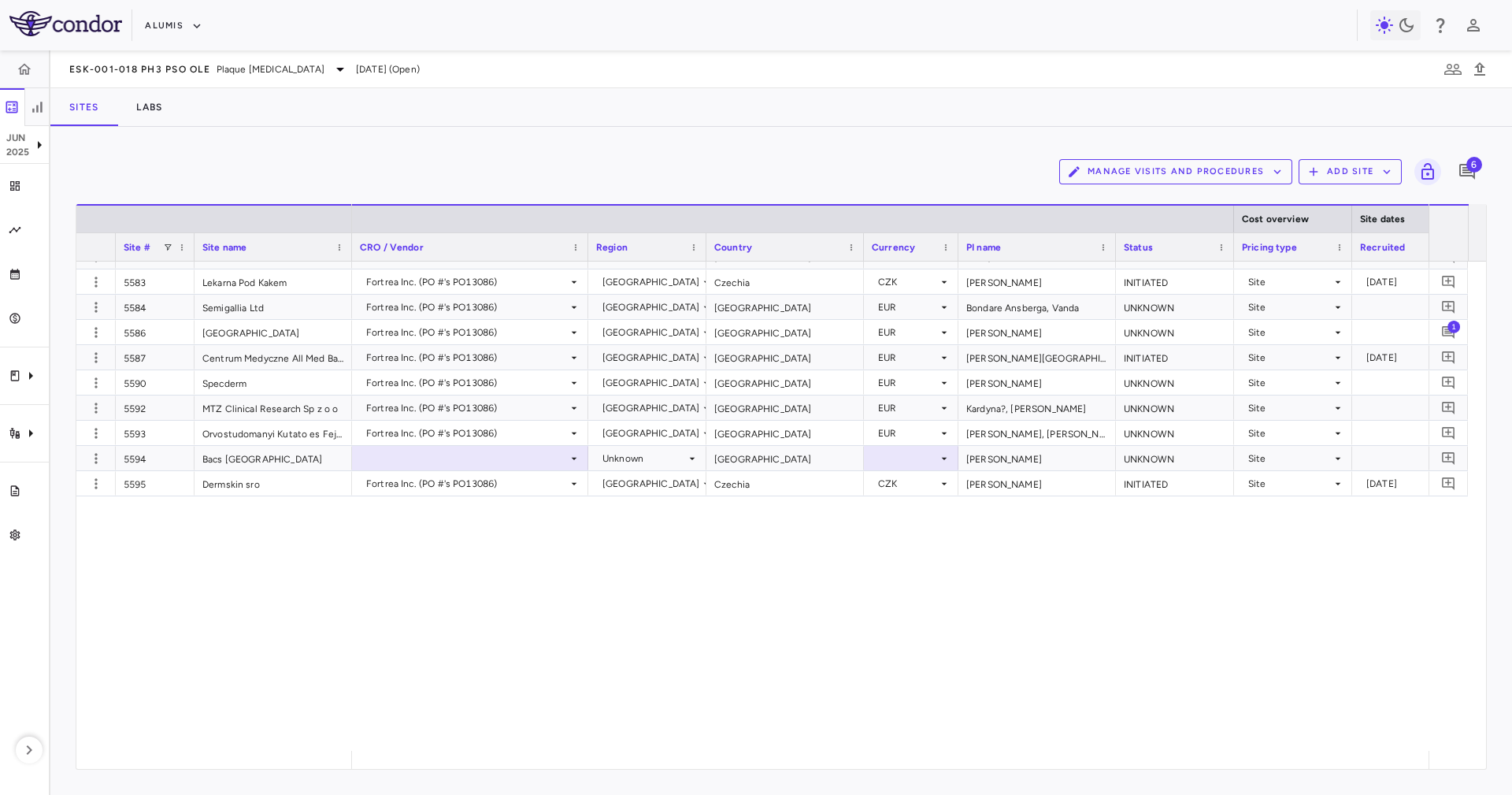
scroll to position [5235, 0]
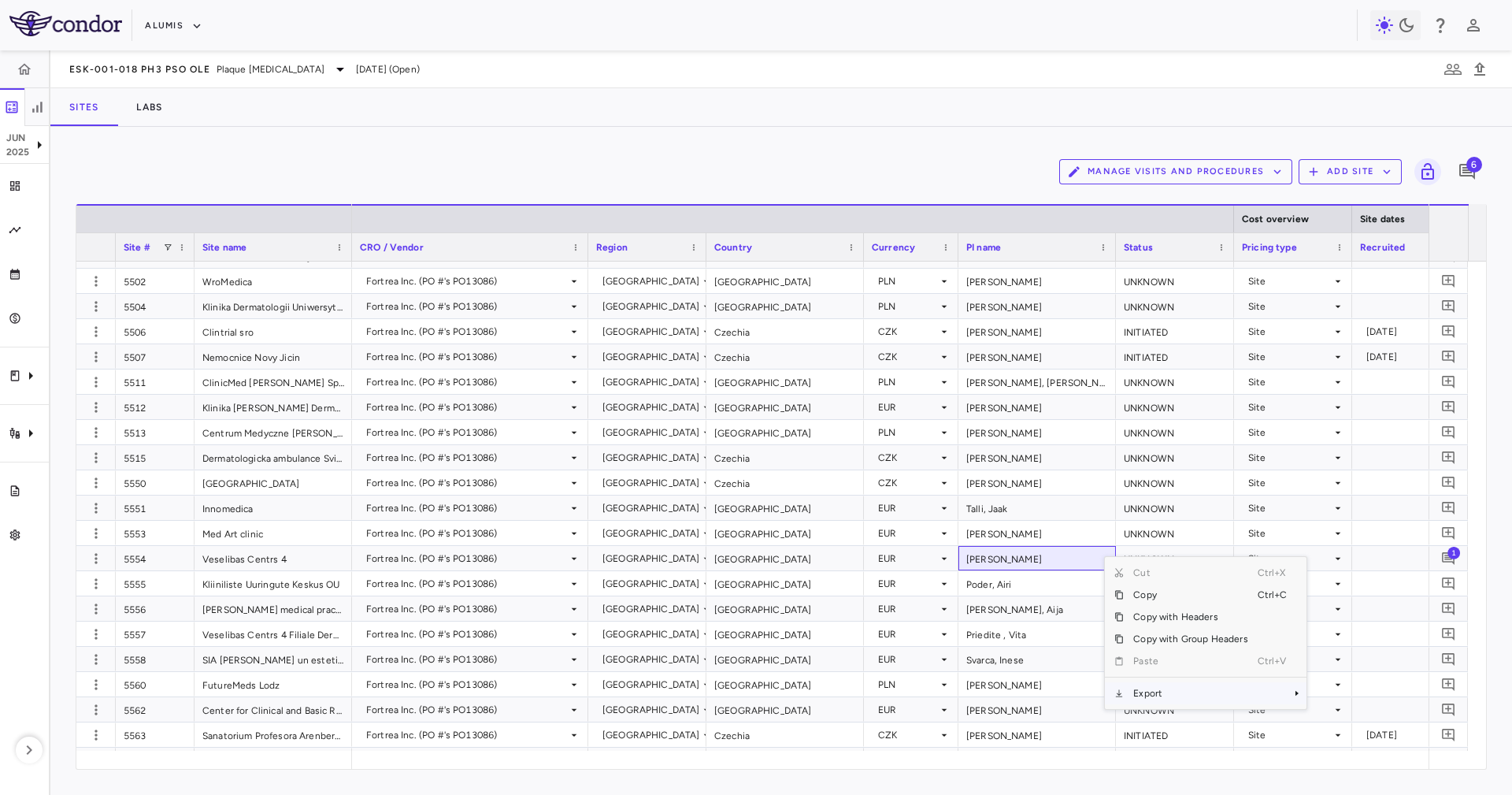
click at [1160, 696] on span "Export" at bounding box center [1190, 693] width 133 height 22
click at [1358, 720] on span "Excel Export" at bounding box center [1358, 721] width 74 height 22
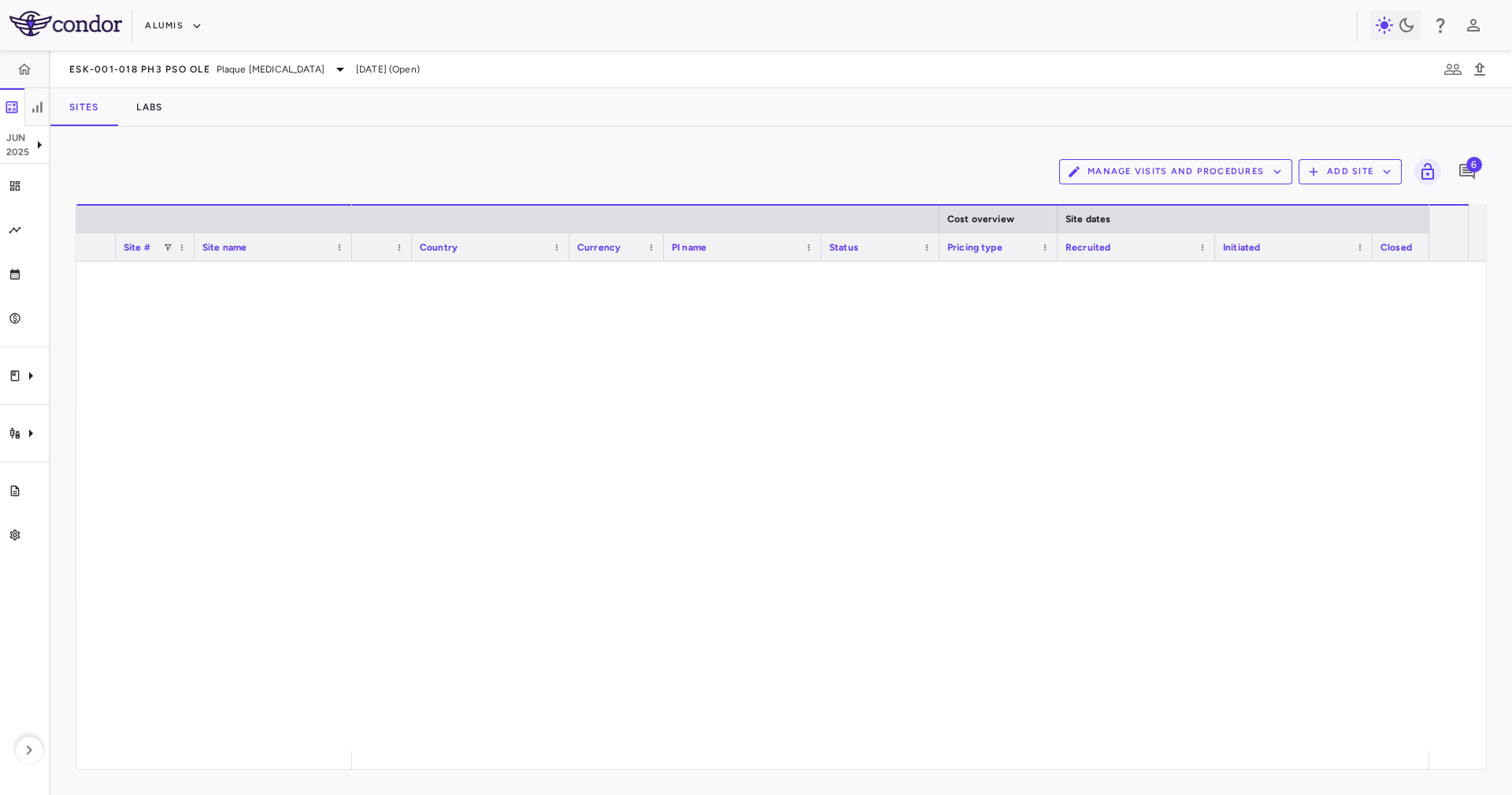
scroll to position [7902, 0]
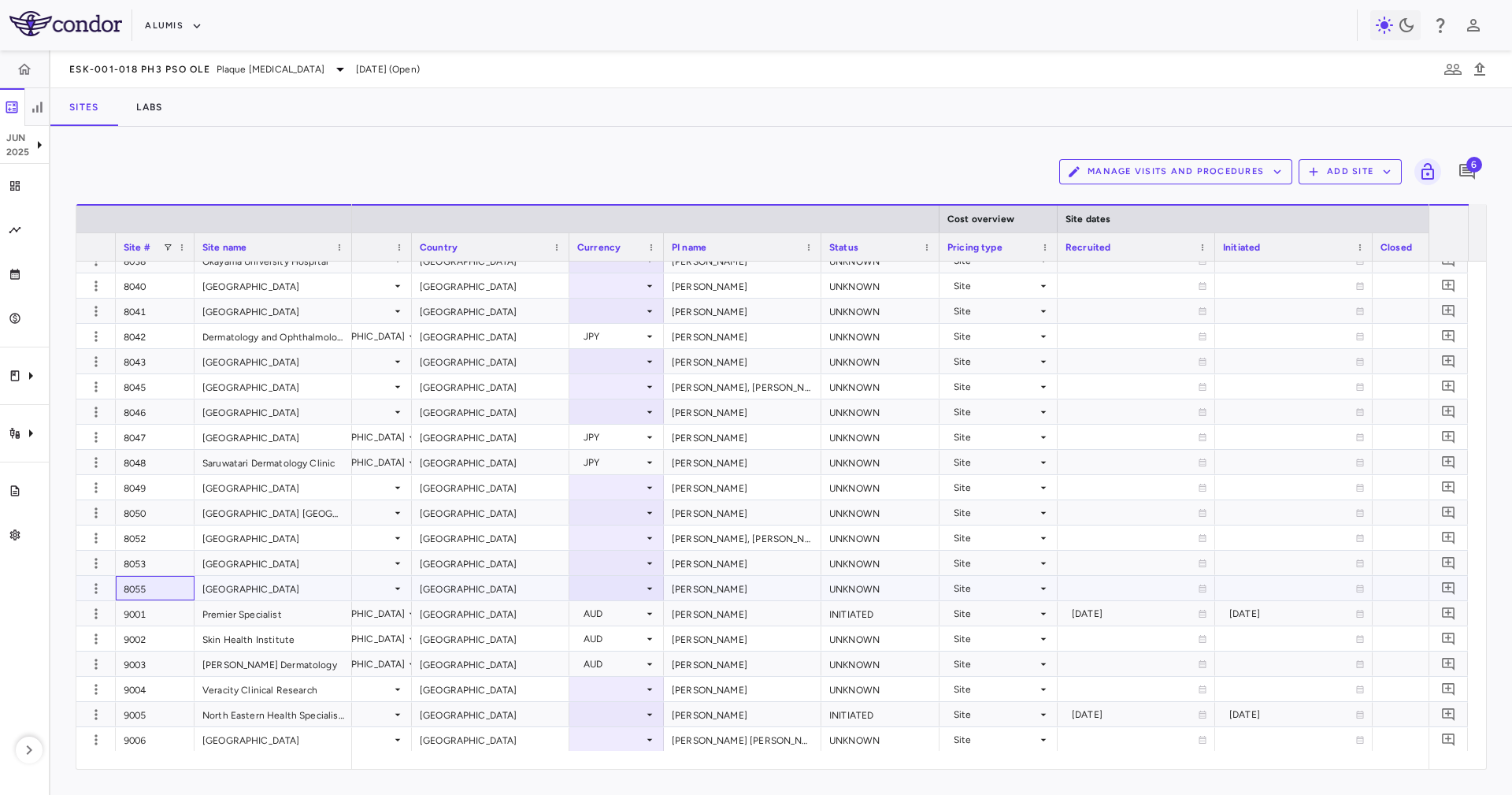
click at [164, 589] on div "8055" at bounding box center [155, 588] width 79 height 25
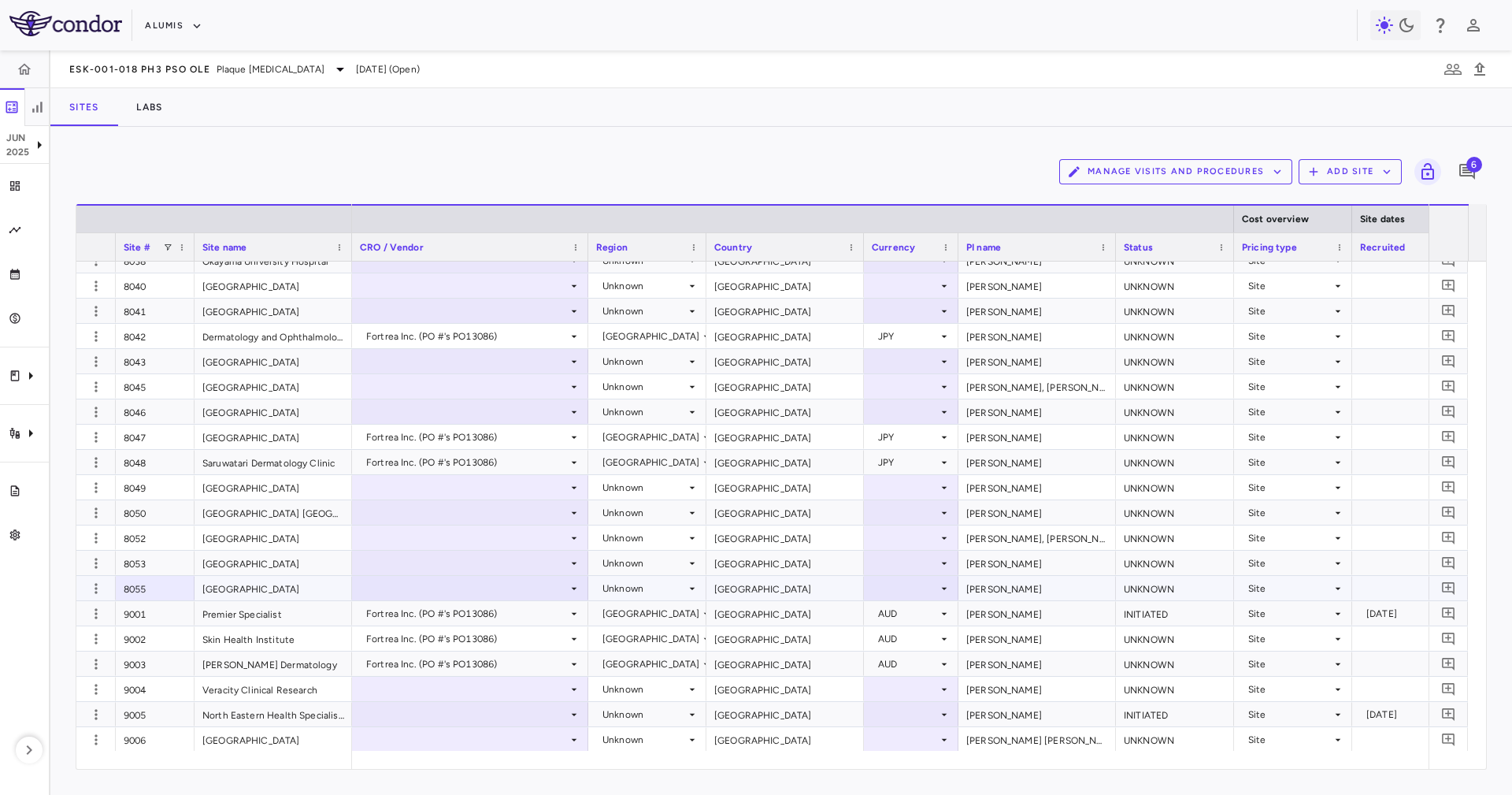
click at [448, 591] on div at bounding box center [470, 588] width 220 height 23
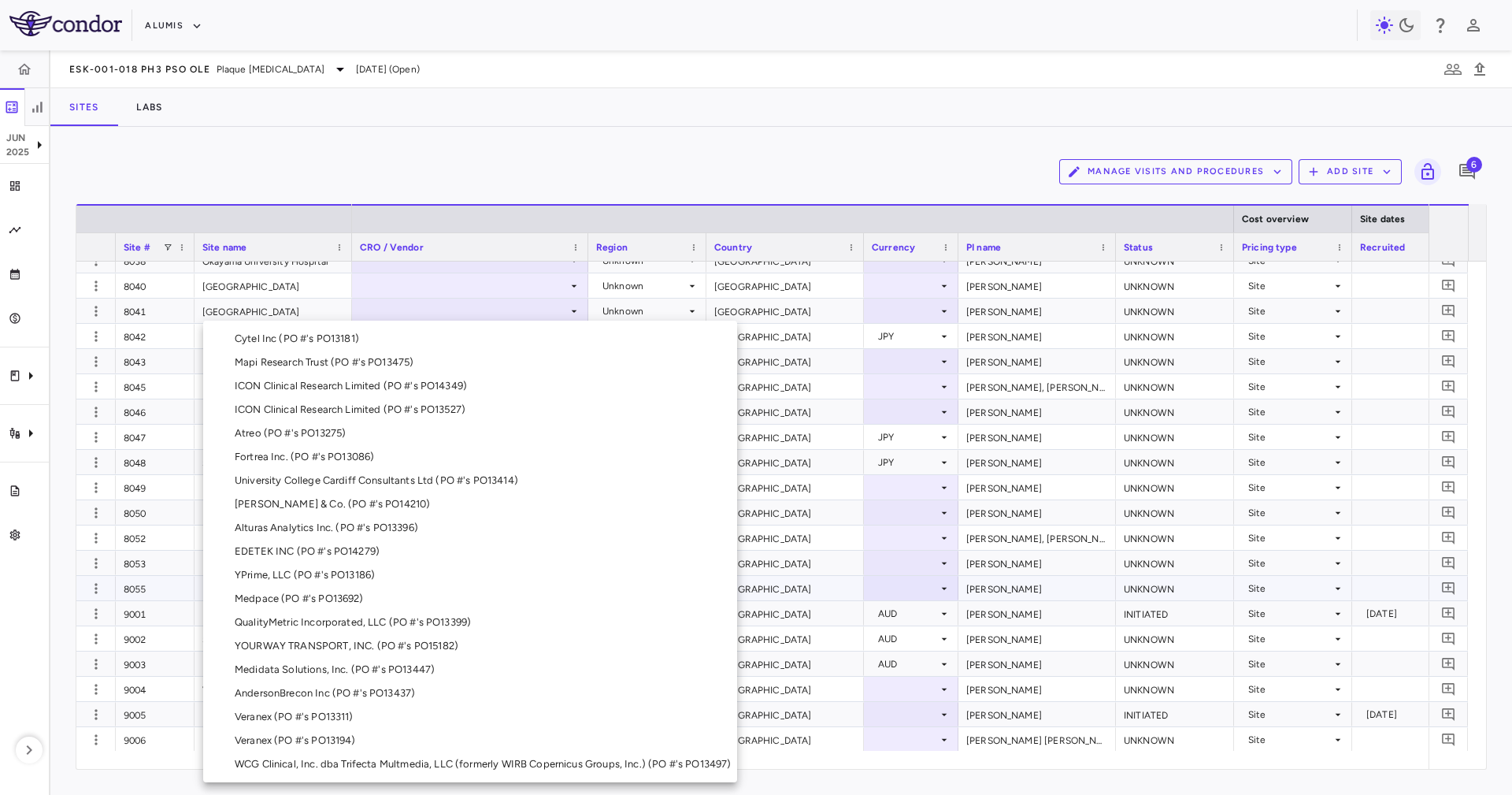
click at [397, 459] on li "Fortrea Inc. (PO #'s PO13086)" at bounding box center [470, 457] width 534 height 24
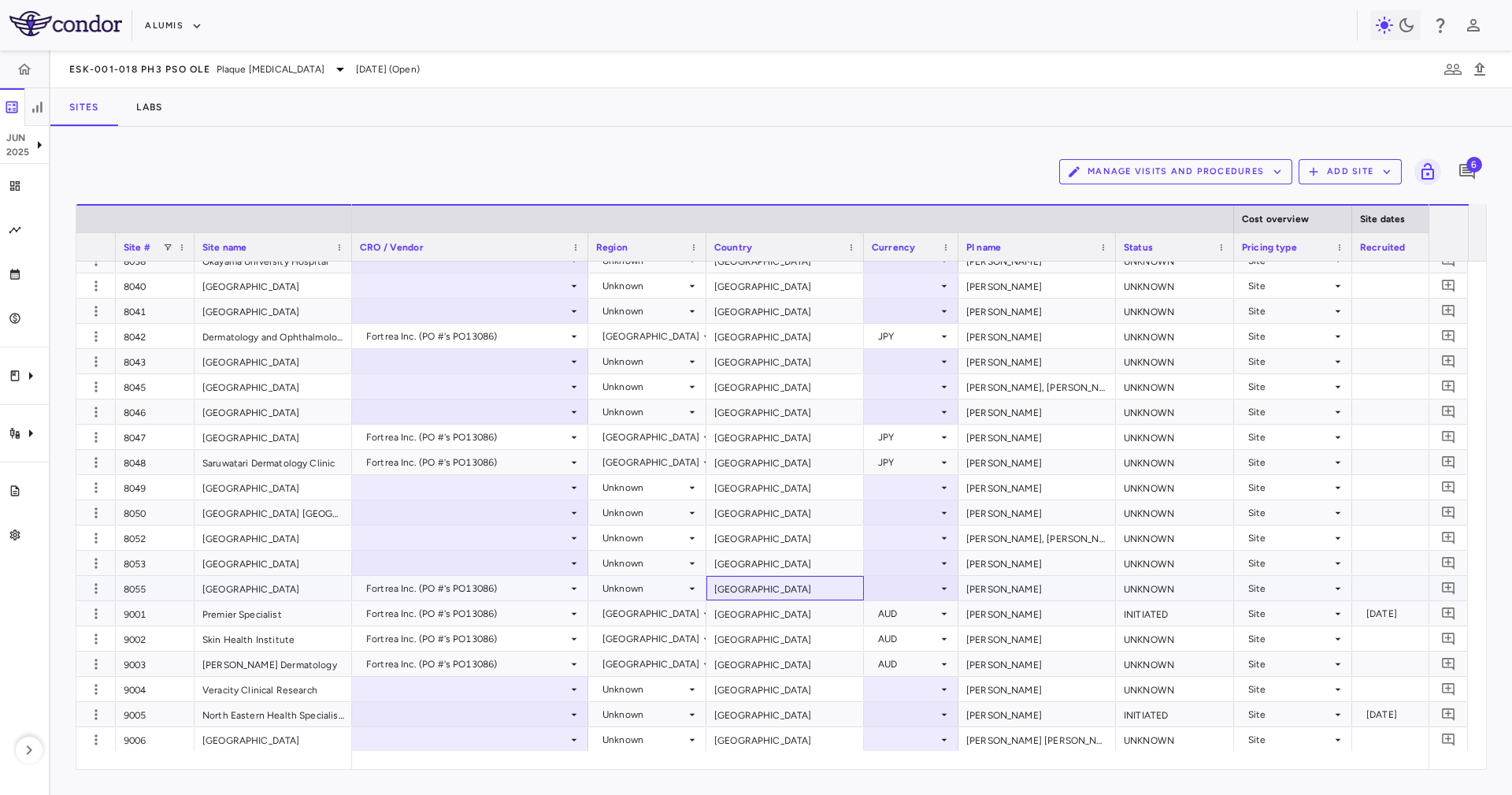
click at [742, 594] on div "[GEOGRAPHIC_DATA]" at bounding box center [785, 588] width 158 height 25
click at [659, 589] on div "Unknown" at bounding box center [644, 588] width 83 height 25
click at [758, 591] on div at bounding box center [756, 397] width 1512 height 795
click at [634, 579] on div "Unknown" at bounding box center [644, 588] width 83 height 25
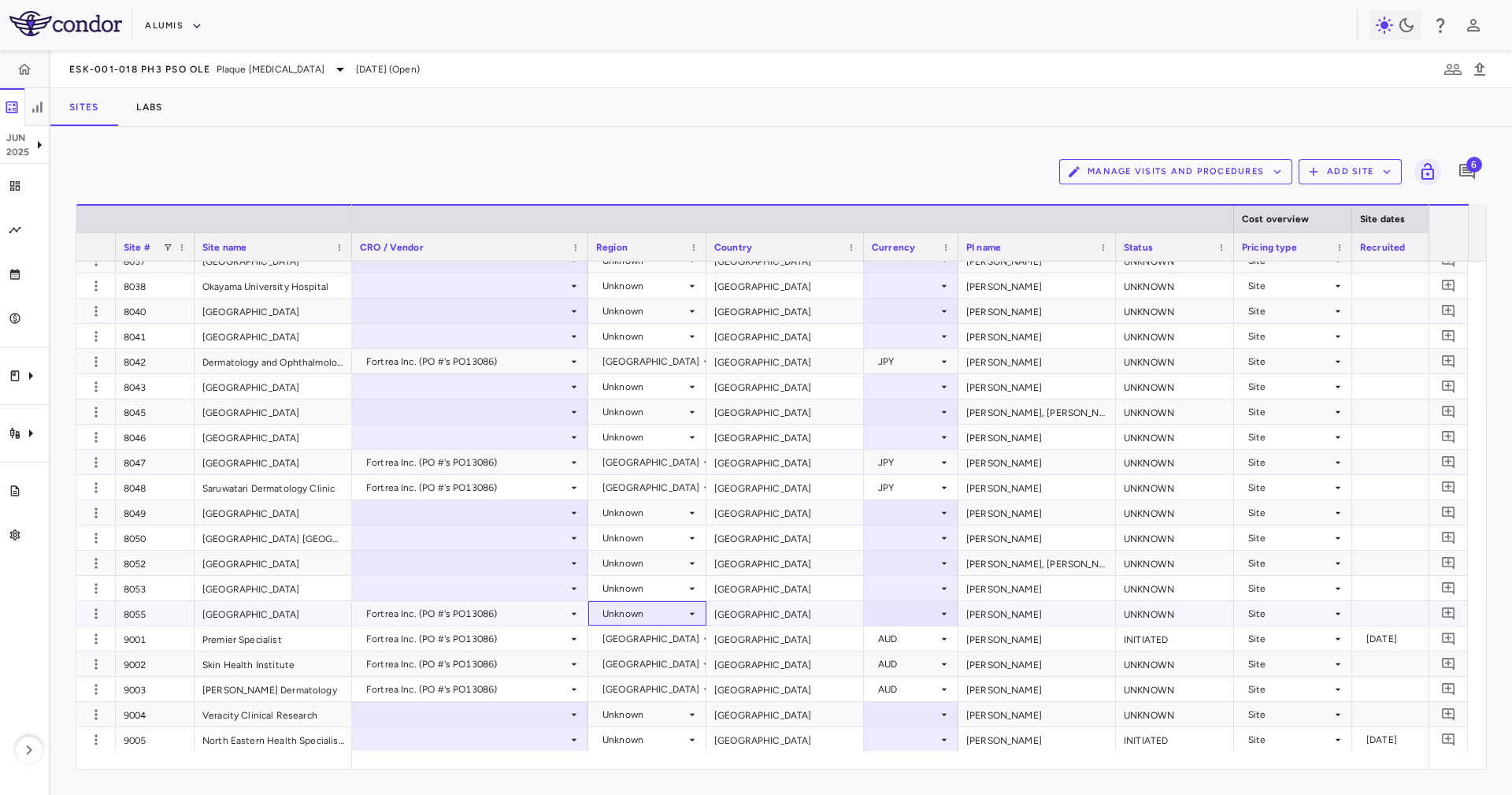
click at [668, 612] on div "Unknown" at bounding box center [644, 613] width 83 height 25
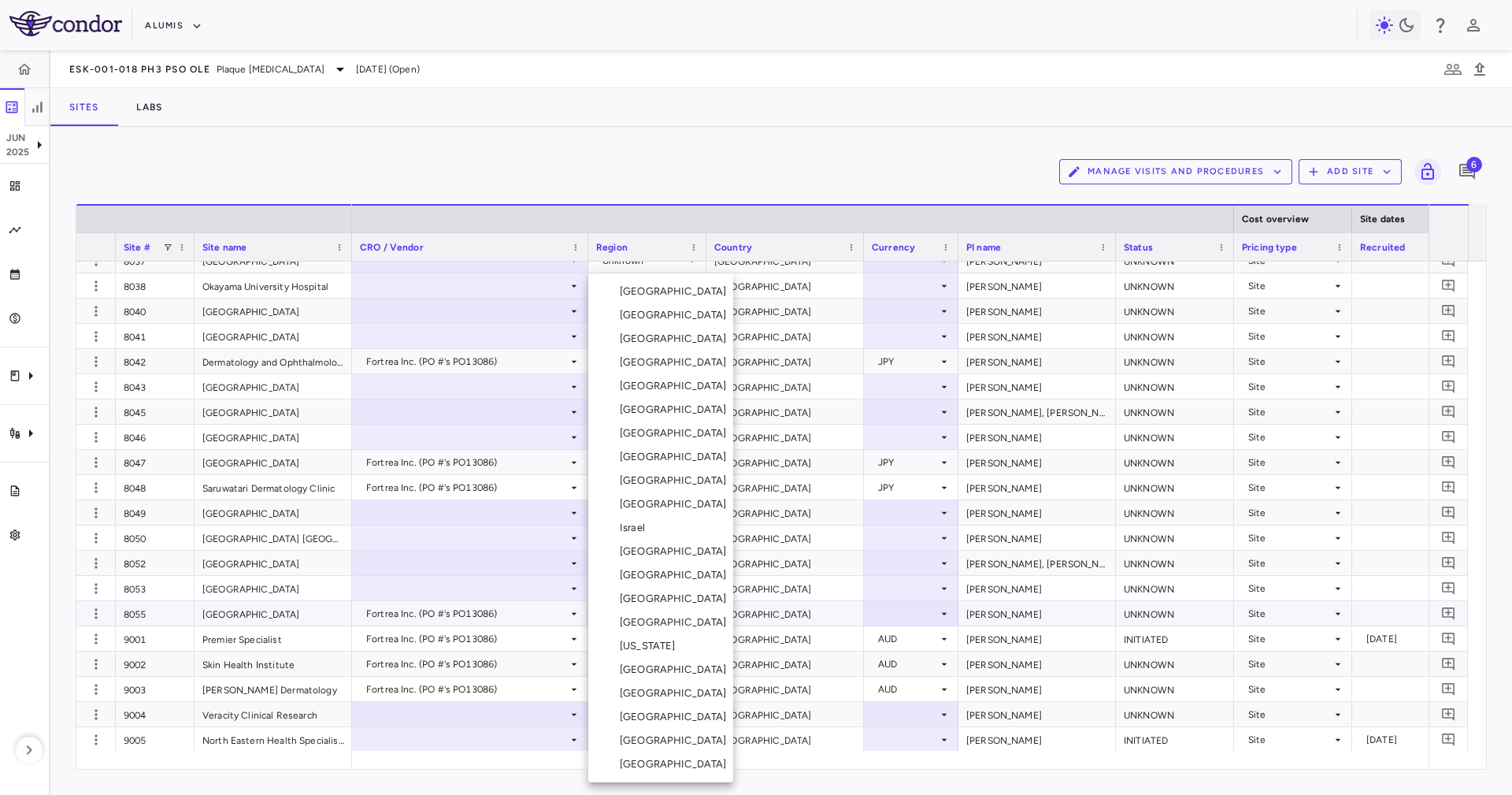
click at [672, 558] on li "[GEOGRAPHIC_DATA]" at bounding box center [661, 551] width 145 height 24
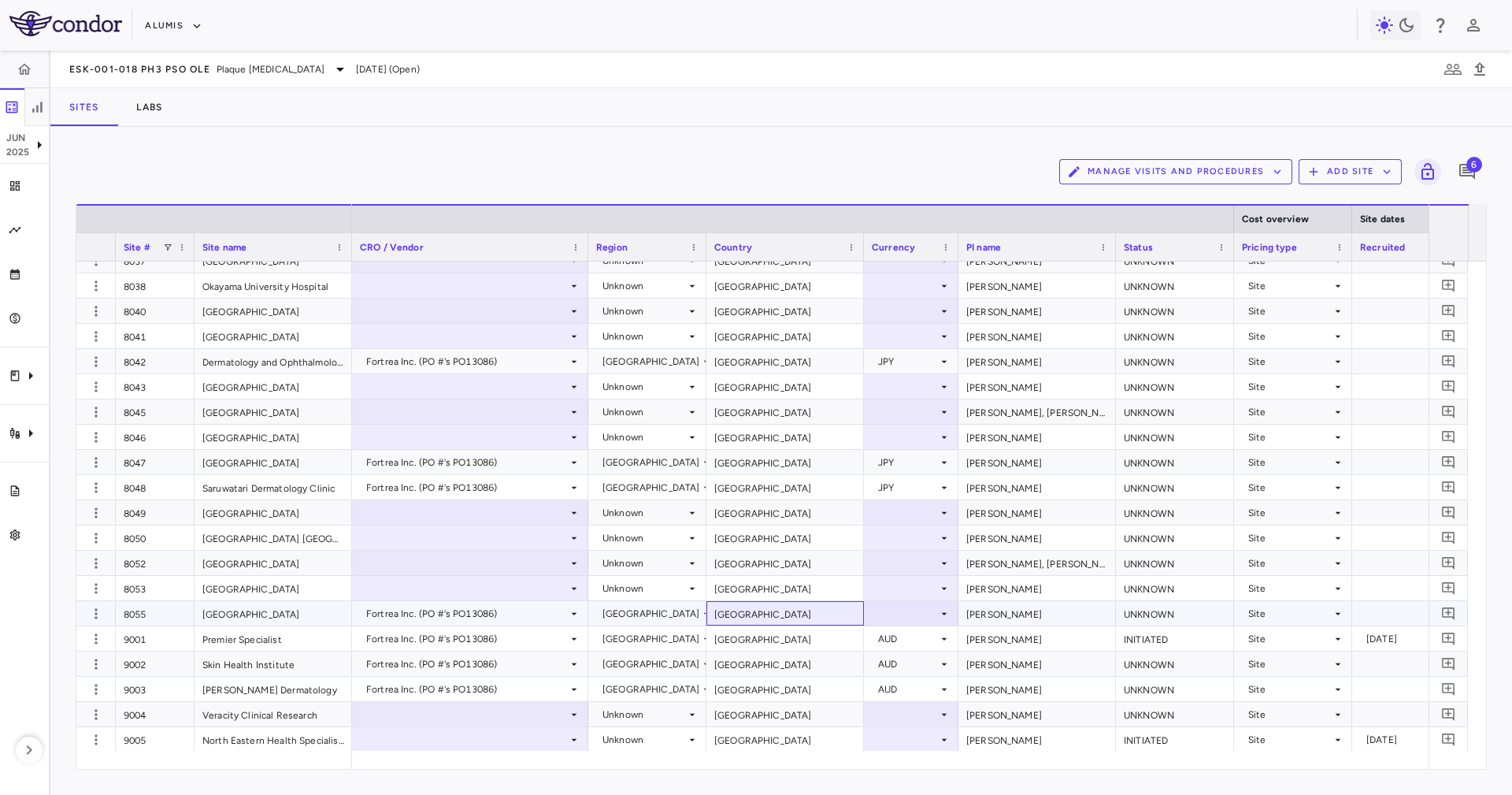
click at [820, 624] on div "[GEOGRAPHIC_DATA]" at bounding box center [785, 613] width 158 height 25
click at [938, 616] on icon at bounding box center [944, 613] width 13 height 13
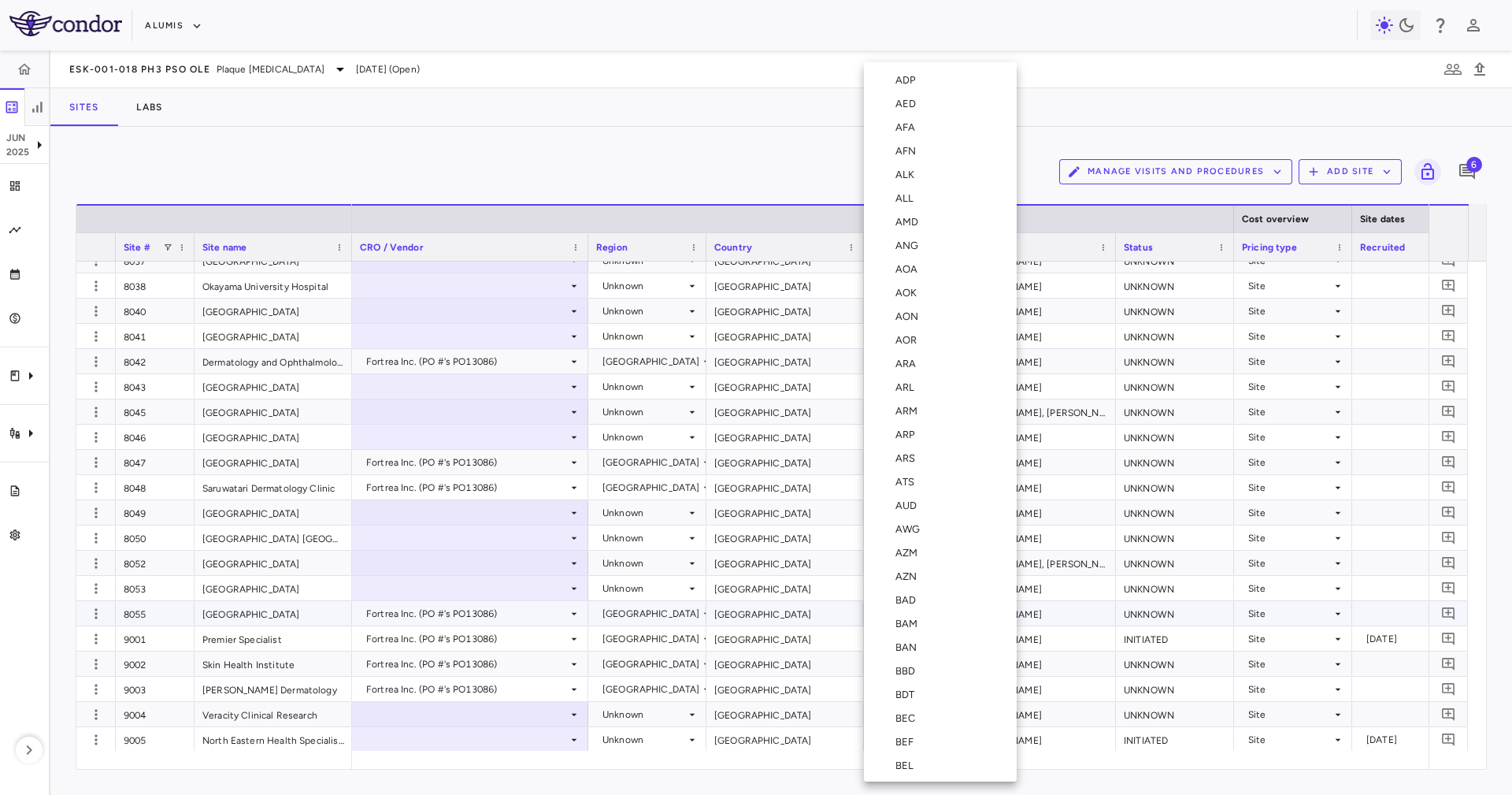
scroll to position [2754, 0]
drag, startPoint x: 906, startPoint y: 470, endPoint x: 963, endPoint y: 525, distance: 79.2
click at [906, 470] on div "JPY" at bounding box center [908, 469] width 25 height 14
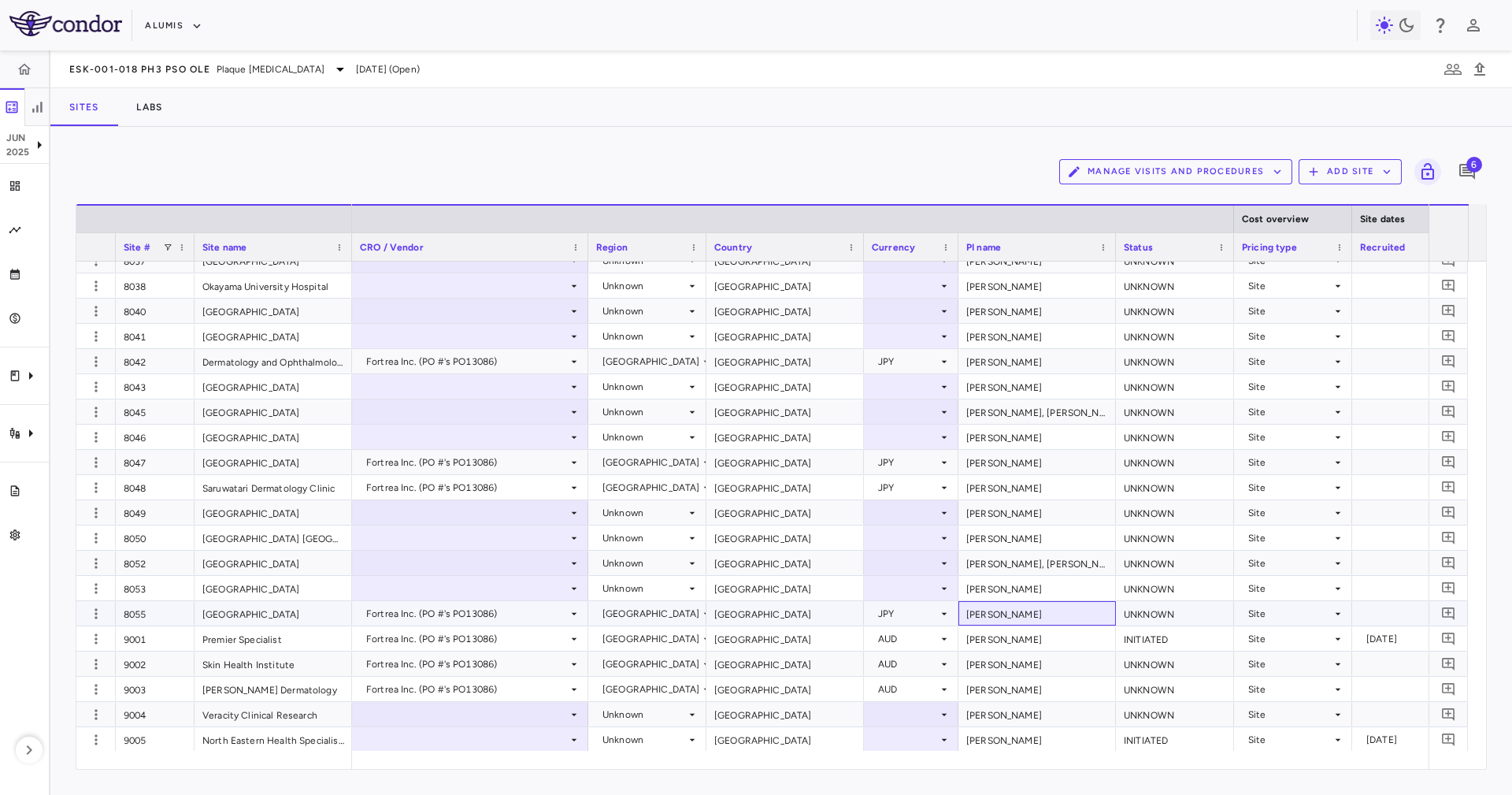
click at [1002, 614] on div "[PERSON_NAME]" at bounding box center [1037, 613] width 158 height 25
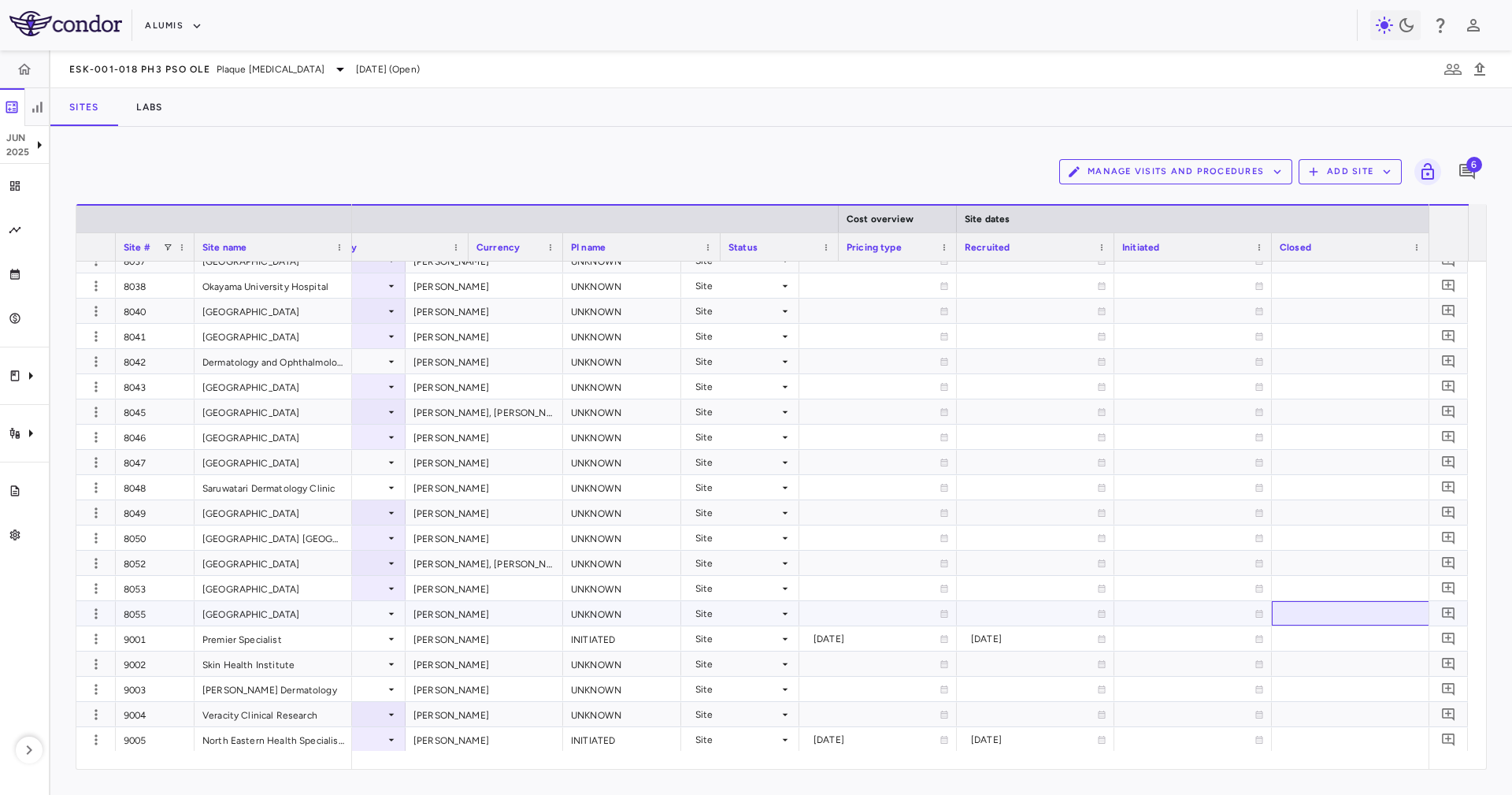
scroll to position [0, 0]
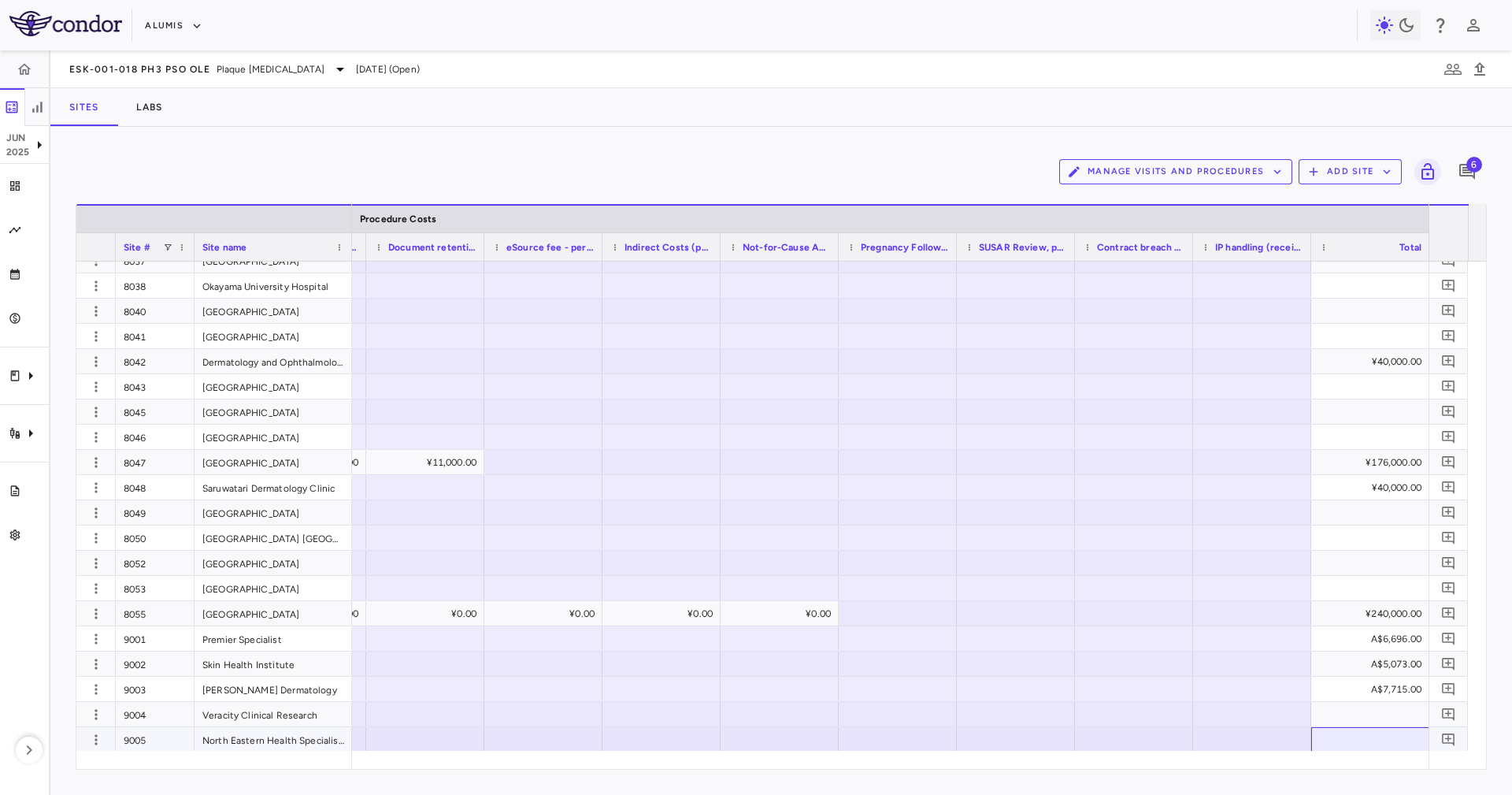
drag, startPoint x: 1359, startPoint y: 745, endPoint x: 1371, endPoint y: 758, distance: 17.7
click at [1365, 751] on div "Site # Site name Procedure Costs Clinical Trials Office Fee" at bounding box center [780, 486] width 1409 height 565
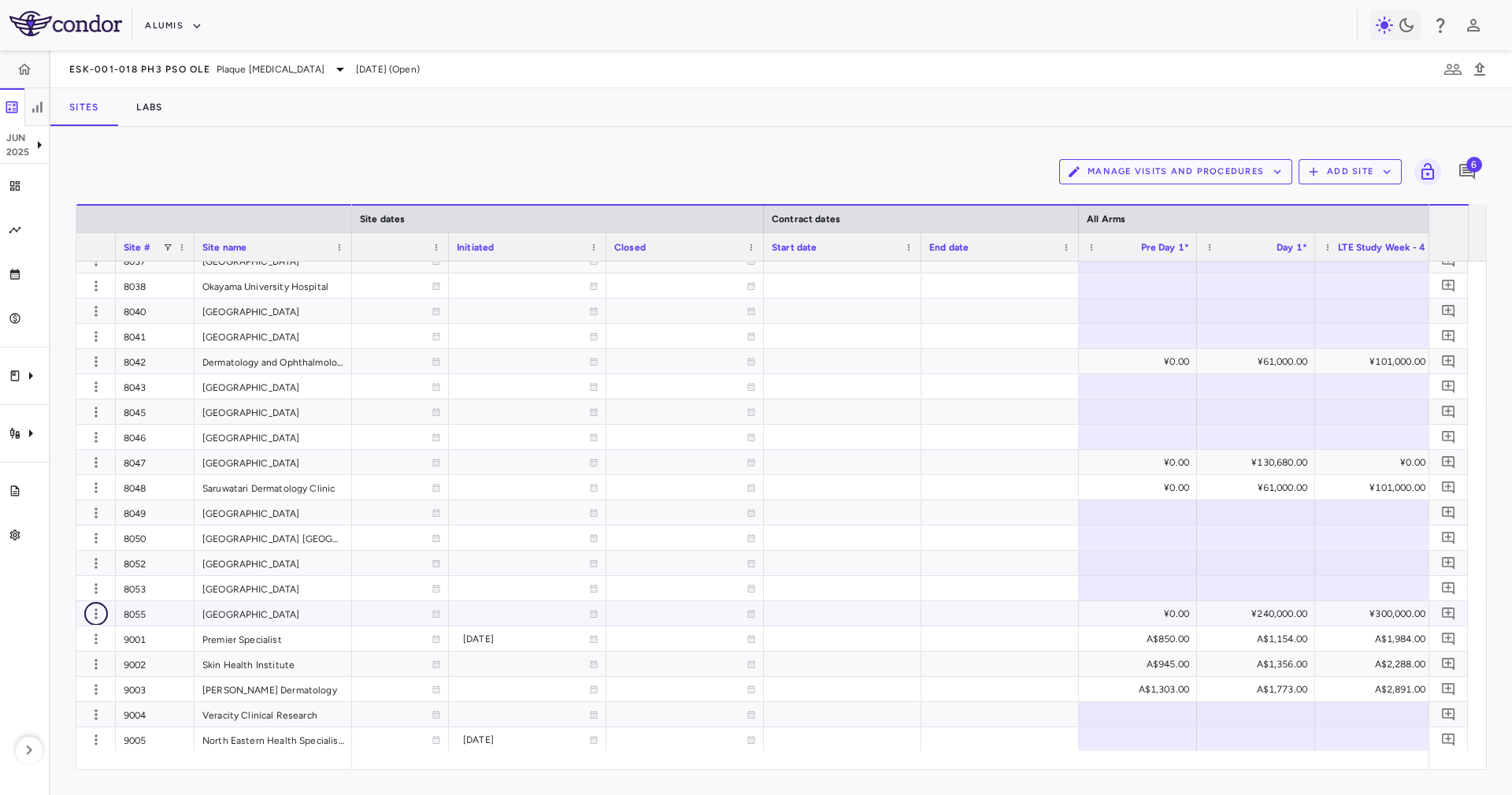
click at [104, 613] on button "button" at bounding box center [96, 613] width 24 height 24
click at [102, 673] on div "Edit site" at bounding box center [73, 673] width 147 height 28
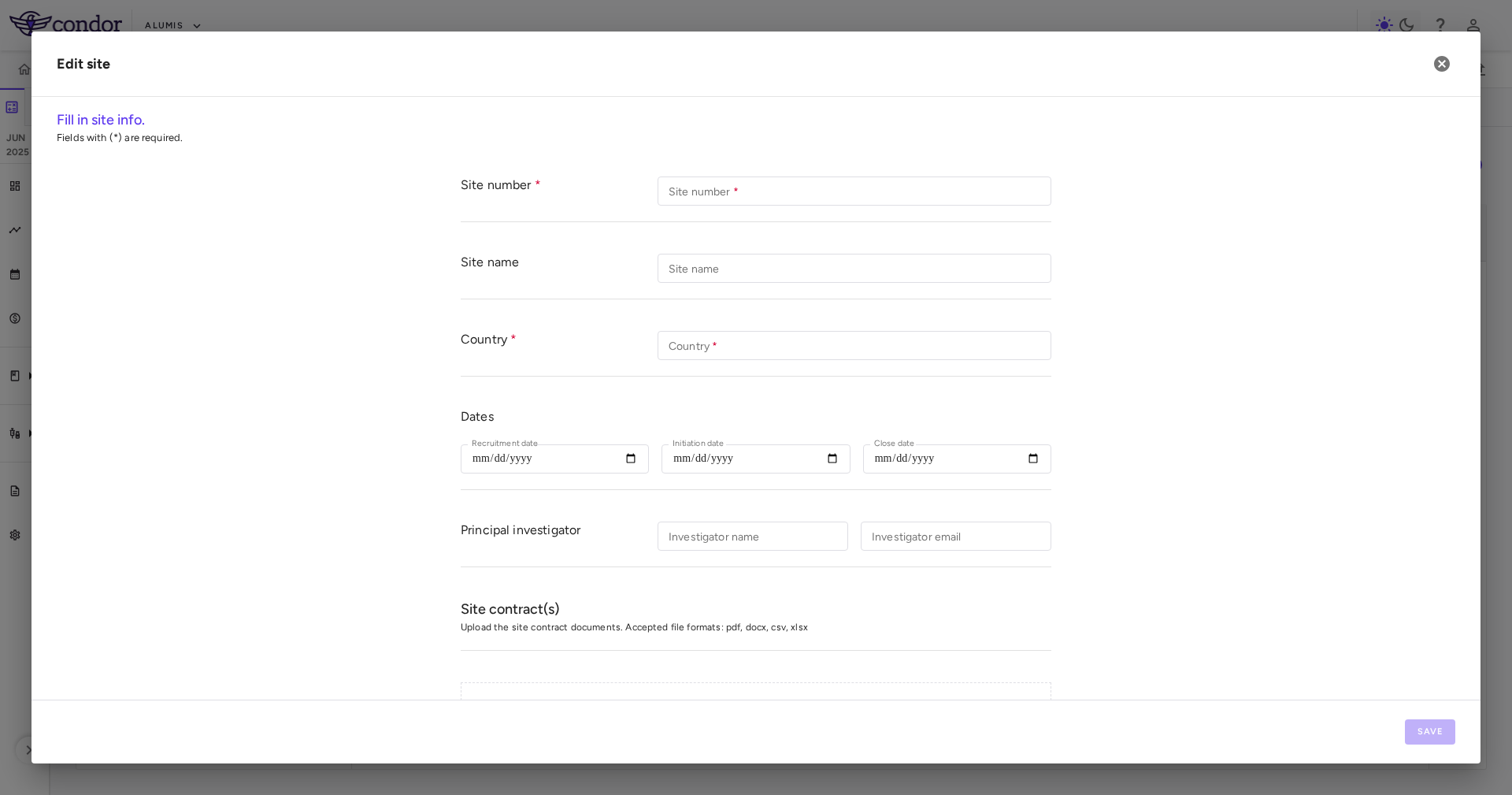
type input "****"
type input "**********"
type input "*****"
type input "**********"
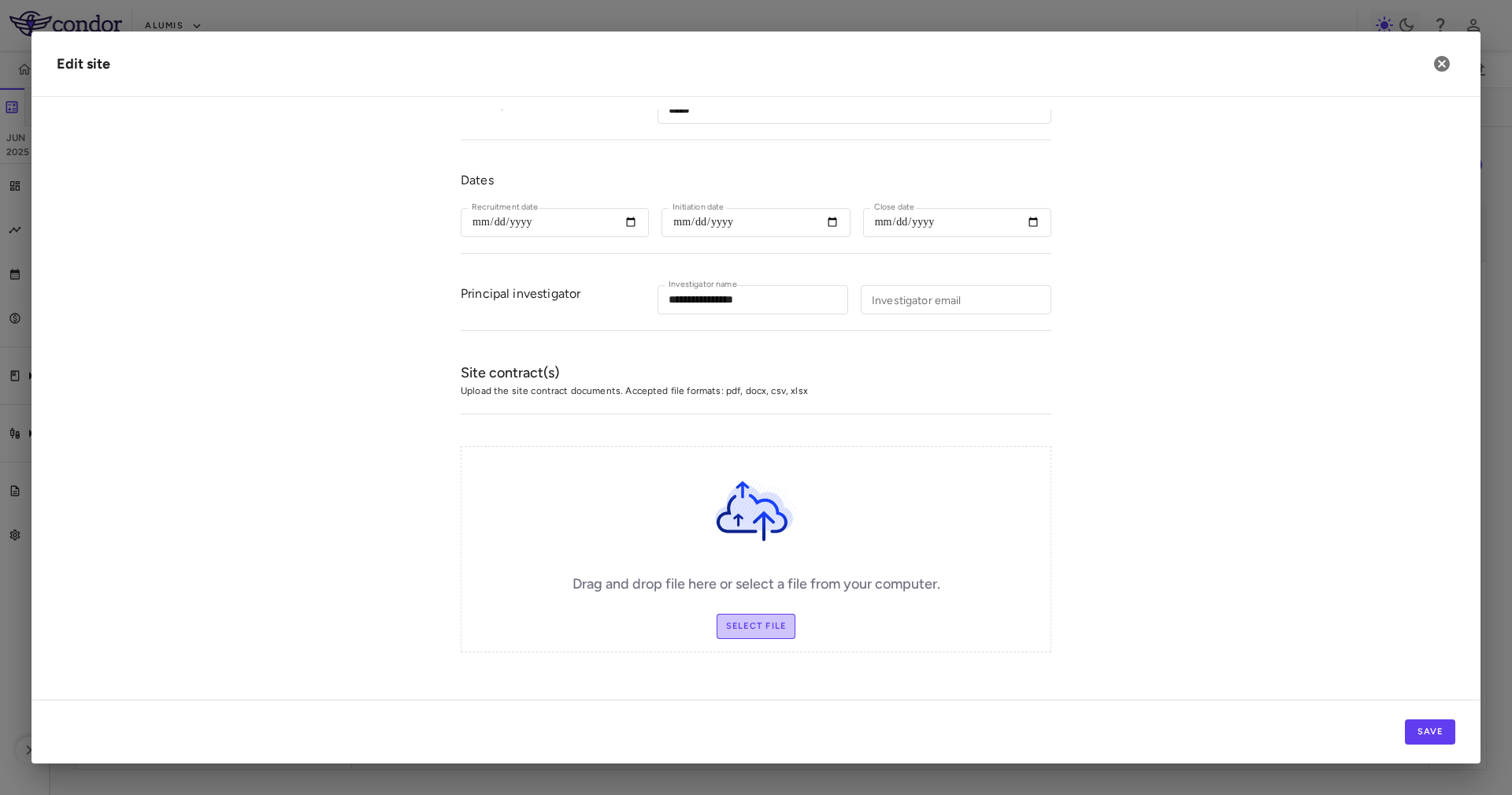
click at [745, 613] on label "Select file" at bounding box center [756, 625] width 80 height 25
click at [0, 0] on input "Select file" at bounding box center [0, 0] width 0 height 0
click at [754, 613] on label "Change Files" at bounding box center [756, 625] width 92 height 25
click at [0, 0] on input "Change Files" at bounding box center [0, 0] width 0 height 0
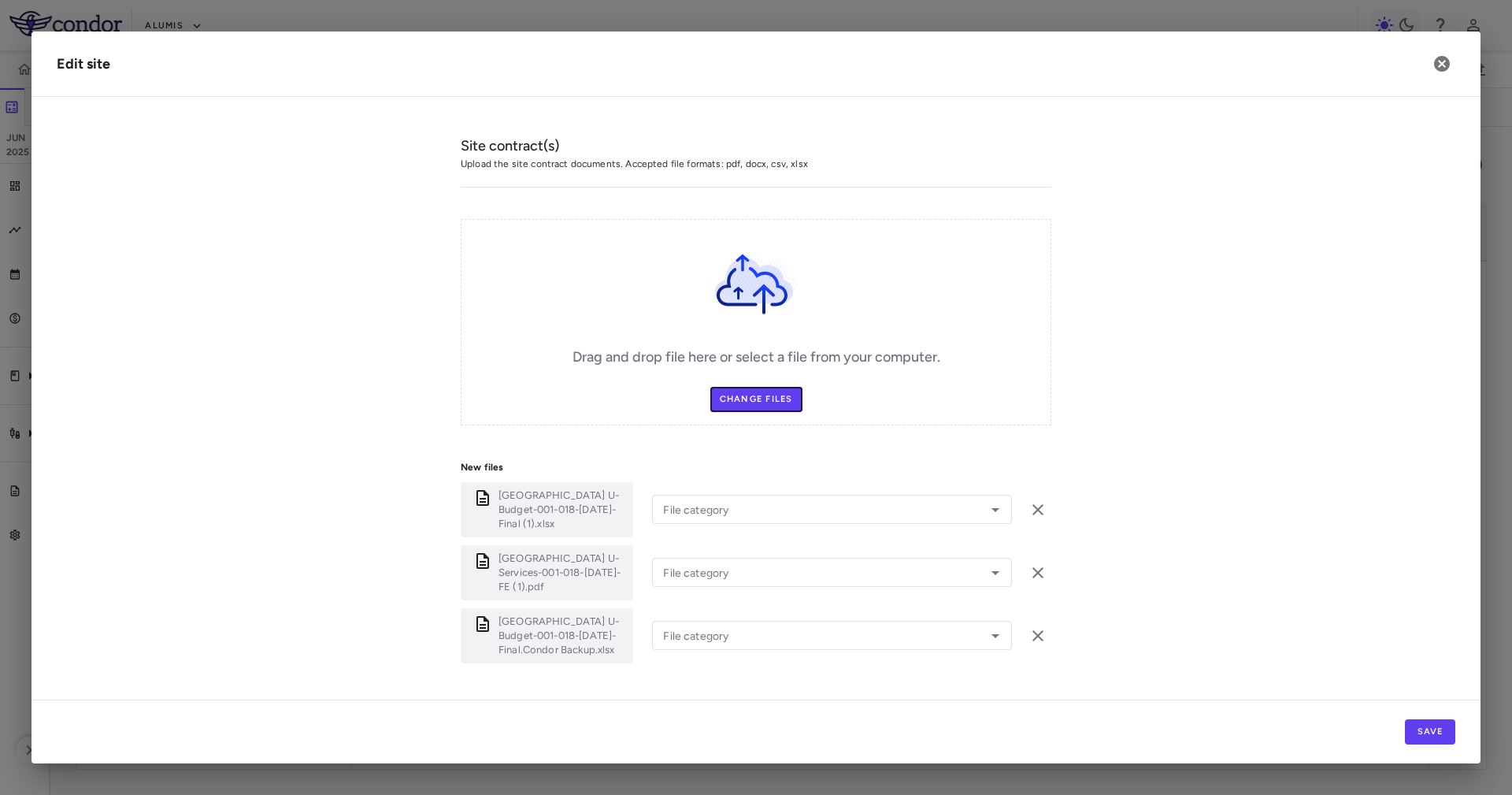
scroll to position [498, 0]
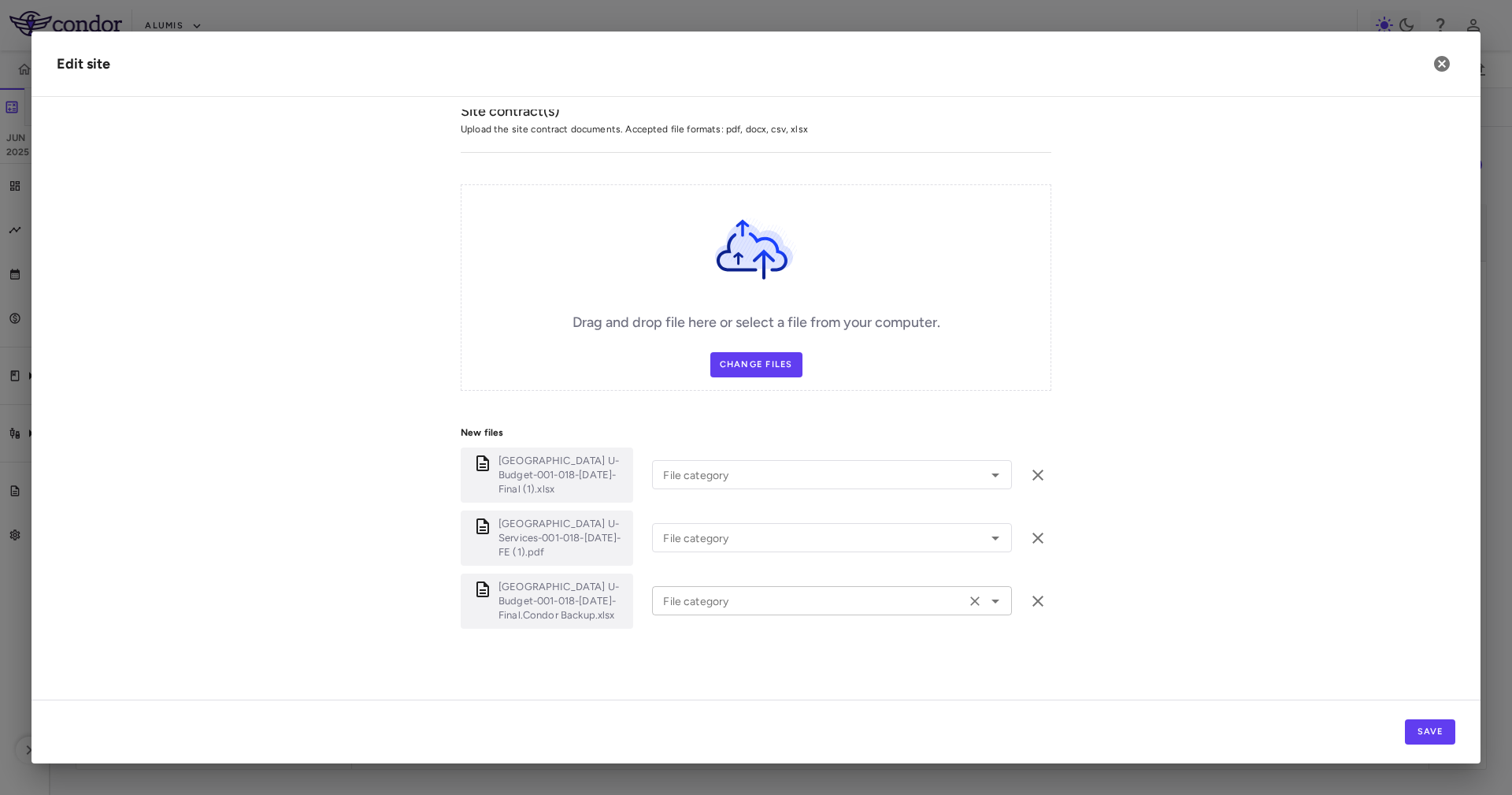
click at [796, 593] on input "File category" at bounding box center [809, 600] width 304 height 19
click at [691, 562] on li "Other" at bounding box center [832, 569] width 360 height 24
type input "*****"
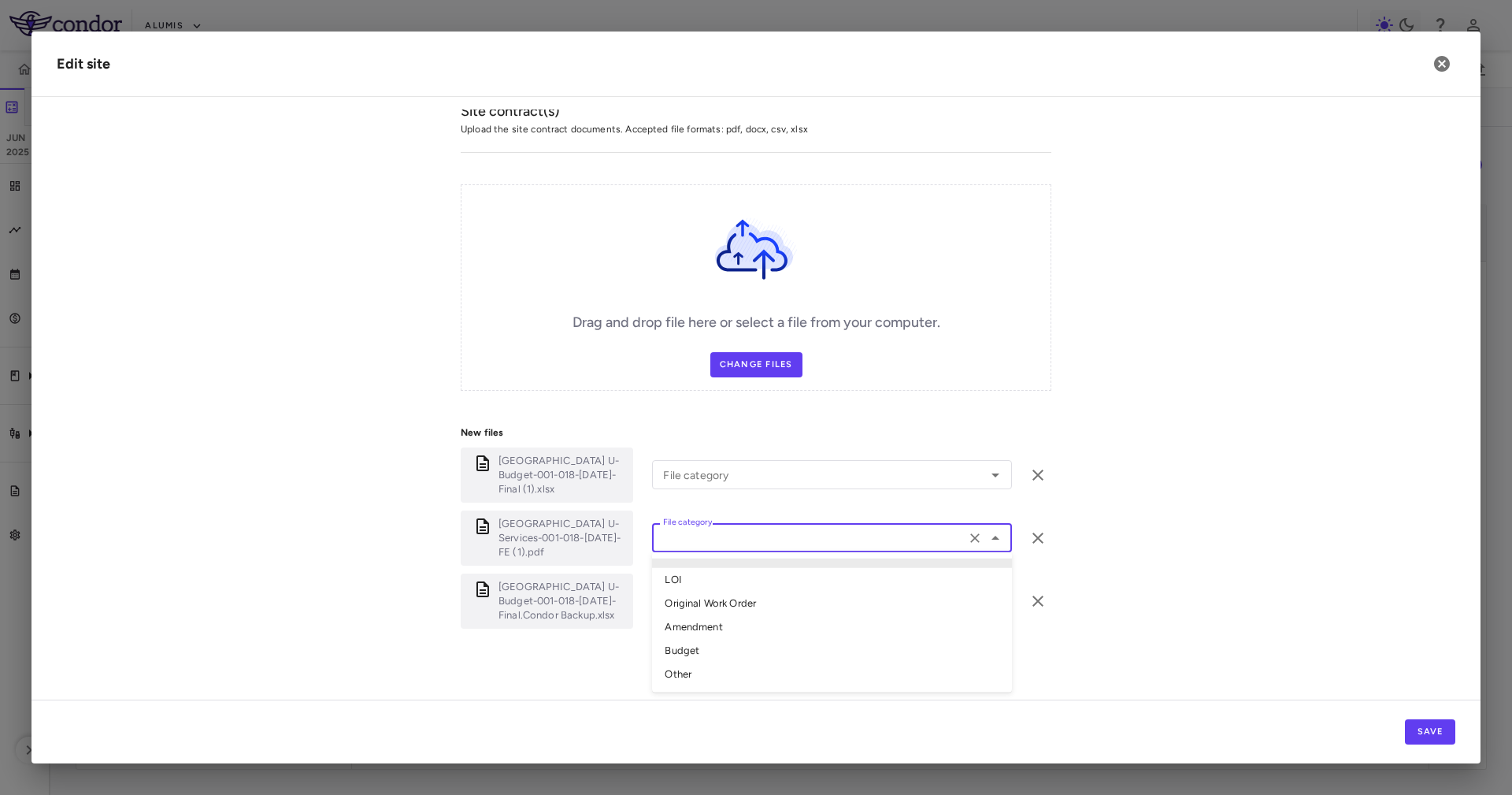
click at [694, 541] on input "File category" at bounding box center [809, 536] width 304 height 19
click at [712, 603] on li "Original Work Order" at bounding box center [832, 603] width 360 height 24
type input "**********"
click at [721, 500] on div "Yokohama City U-Budget-001-018-03Jul2025-Final (1).xlsx File category File cate…" at bounding box center [756, 475] width 590 height 55
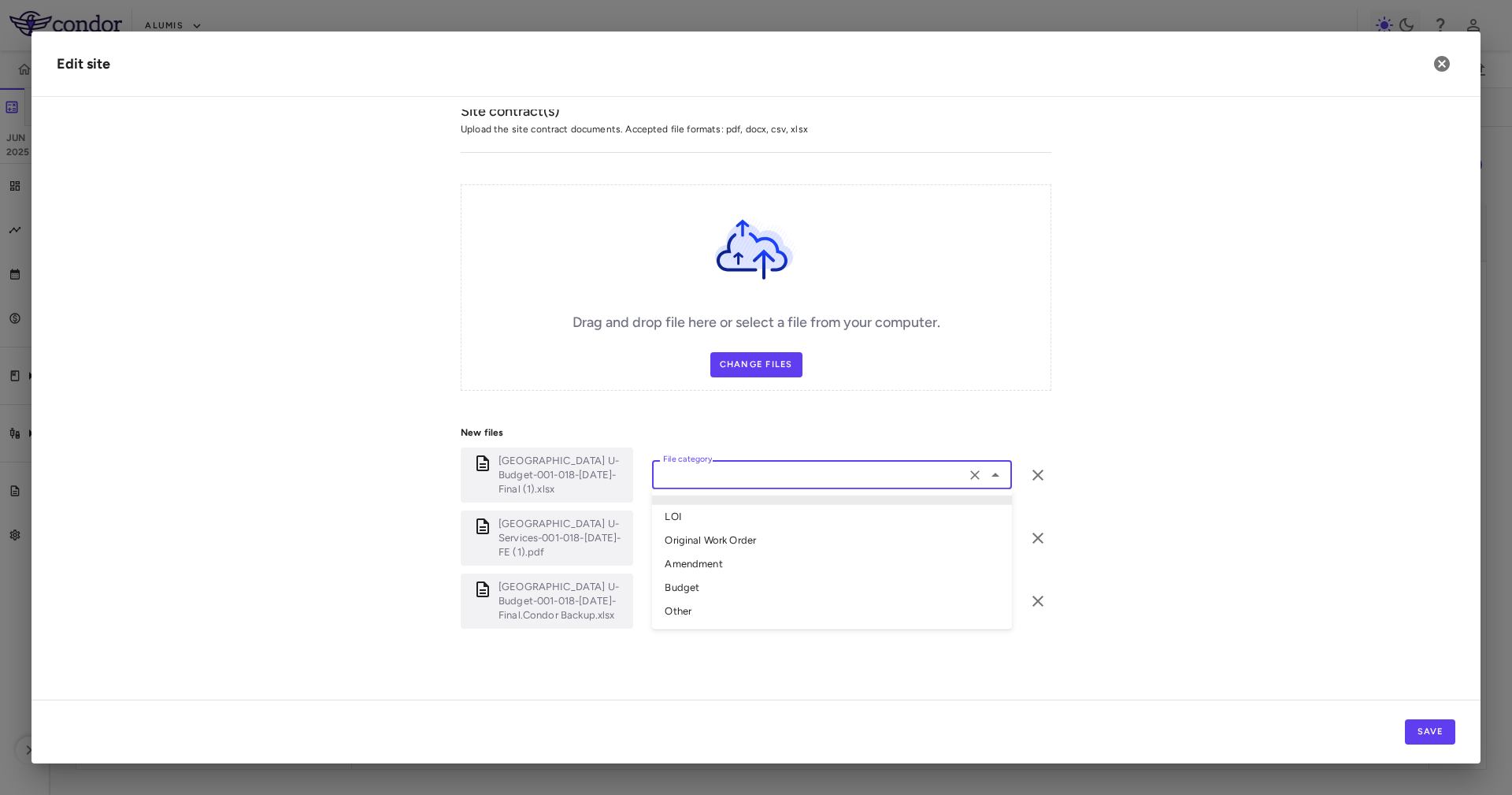
click at [723, 472] on input "File category" at bounding box center [809, 474] width 304 height 19
drag, startPoint x: 740, startPoint y: 597, endPoint x: 727, endPoint y: 580, distance: 21.4
click at [727, 580] on ul "LOI Original Work Order Amendment Budget Other" at bounding box center [832, 558] width 360 height 140
click at [727, 580] on li "Budget" at bounding box center [832, 588] width 360 height 24
type input "******"
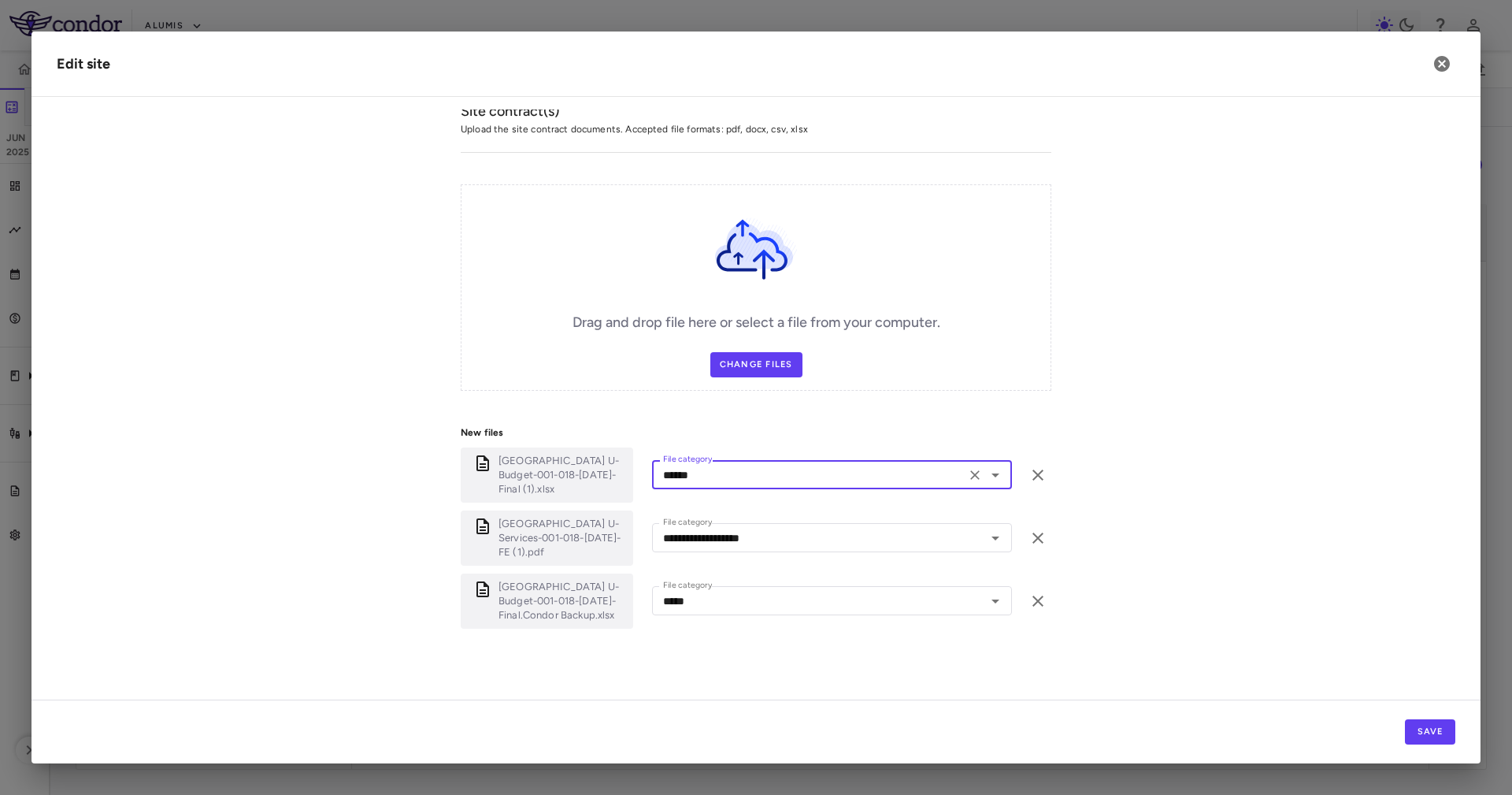
click at [1229, 550] on form "**********" at bounding box center [756, 165] width 1398 height 1005
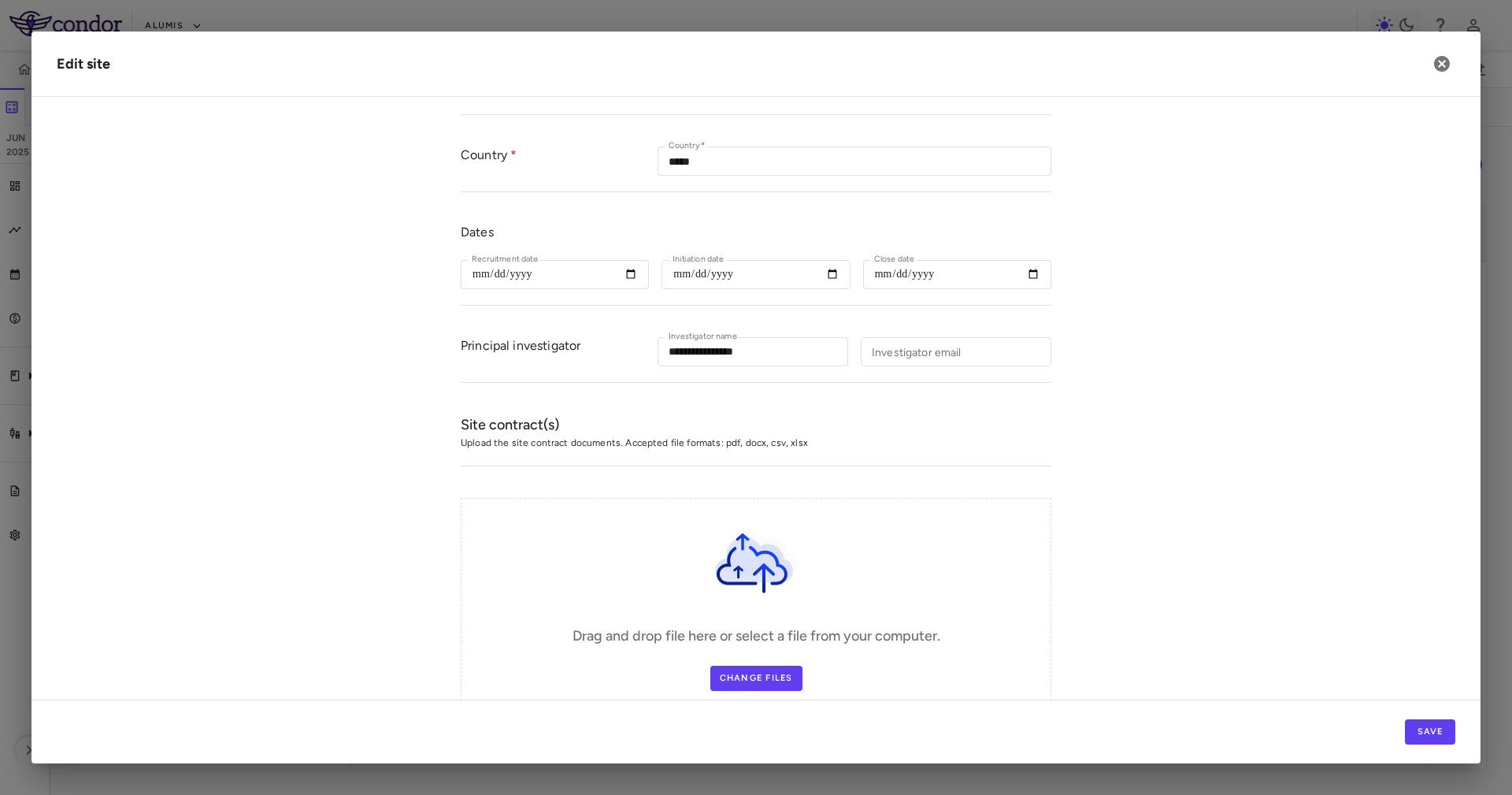
scroll to position [0, 0]
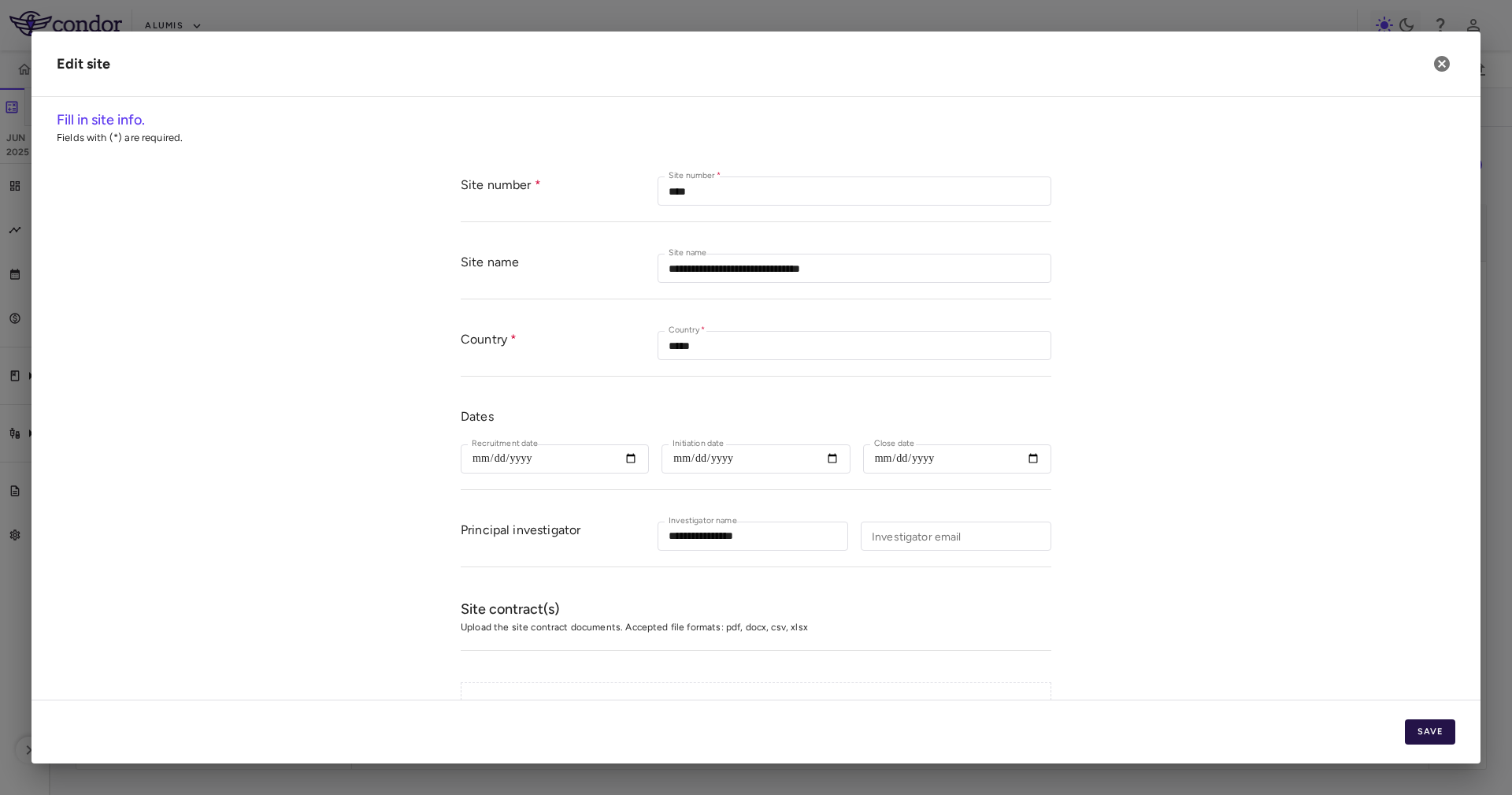
click at [1441, 729] on button "Save" at bounding box center [1429, 731] width 50 height 25
